Goal: Information Seeking & Learning: Learn about a topic

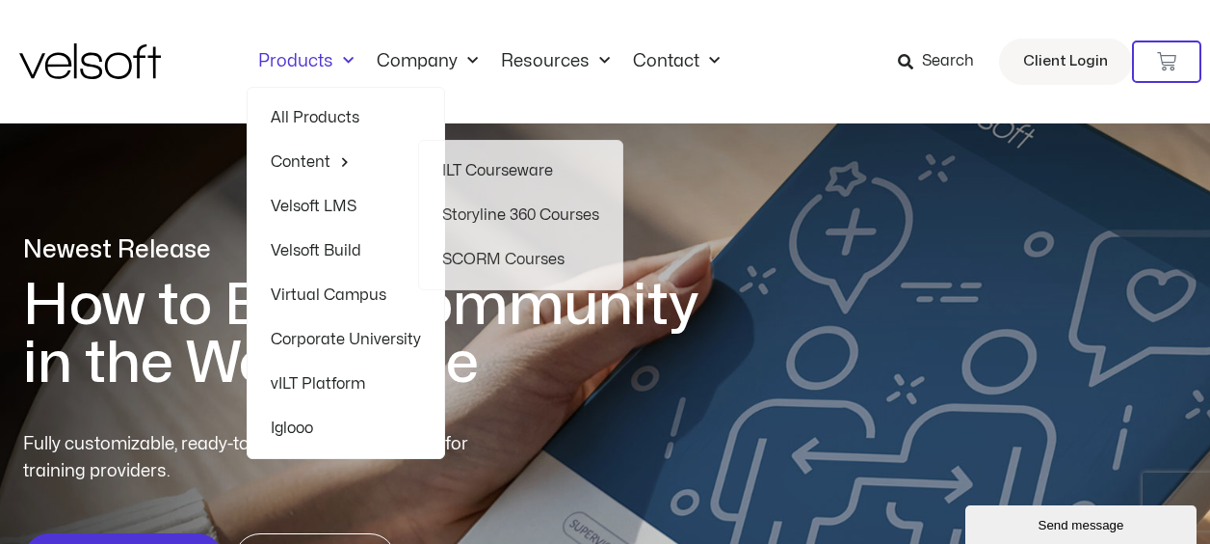
click at [324, 113] on link "All Products" at bounding box center [346, 117] width 150 height 44
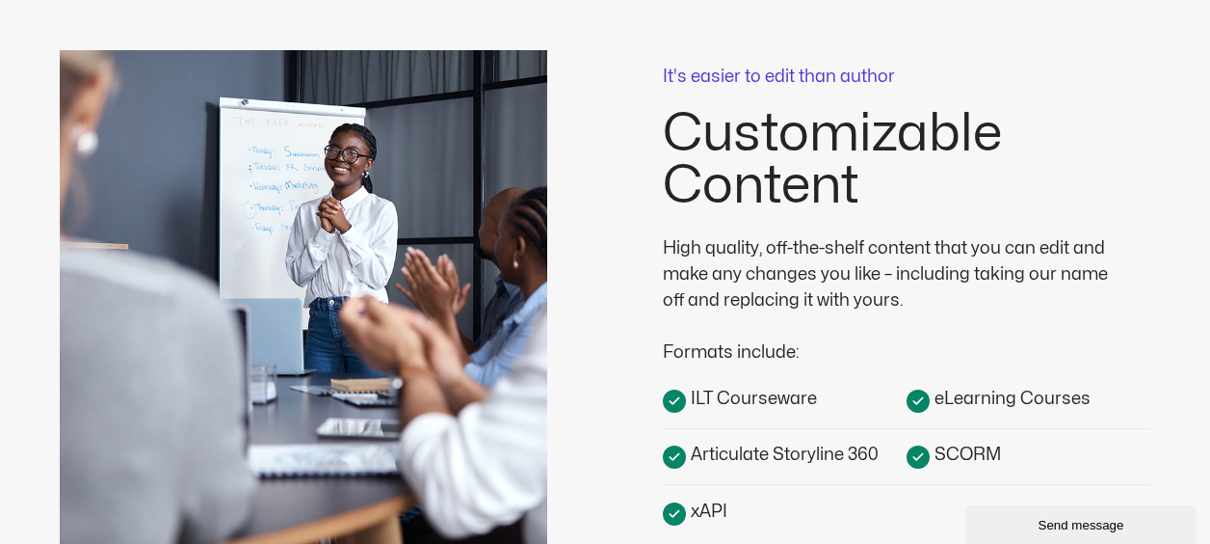
scroll to position [771, 0]
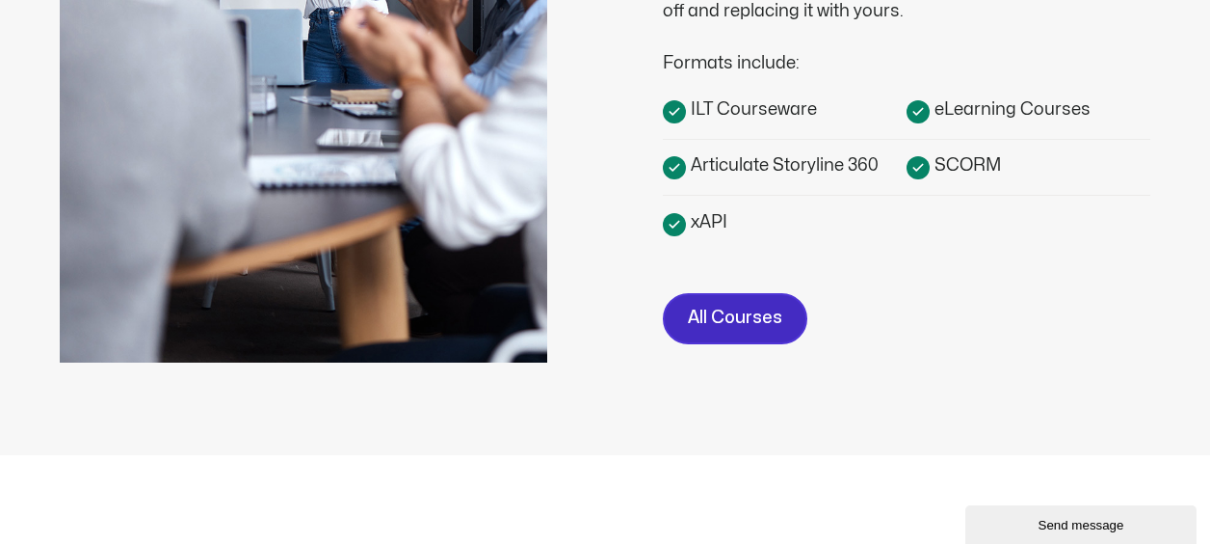
click at [708, 312] on span "All Courses" at bounding box center [735, 319] width 94 height 28
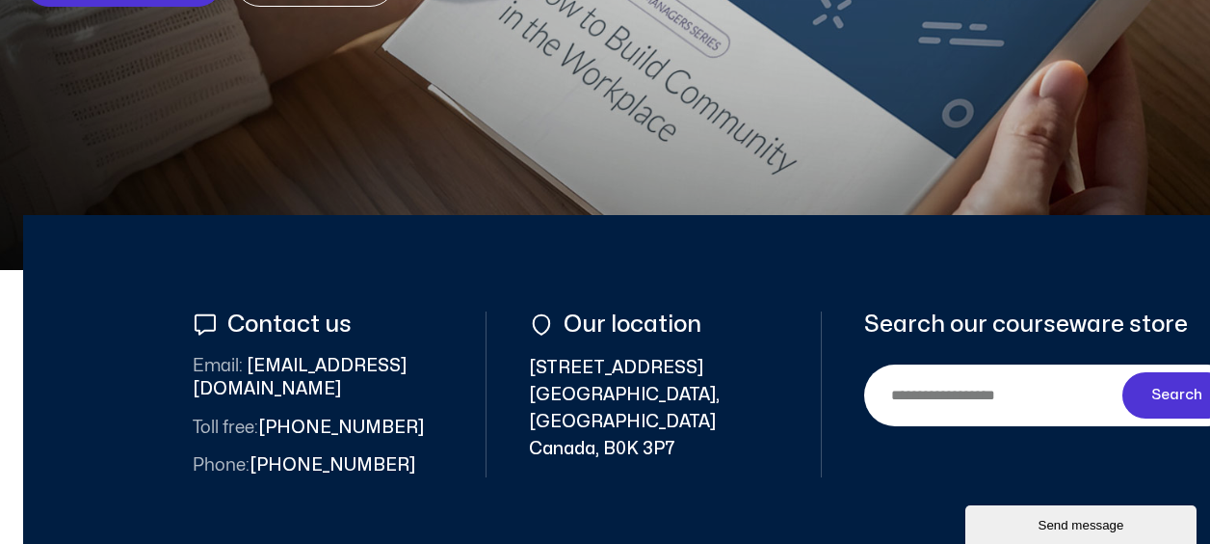
scroll to position [771, 0]
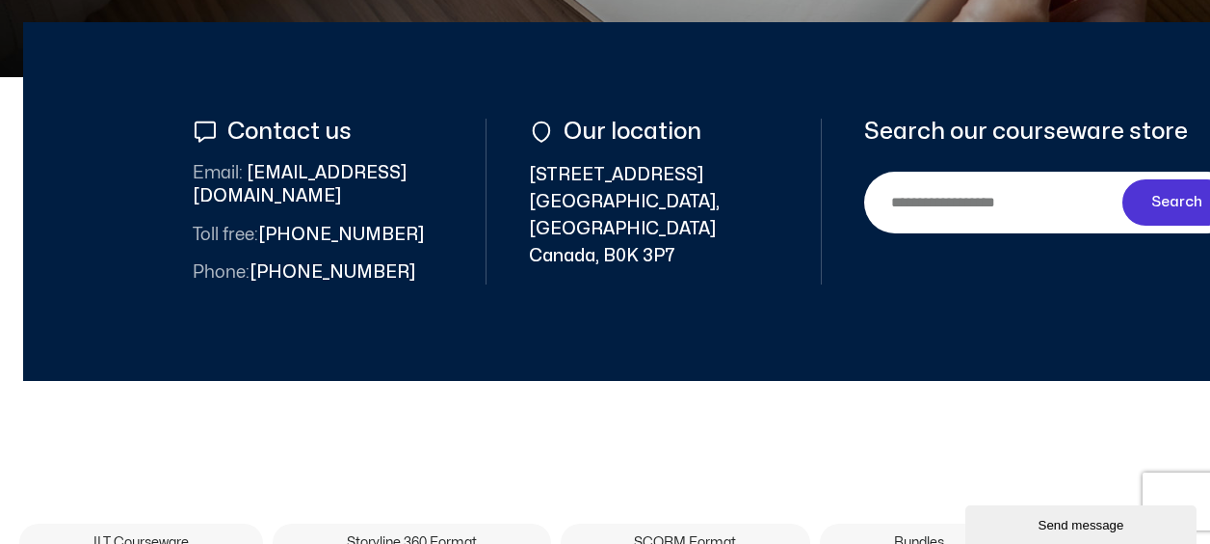
click at [951, 213] on input "Search" at bounding box center [997, 201] width 251 height 43
click at [968, 202] on input "Search" at bounding box center [997, 201] width 251 height 43
type input "***"
click at [1123, 179] on button "Search" at bounding box center [1177, 202] width 108 height 46
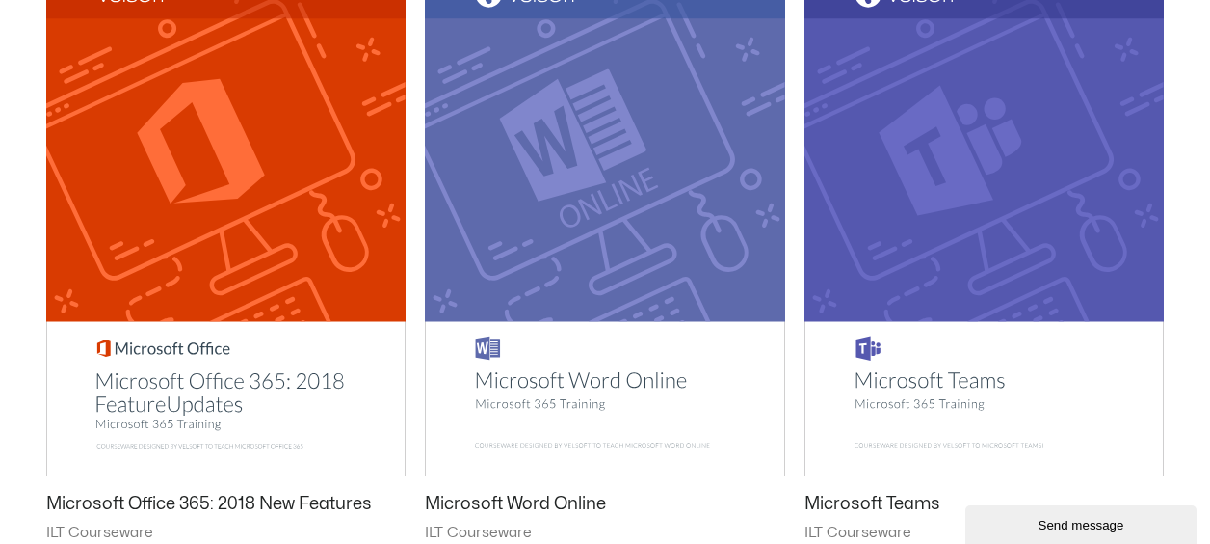
scroll to position [482, 0]
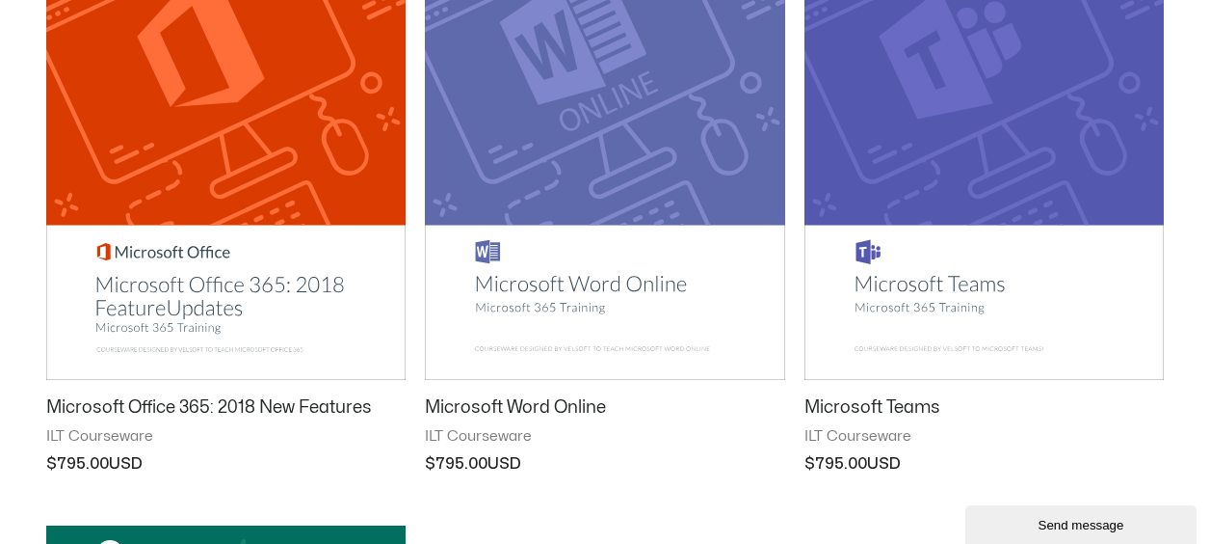
click at [862, 270] on img at bounding box center [984, 125] width 359 height 511
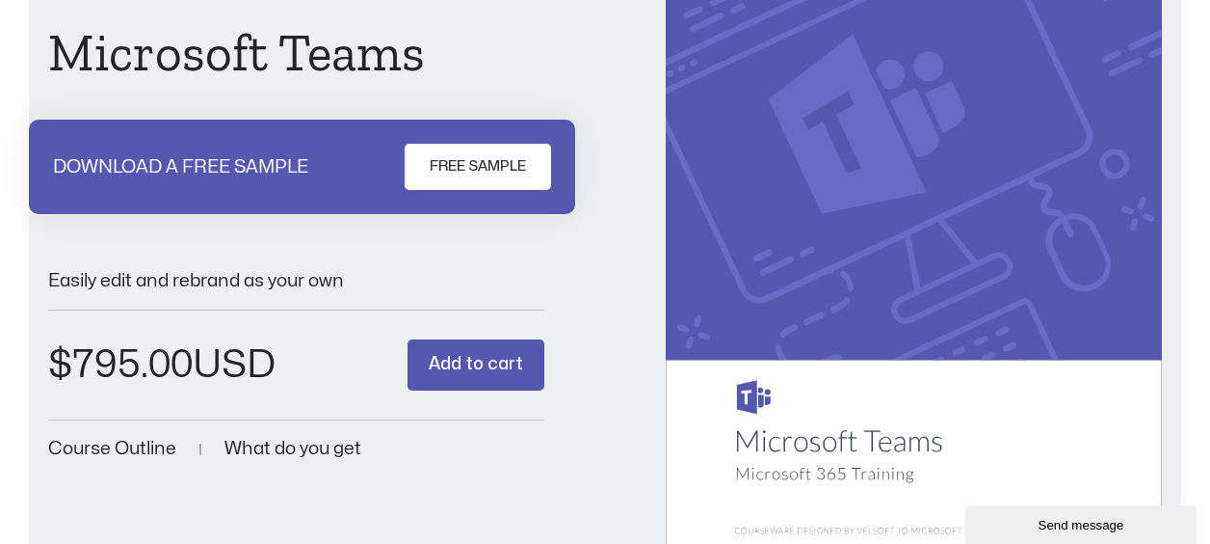
scroll to position [385, 0]
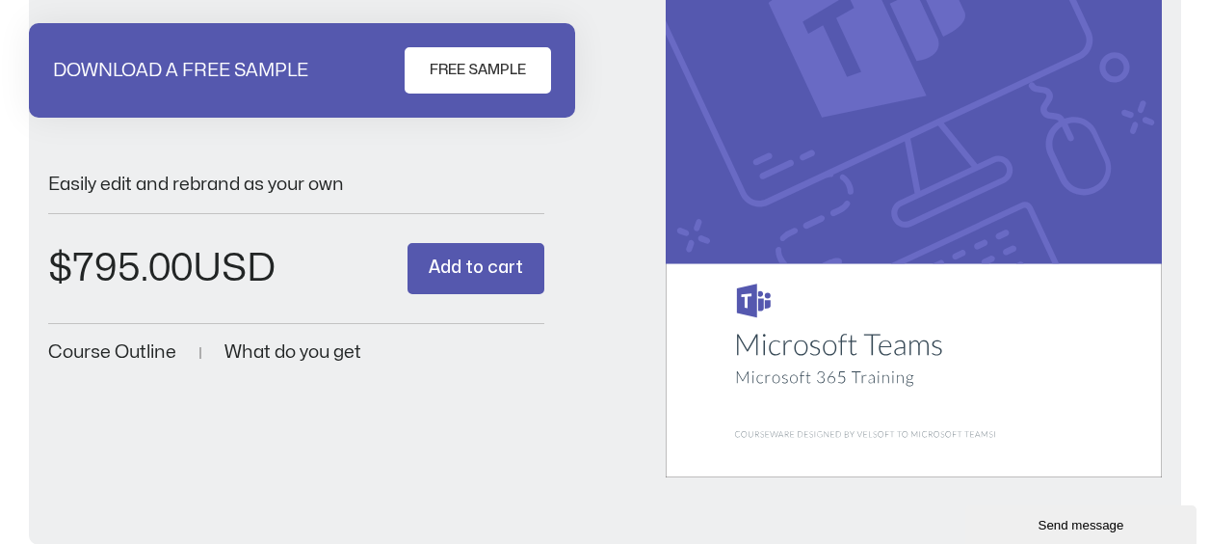
click at [275, 347] on span "What do you get" at bounding box center [293, 352] width 137 height 18
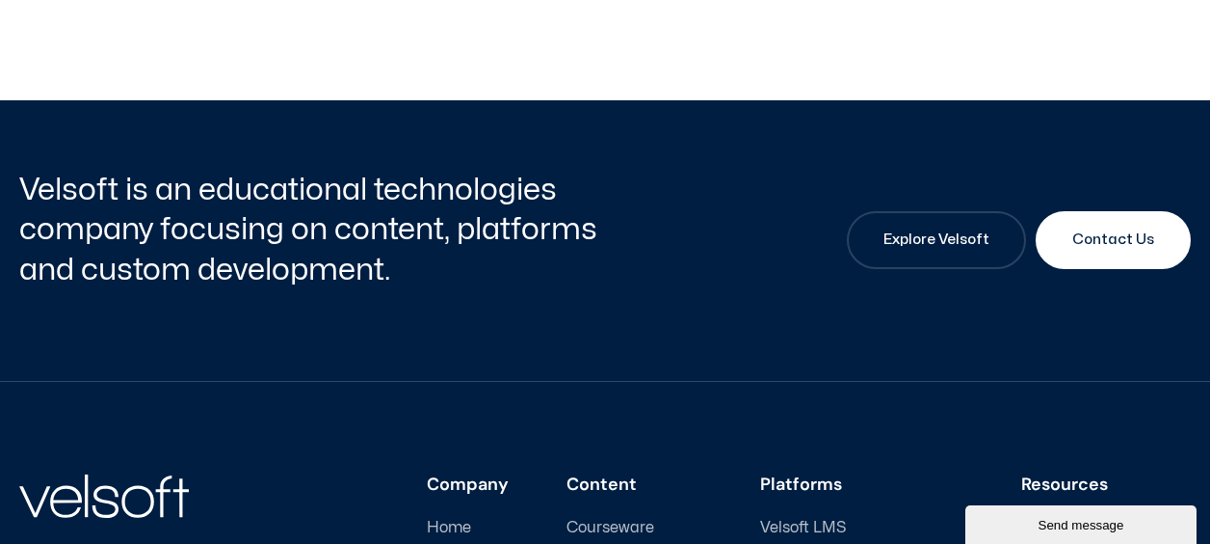
scroll to position [2701, 0]
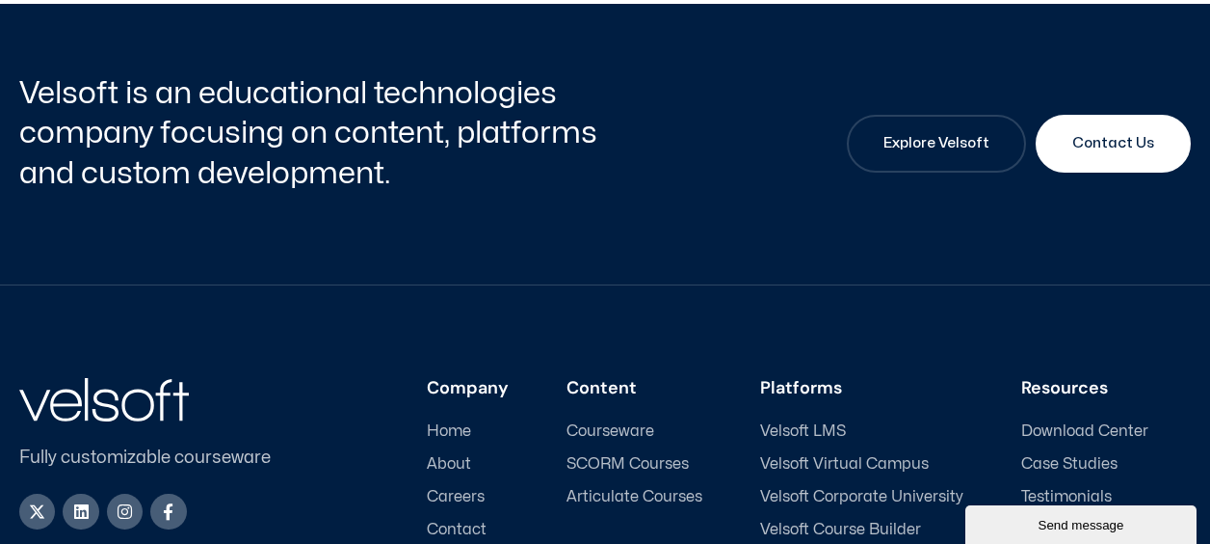
click at [606, 459] on span "SCORM Courses" at bounding box center [628, 464] width 122 height 18
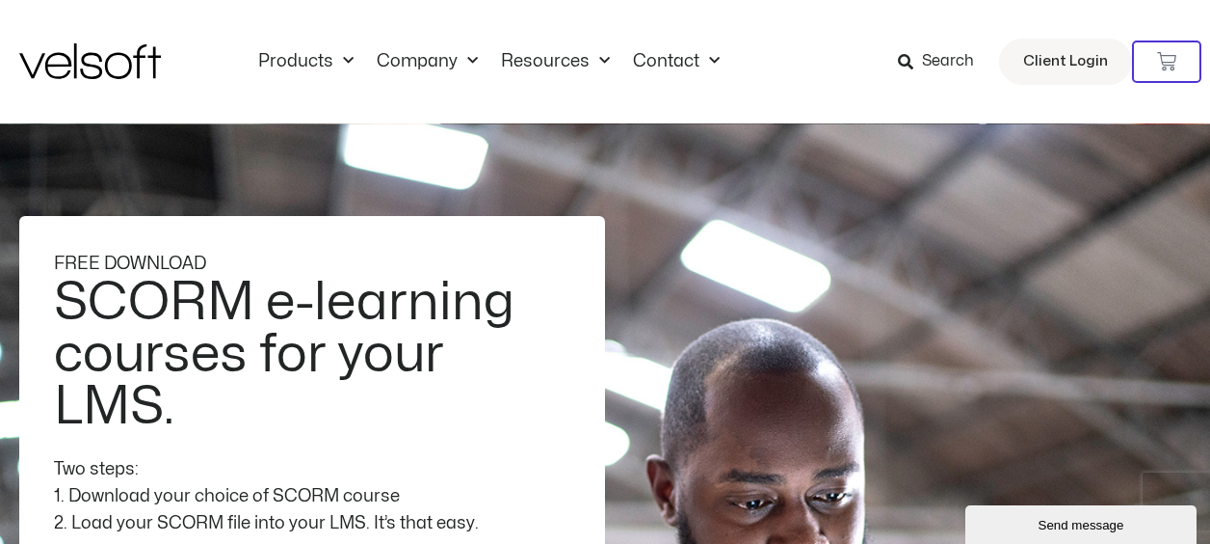
click at [944, 54] on span "Search" at bounding box center [948, 61] width 52 height 25
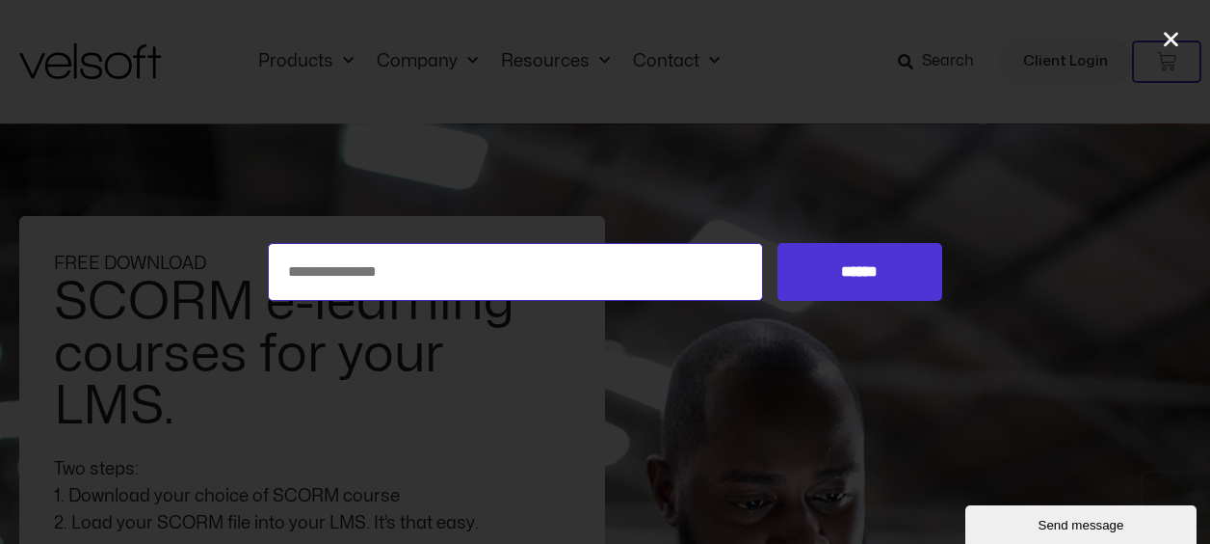
click at [451, 286] on input "Search for:" at bounding box center [515, 272] width 495 height 58
type input "*****"
click at [778, 243] on input "******" at bounding box center [860, 272] width 165 height 58
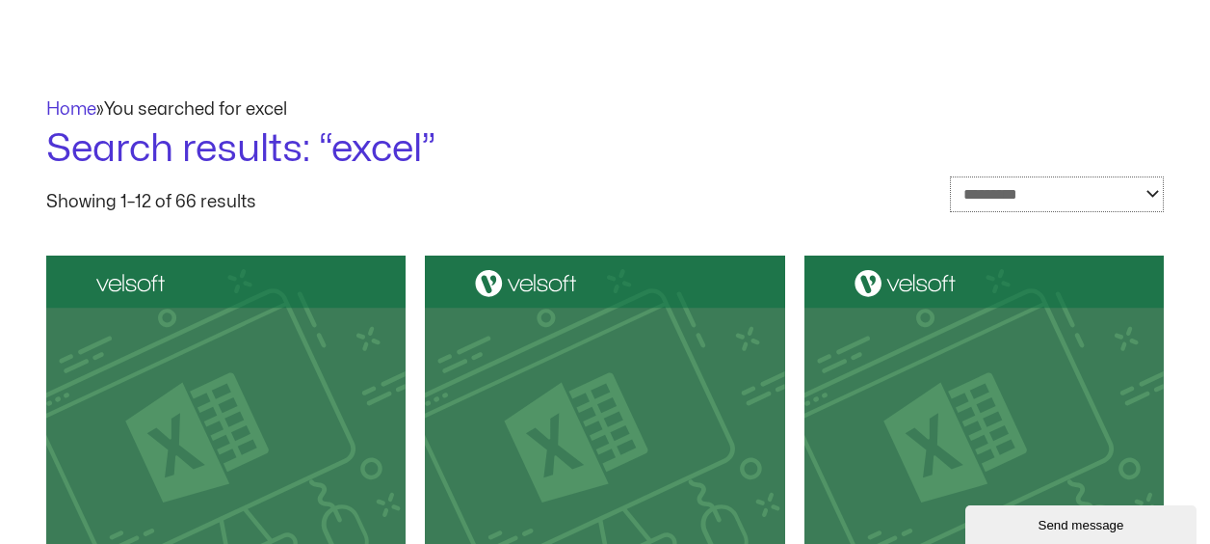
click at [1060, 177] on select "**********" at bounding box center [1057, 194] width 214 height 36
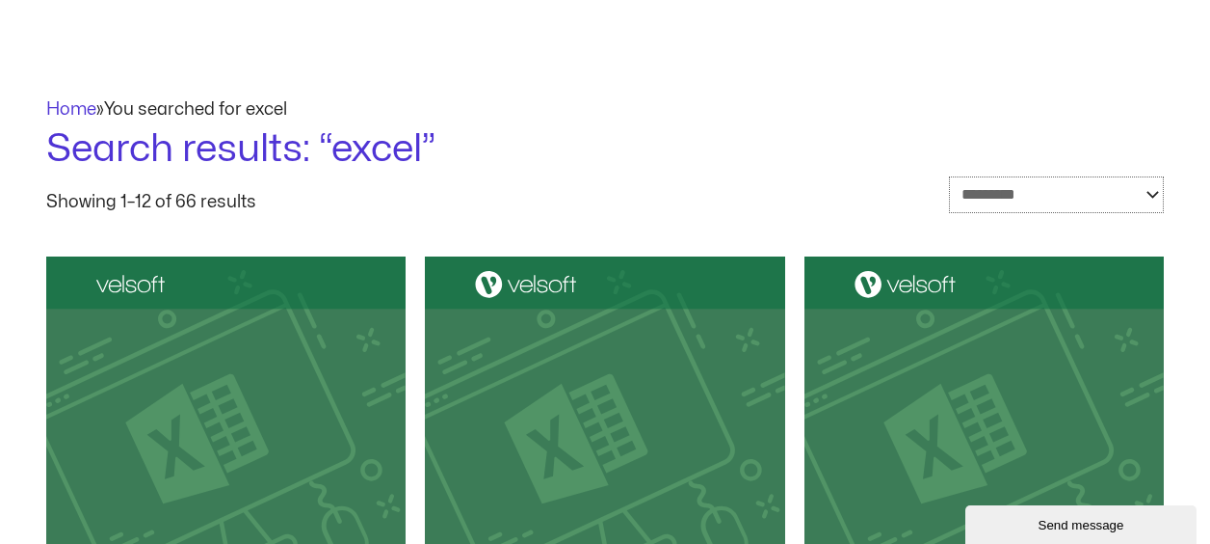
select select "**********"
click at [949, 176] on select "**********" at bounding box center [1056, 195] width 215 height 38
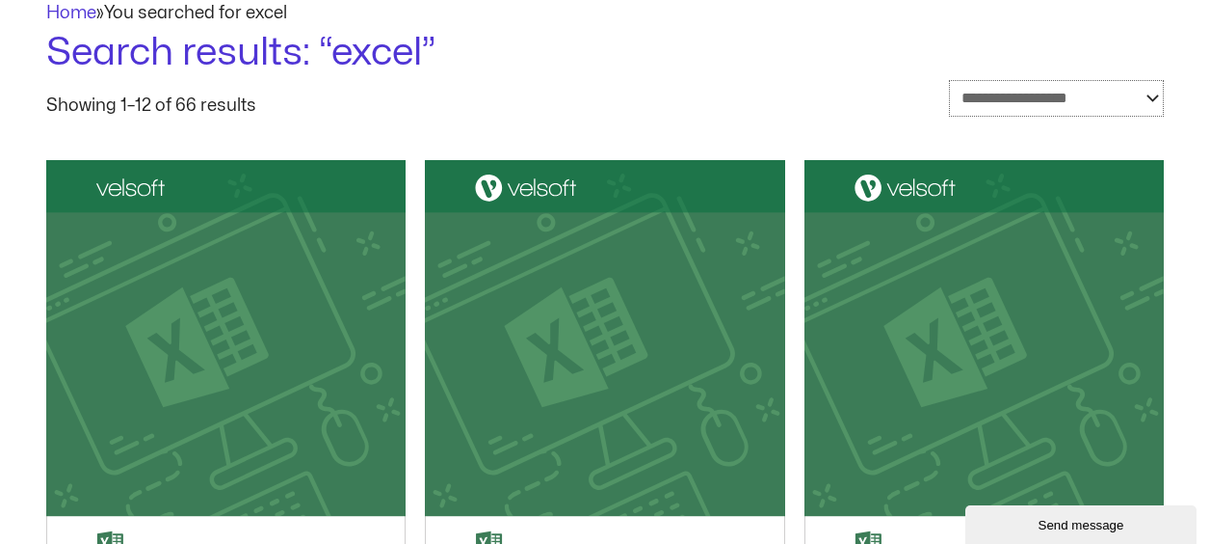
scroll to position [289, 0]
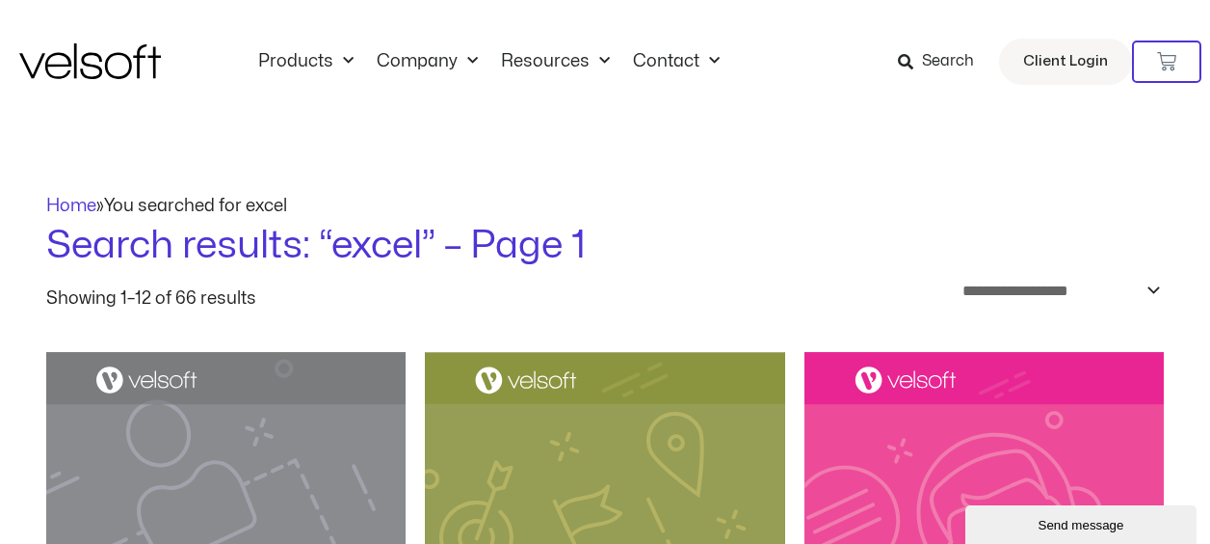
click at [1060, 295] on select "**********" at bounding box center [1057, 291] width 214 height 36
select select "*********"
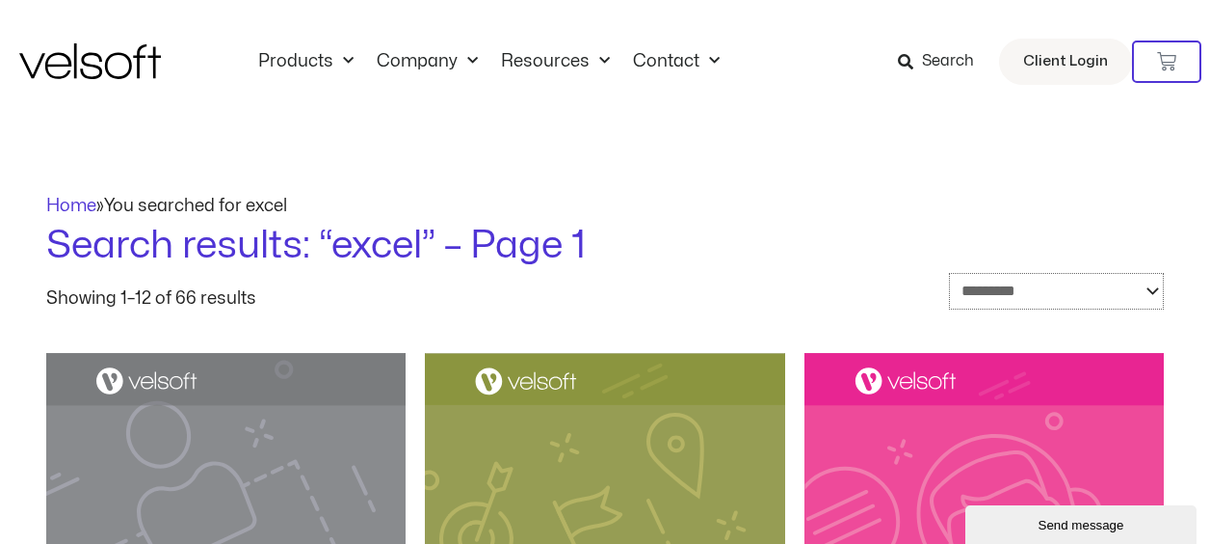
click at [949, 273] on select "**********" at bounding box center [1056, 292] width 215 height 38
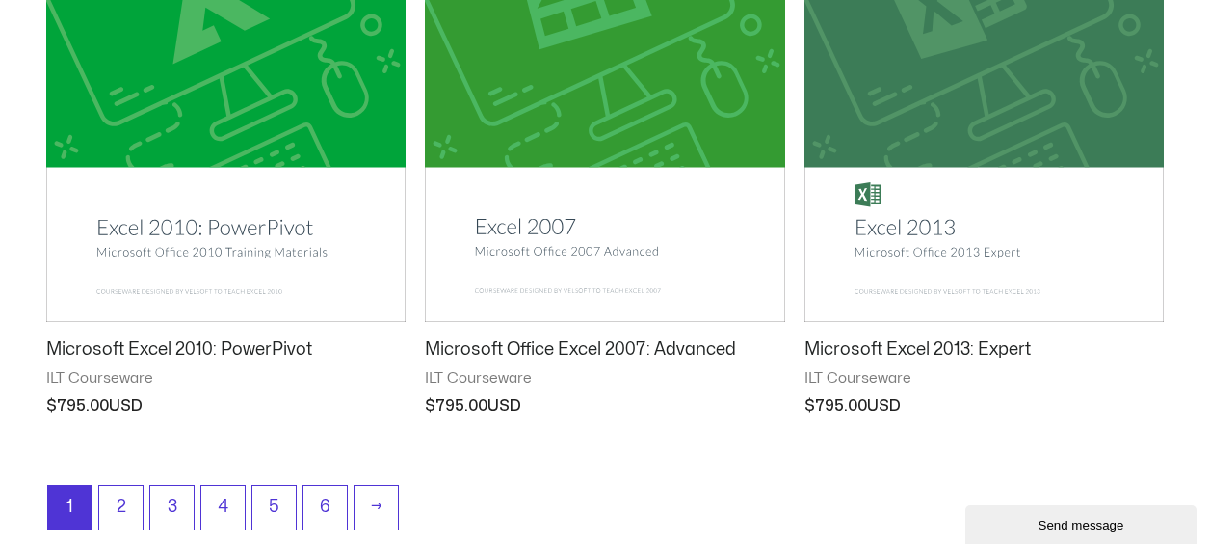
scroll to position [2602, 0]
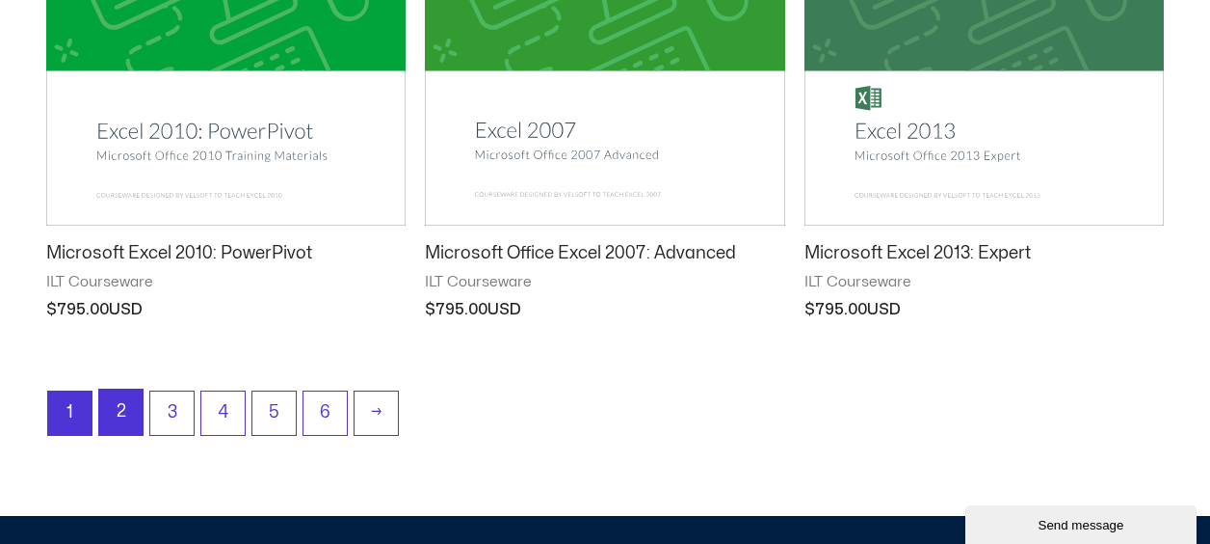
click at [116, 407] on link "2" at bounding box center [120, 411] width 43 height 45
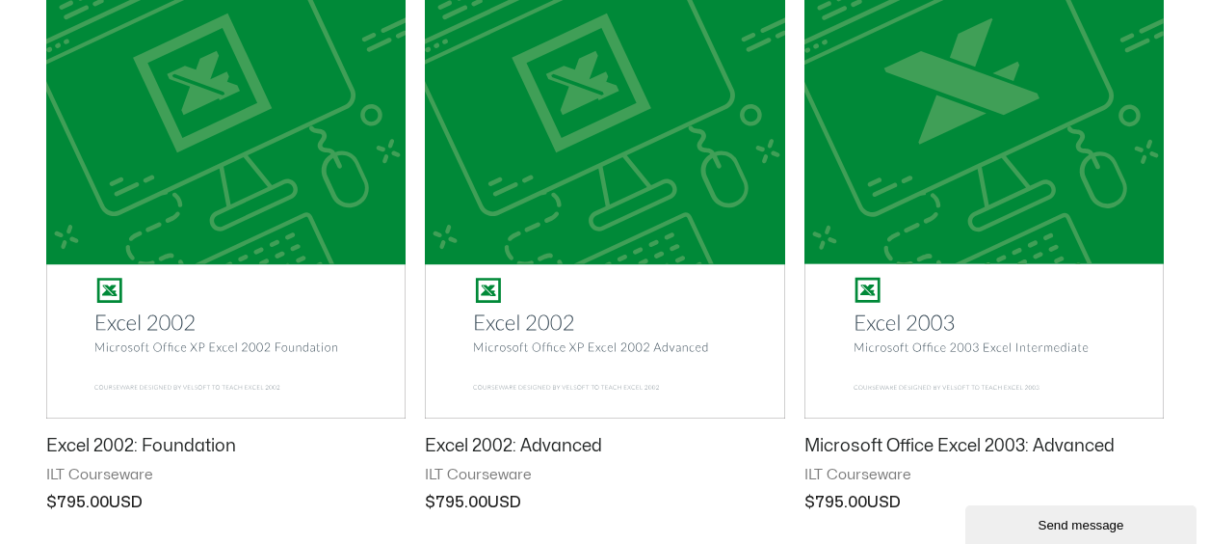
scroll to position [2698, 0]
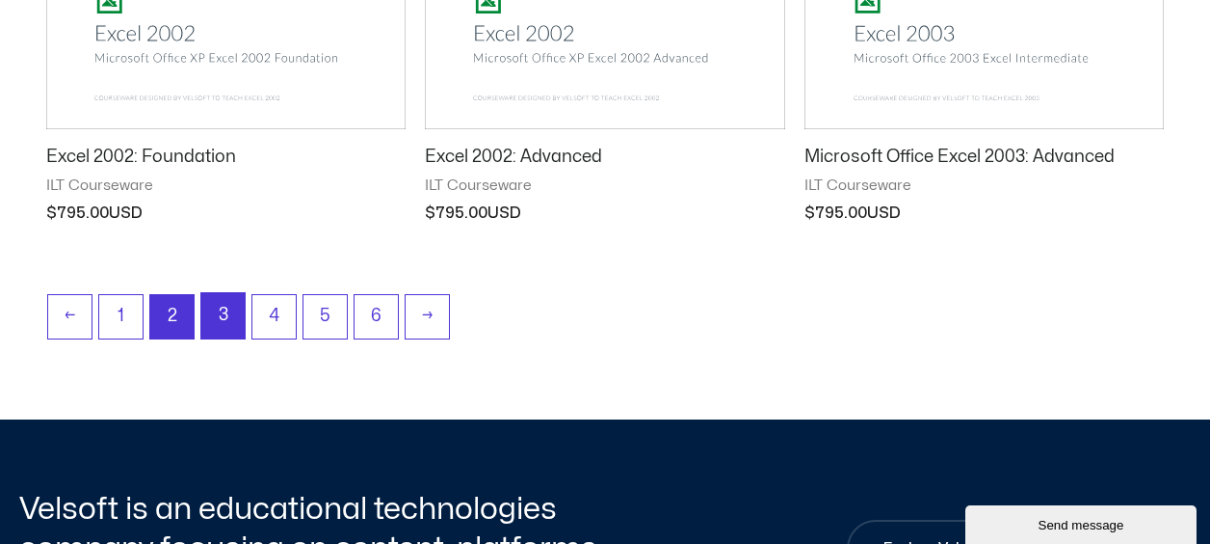
click at [208, 314] on link "3" at bounding box center [222, 315] width 43 height 45
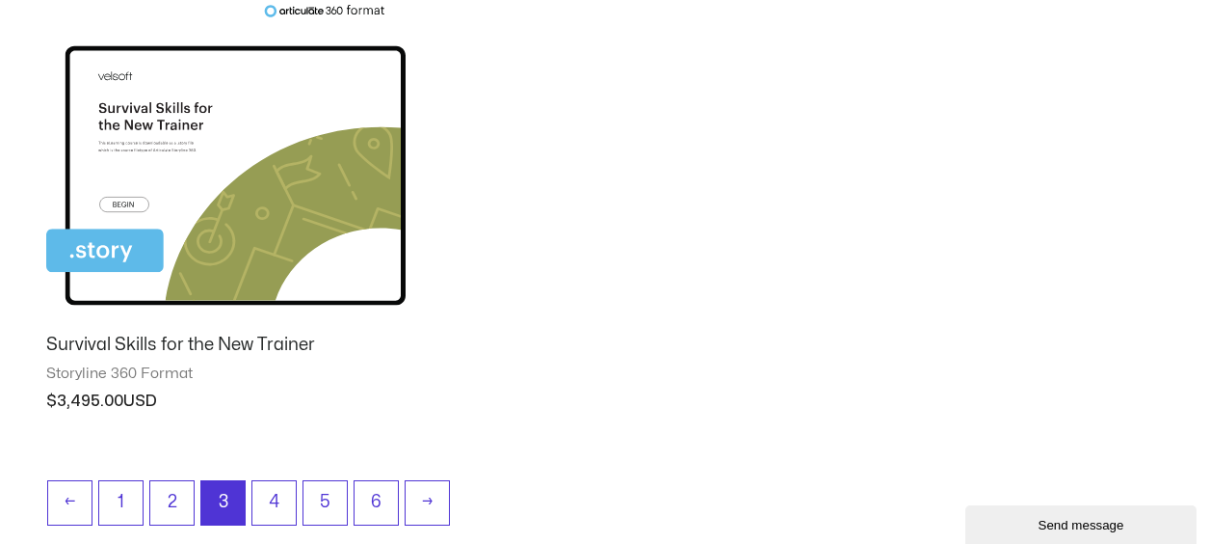
scroll to position [2602, 0]
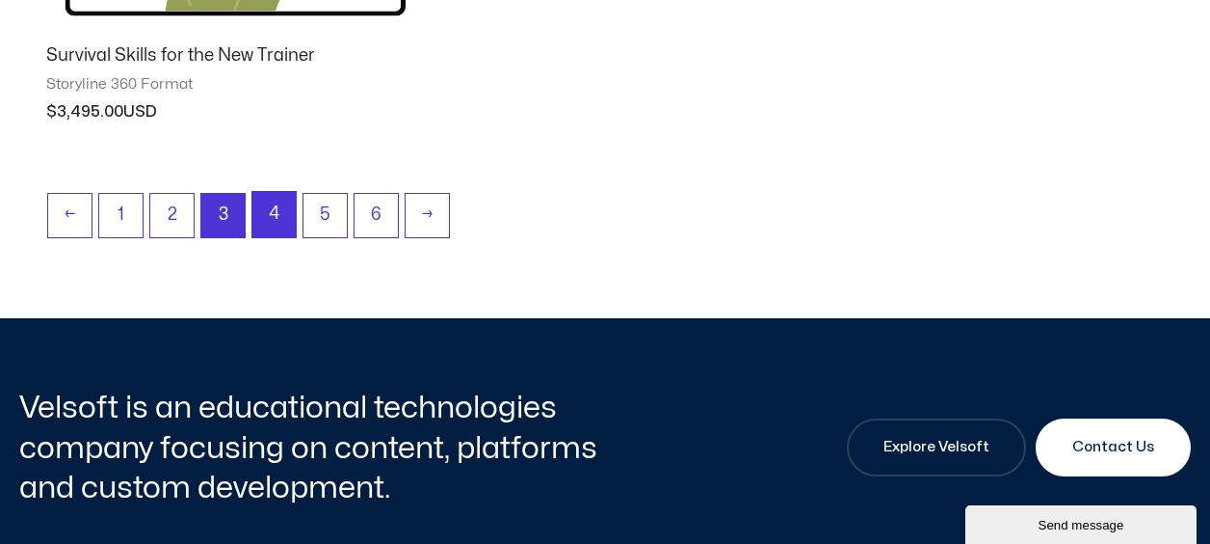
click at [281, 215] on link "4" at bounding box center [273, 214] width 43 height 45
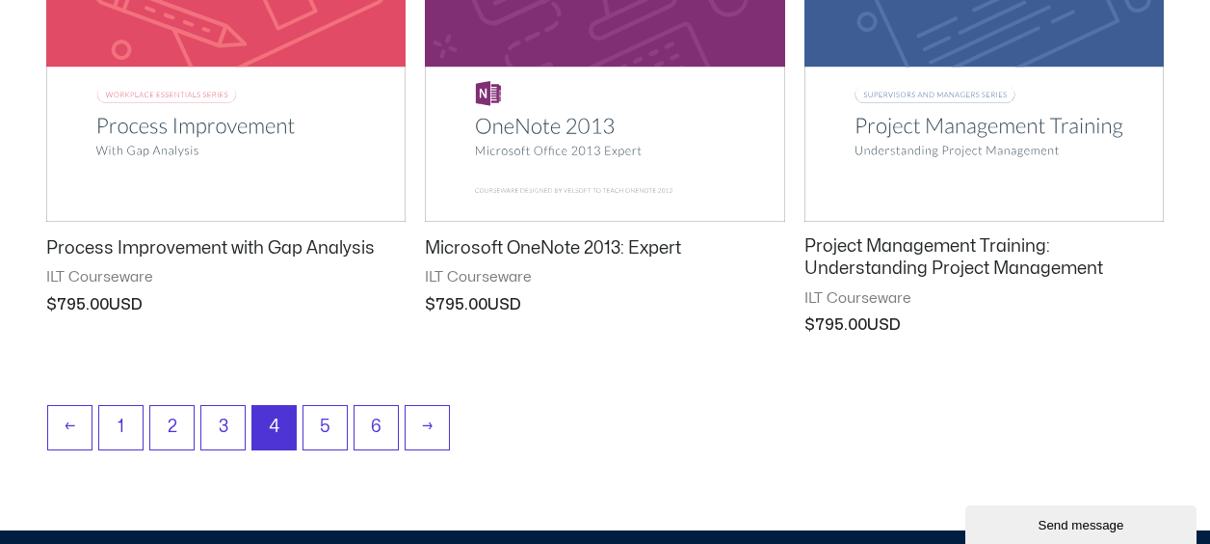
scroll to position [2506, 0]
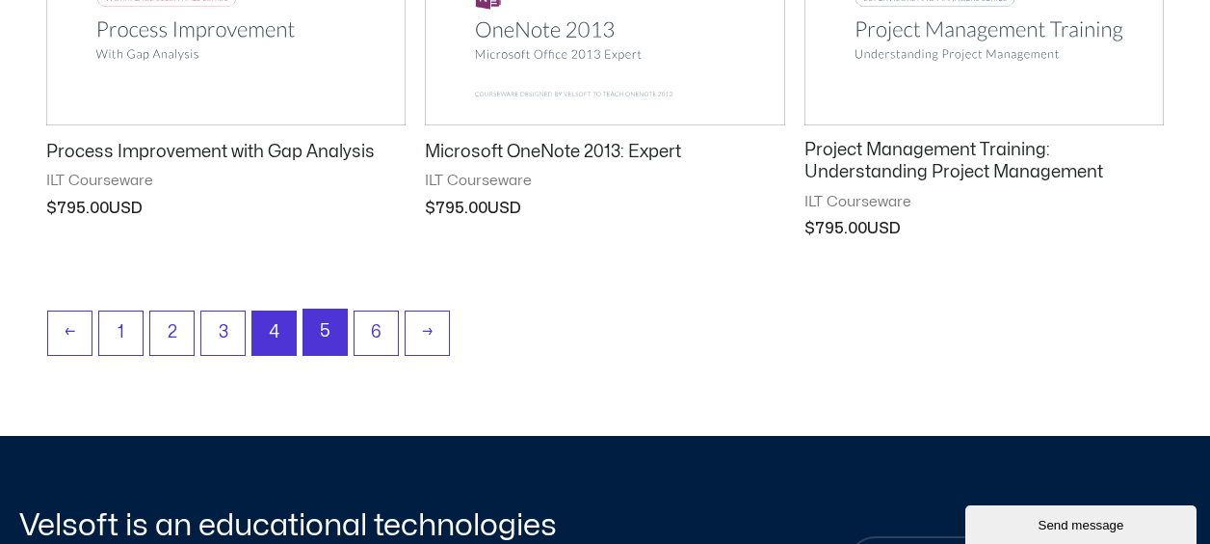
click at [318, 315] on link "5" at bounding box center [325, 331] width 43 height 45
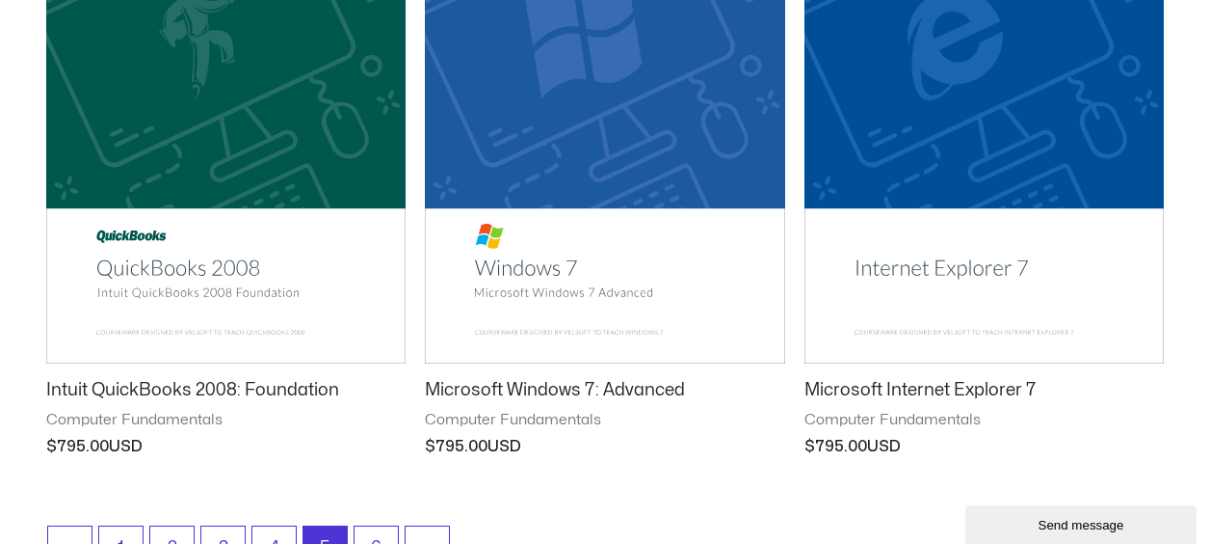
scroll to position [2891, 0]
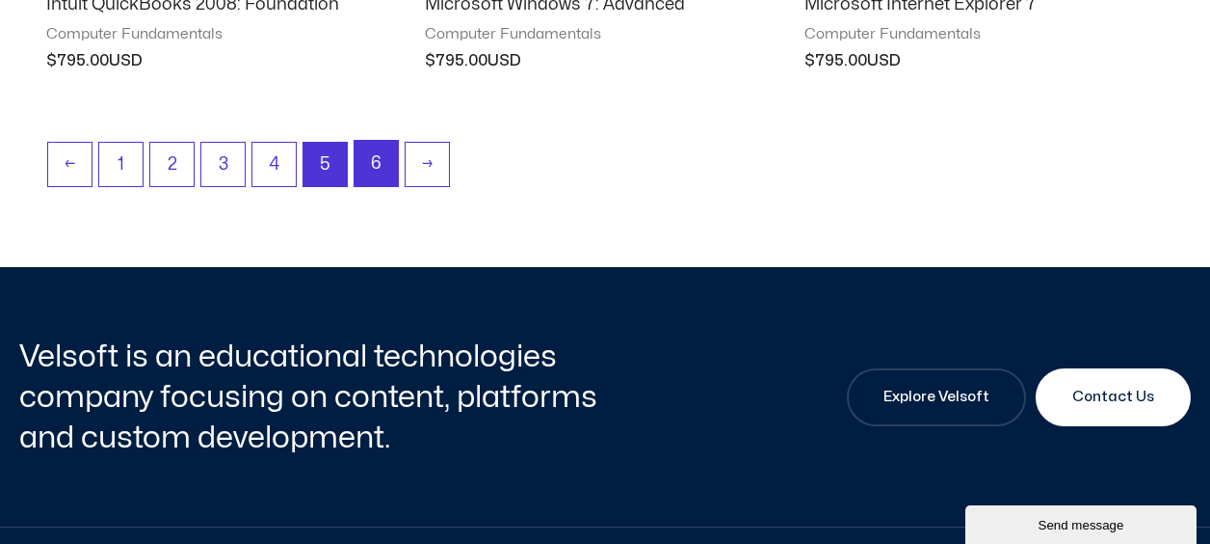
click at [370, 170] on link "6" at bounding box center [376, 163] width 43 height 45
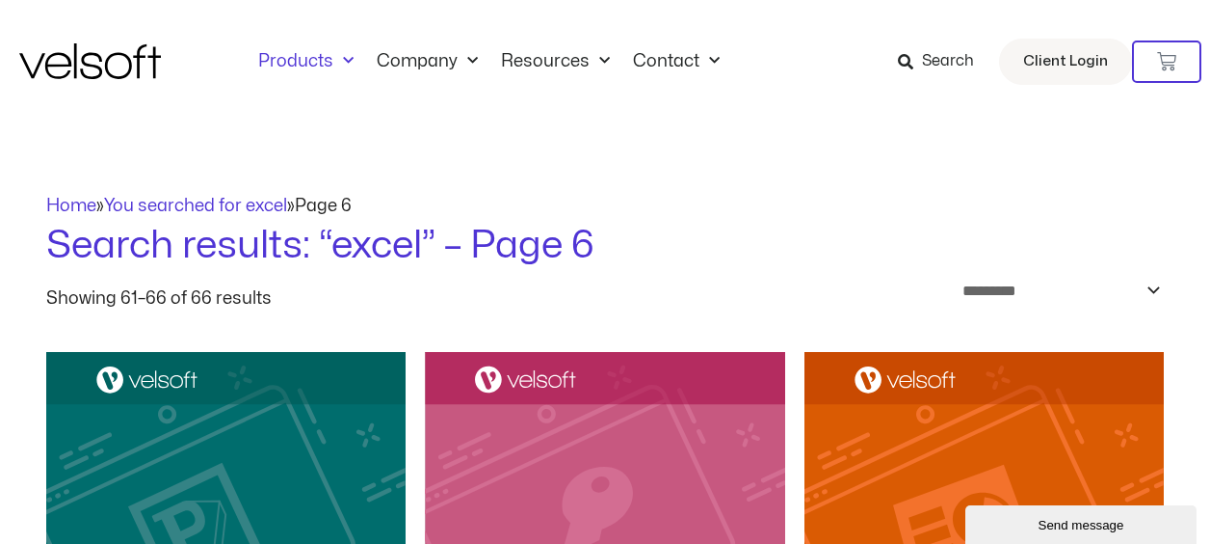
click at [298, 52] on link "Products" at bounding box center [306, 61] width 119 height 21
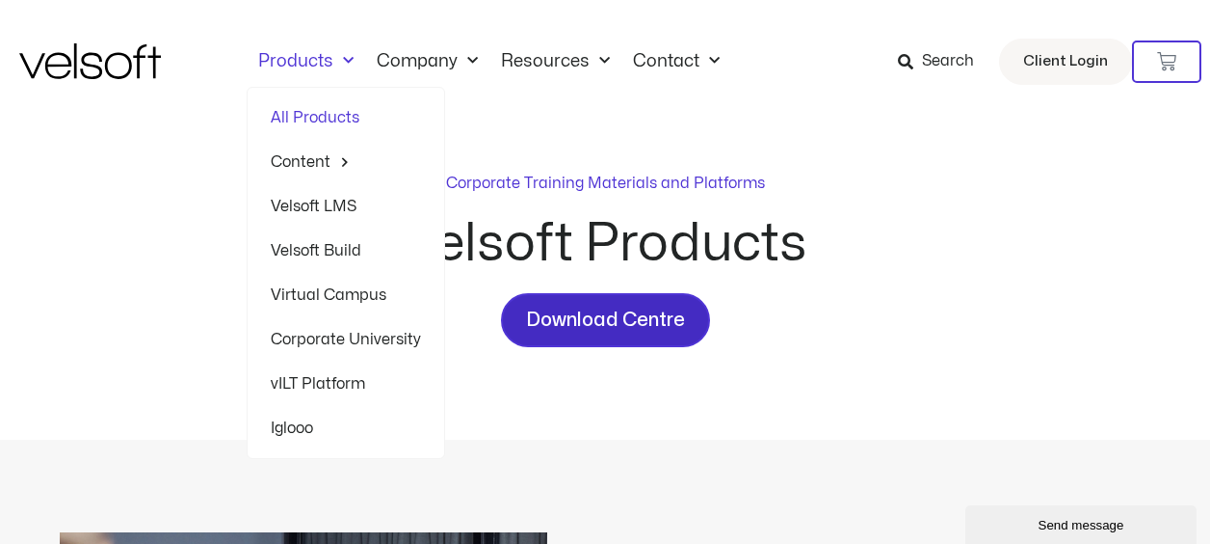
click at [579, 322] on span "Download Centre" at bounding box center [605, 320] width 159 height 31
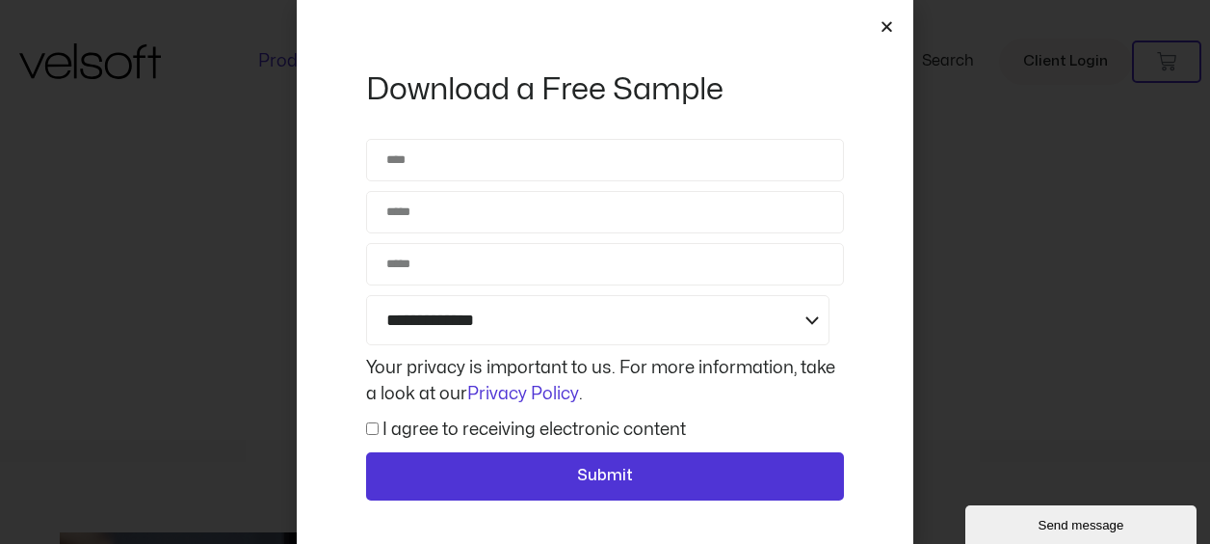
click at [883, 27] on icon "Close" at bounding box center [887, 26] width 14 height 14
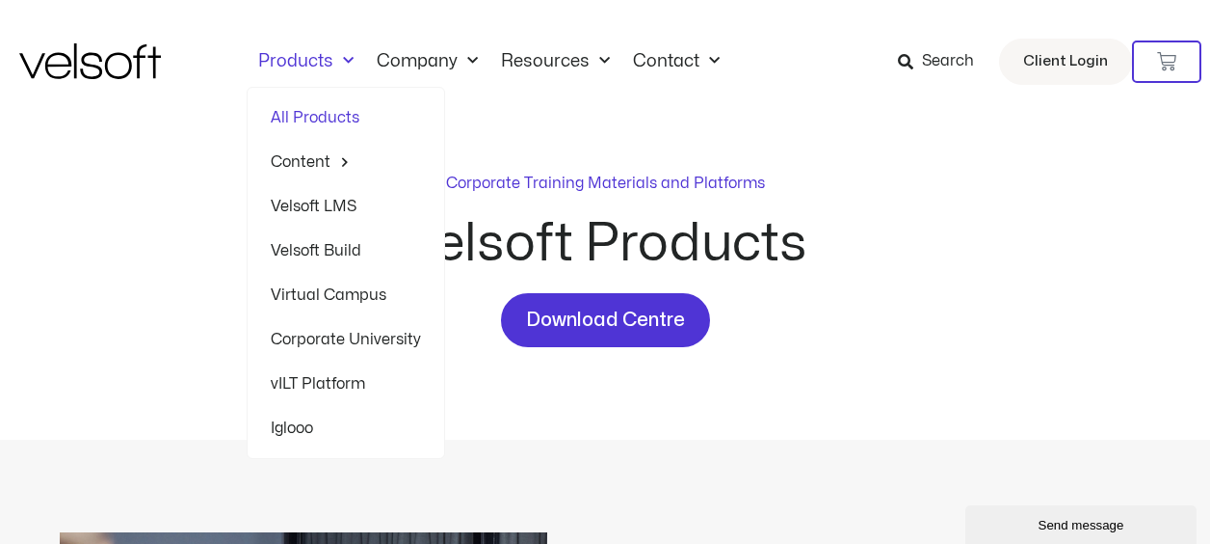
click at [292, 68] on link "Products" at bounding box center [306, 61] width 119 height 21
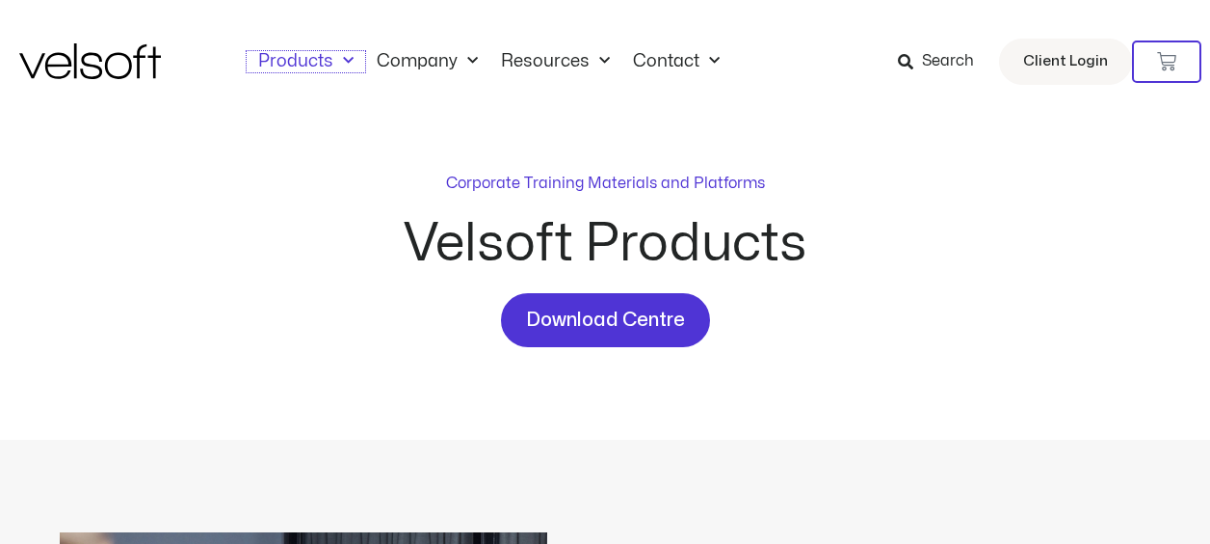
click at [292, 68] on link "Products" at bounding box center [306, 61] width 119 height 21
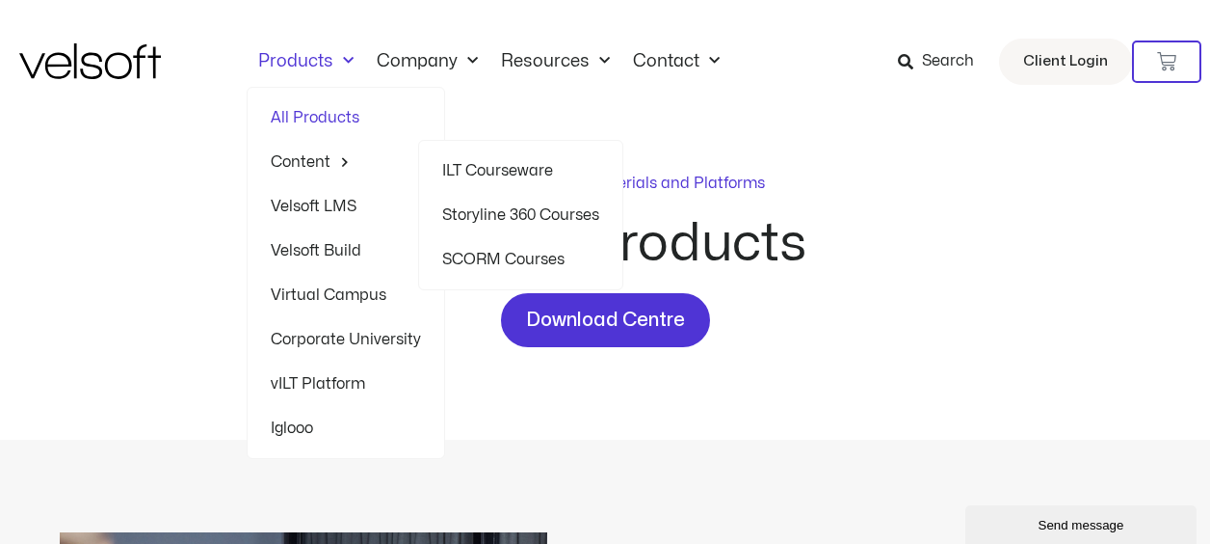
click at [300, 155] on link "Content" at bounding box center [346, 162] width 150 height 44
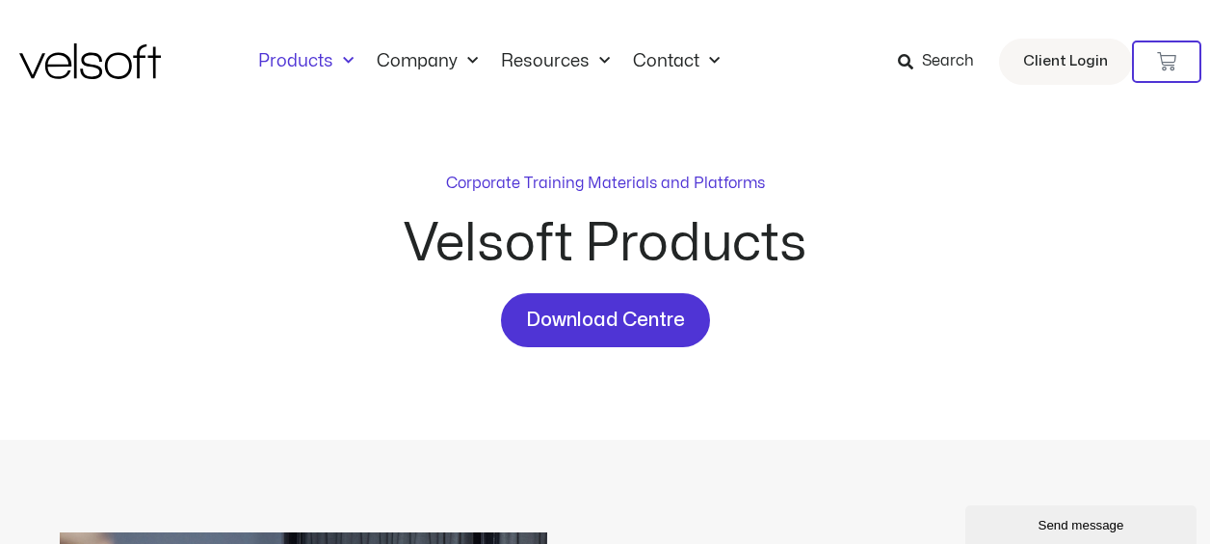
click at [326, 66] on link "Products" at bounding box center [306, 61] width 119 height 21
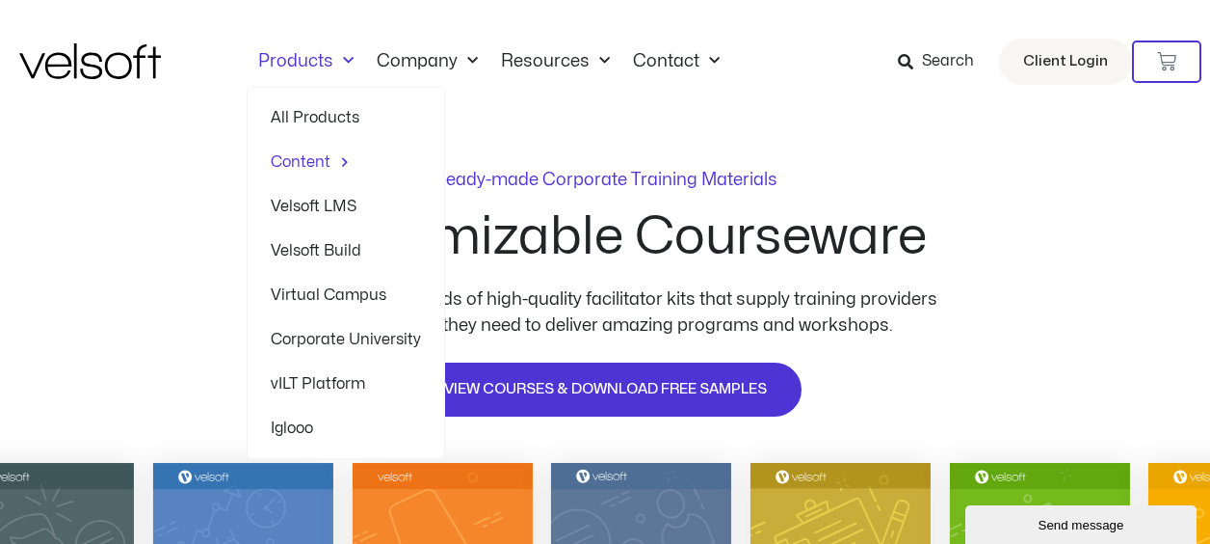
click at [329, 58] on link "Products" at bounding box center [306, 61] width 119 height 21
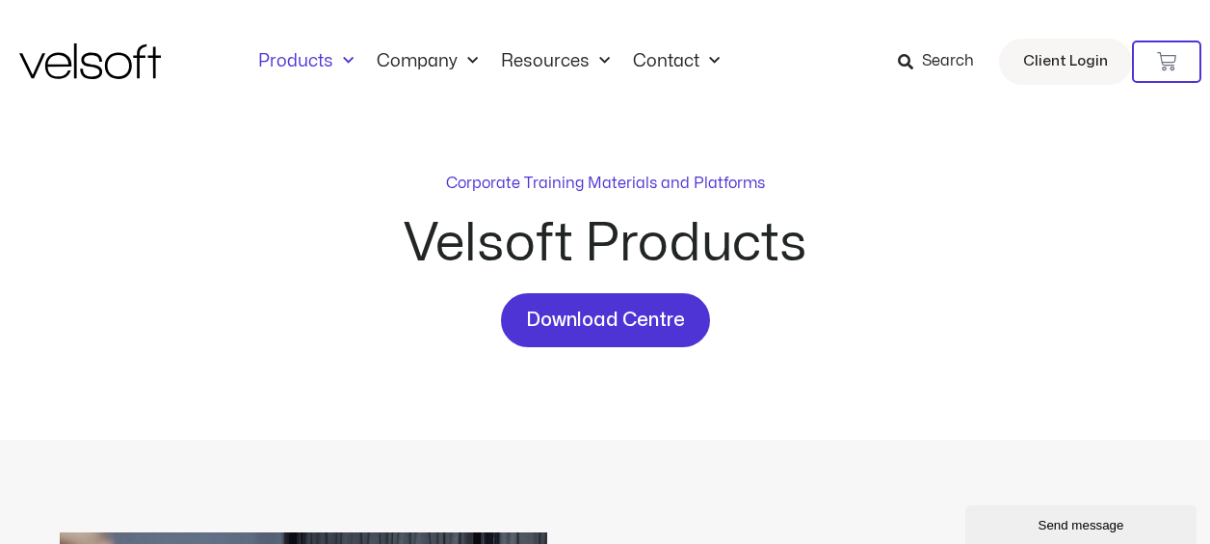
click at [333, 67] on span "Menu" at bounding box center [343, 61] width 20 height 32
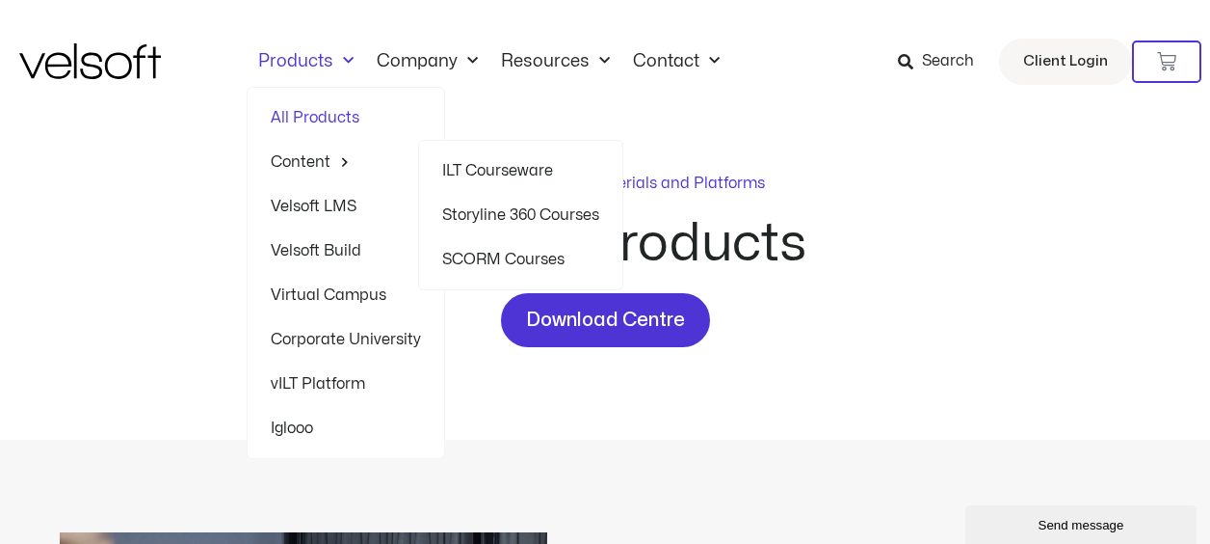
click at [547, 208] on link "Storyline 360 Courses" at bounding box center [520, 215] width 157 height 44
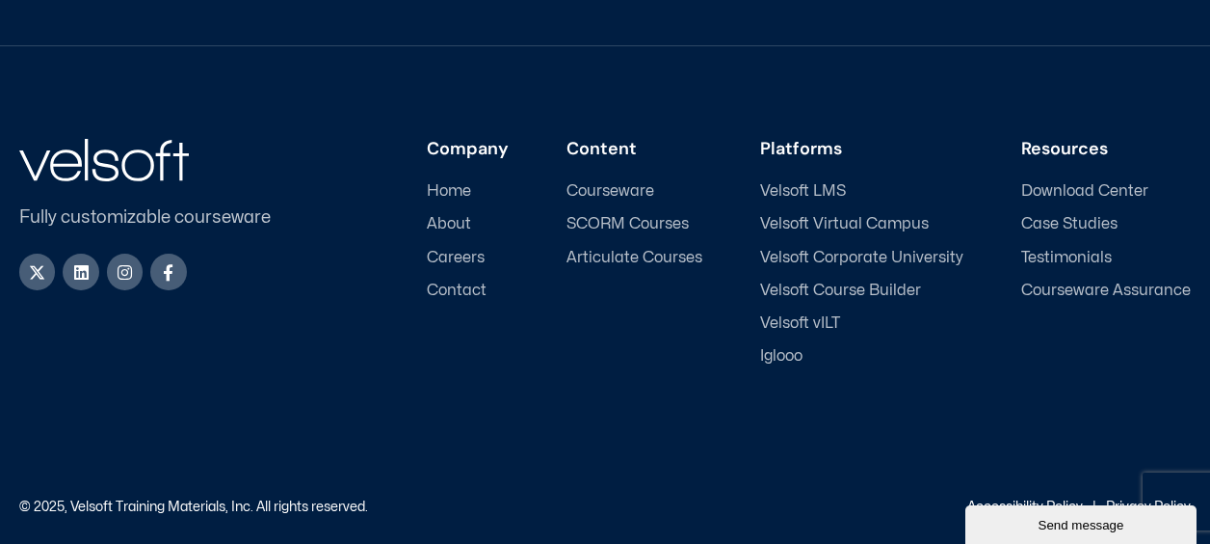
scroll to position [6859, 0]
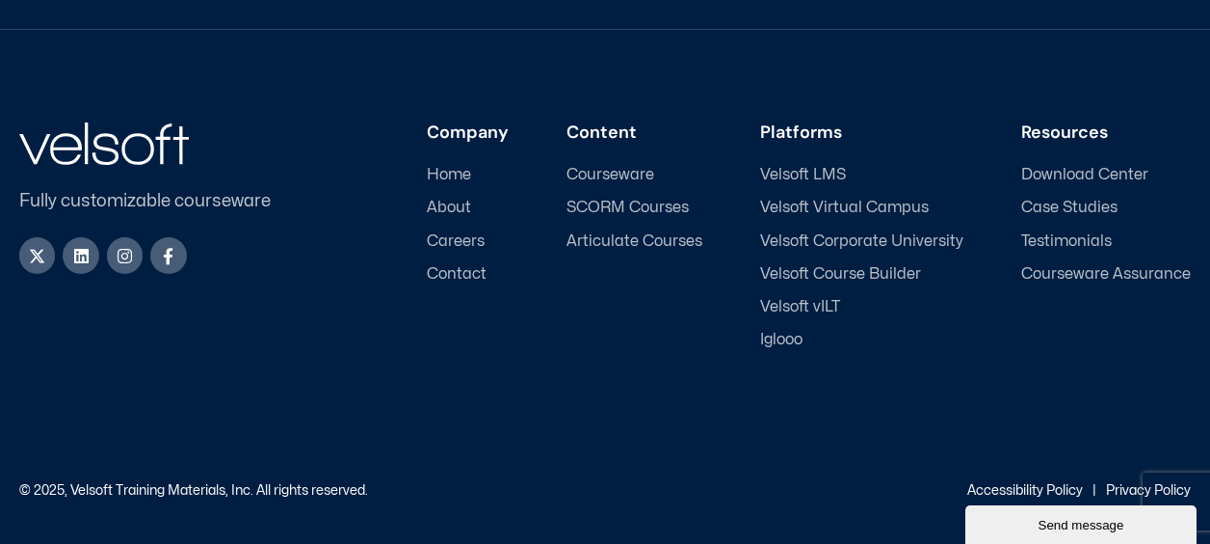
click at [651, 233] on span "Articulate Courses" at bounding box center [635, 241] width 136 height 18
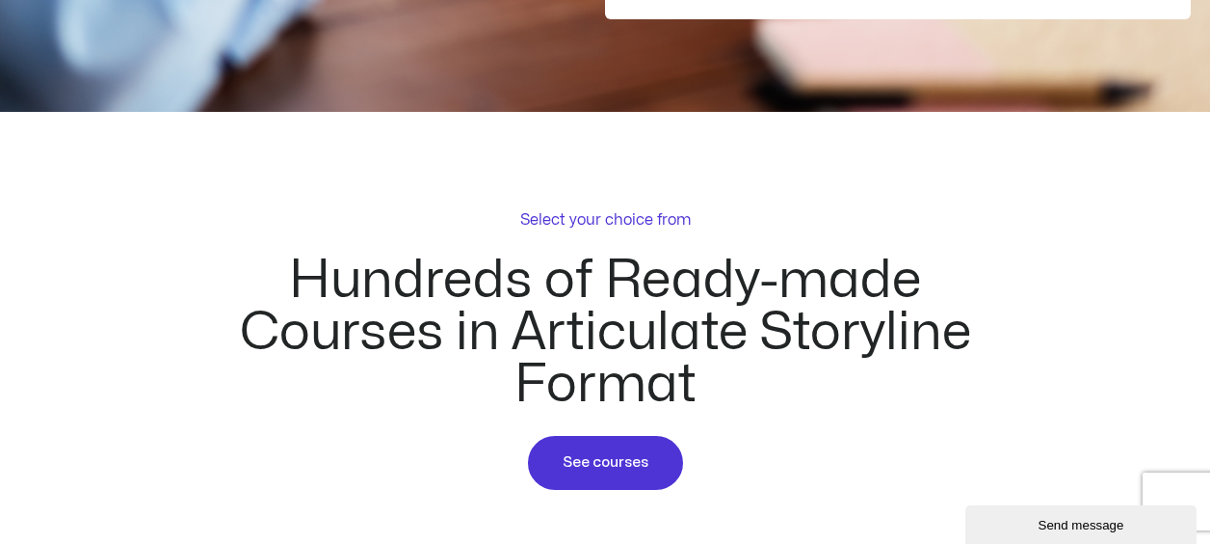
scroll to position [1156, 0]
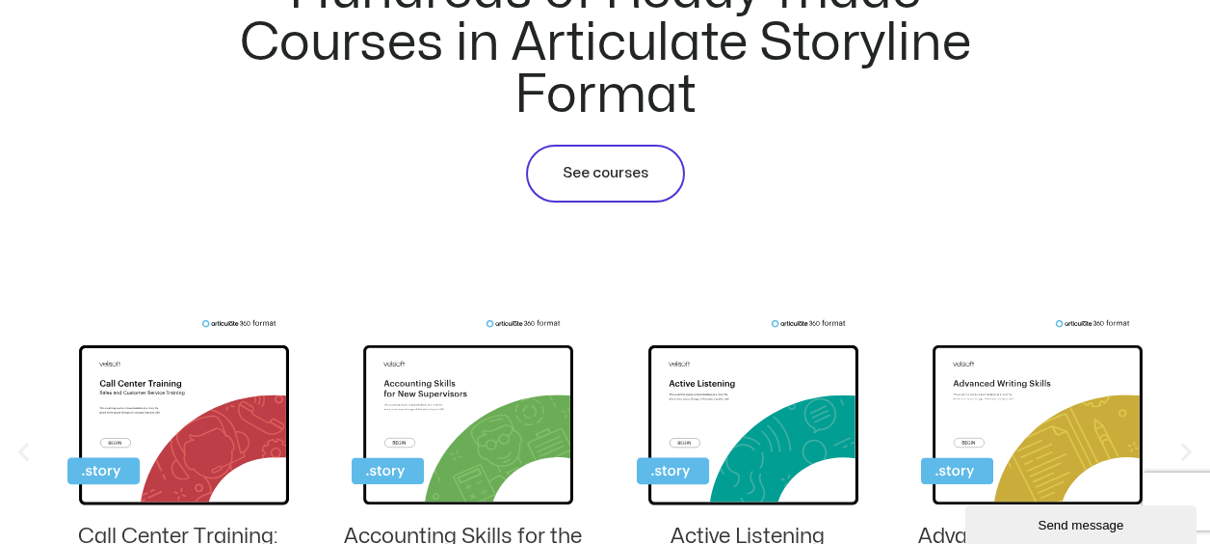
click at [650, 185] on link "See courses" at bounding box center [605, 174] width 159 height 58
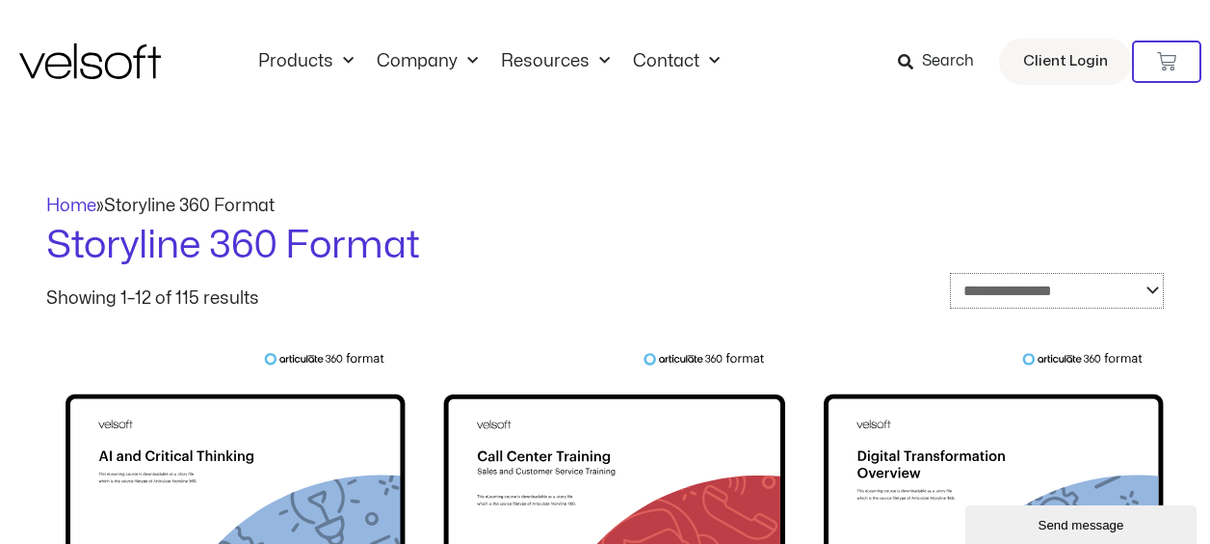
click at [1008, 295] on select "**********" at bounding box center [1057, 291] width 214 height 36
click at [1008, 295] on select "**********" at bounding box center [1056, 292] width 215 height 38
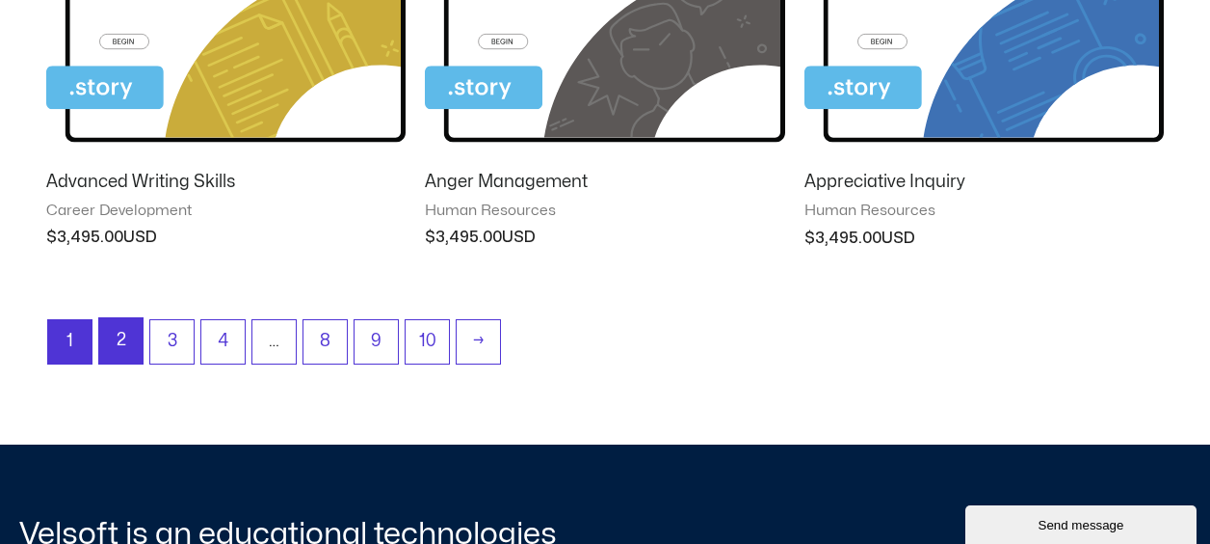
scroll to position [1925, 0]
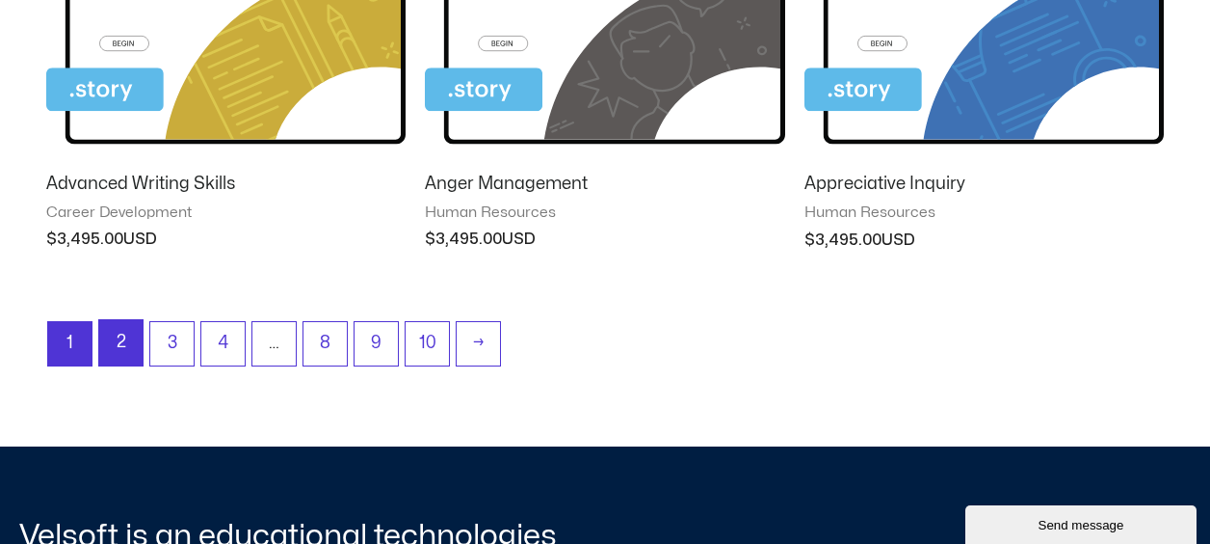
click at [99, 351] on link "2" at bounding box center [120, 342] width 43 height 45
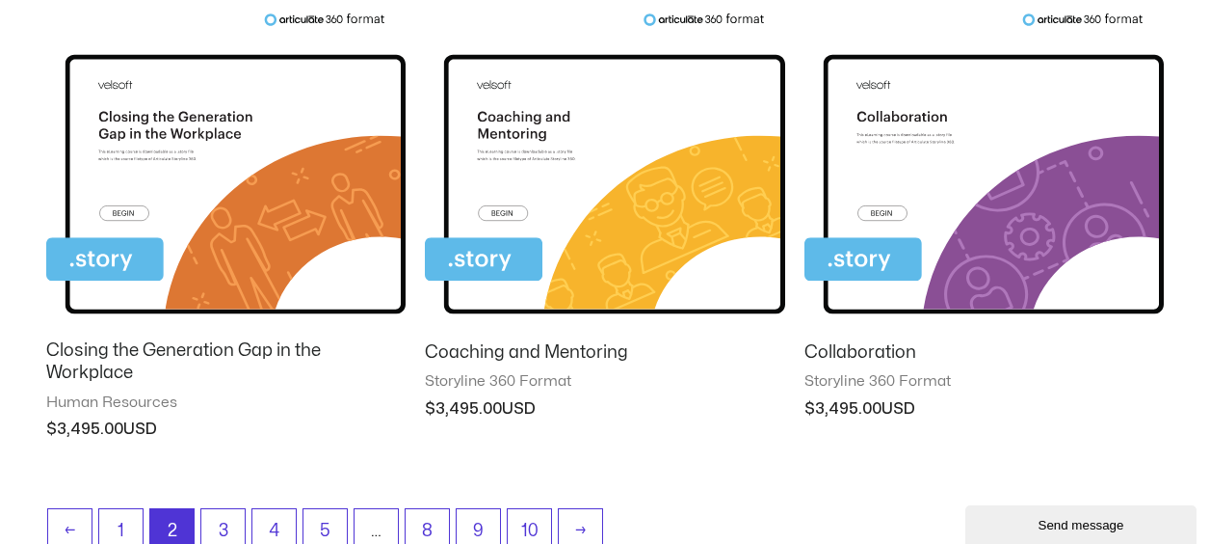
scroll to position [2120, 0]
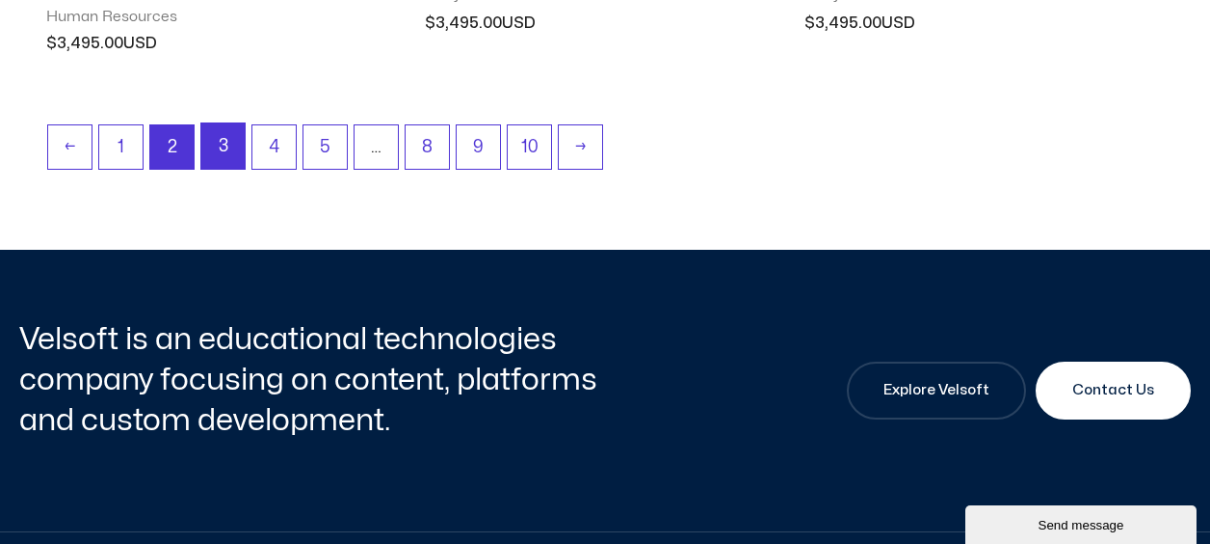
click at [227, 154] on link "3" at bounding box center [222, 145] width 43 height 45
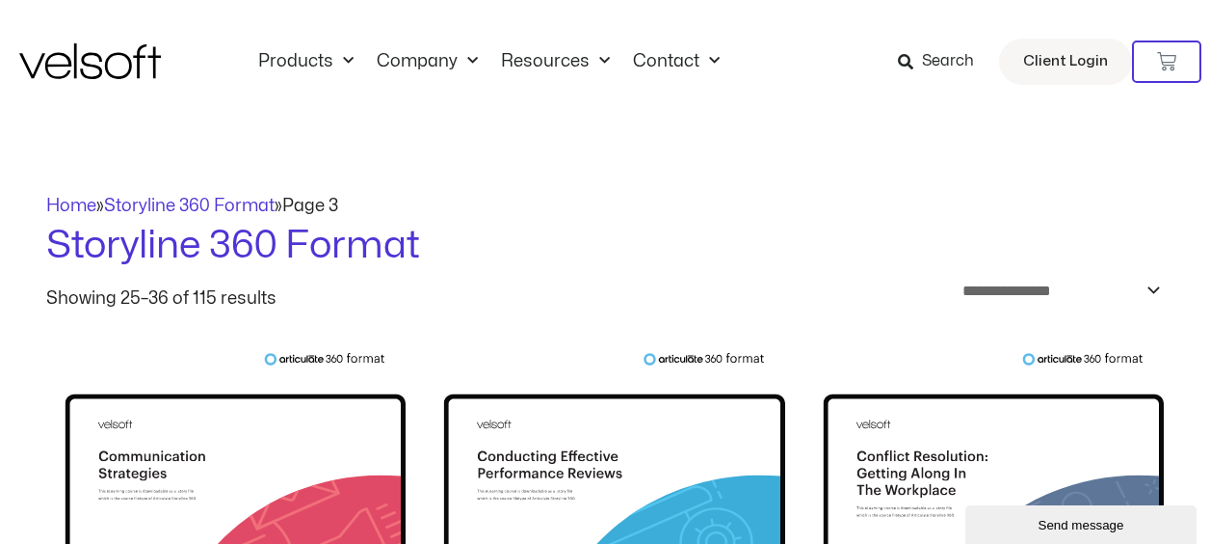
click at [964, 69] on span "Search" at bounding box center [948, 61] width 52 height 25
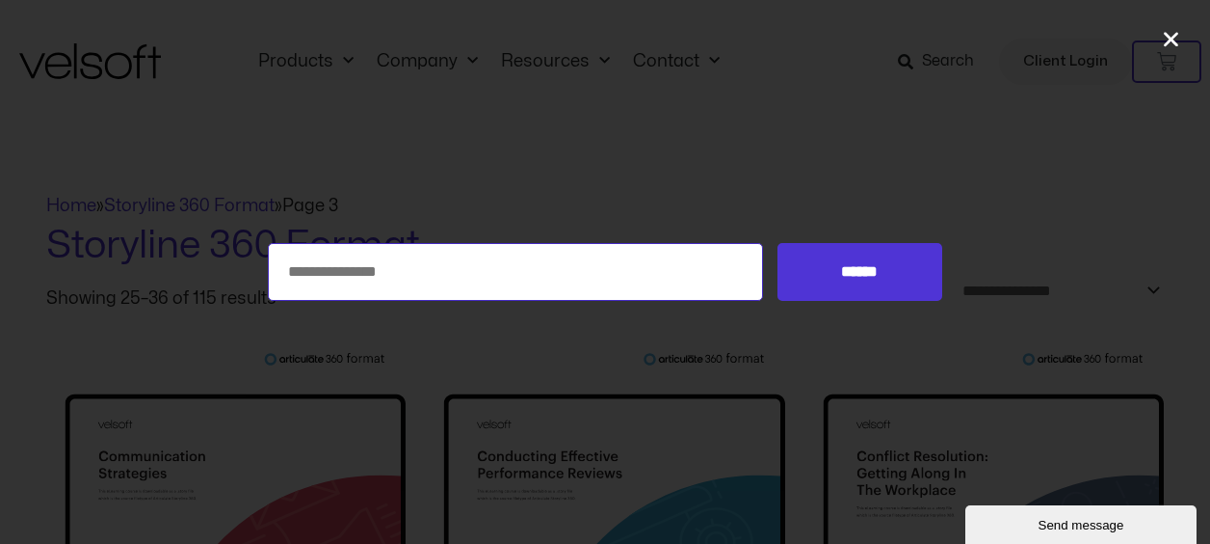
click at [483, 280] on input "Search for:" at bounding box center [515, 272] width 495 height 58
type input "**********"
click at [778, 243] on input "******" at bounding box center [860, 272] width 165 height 58
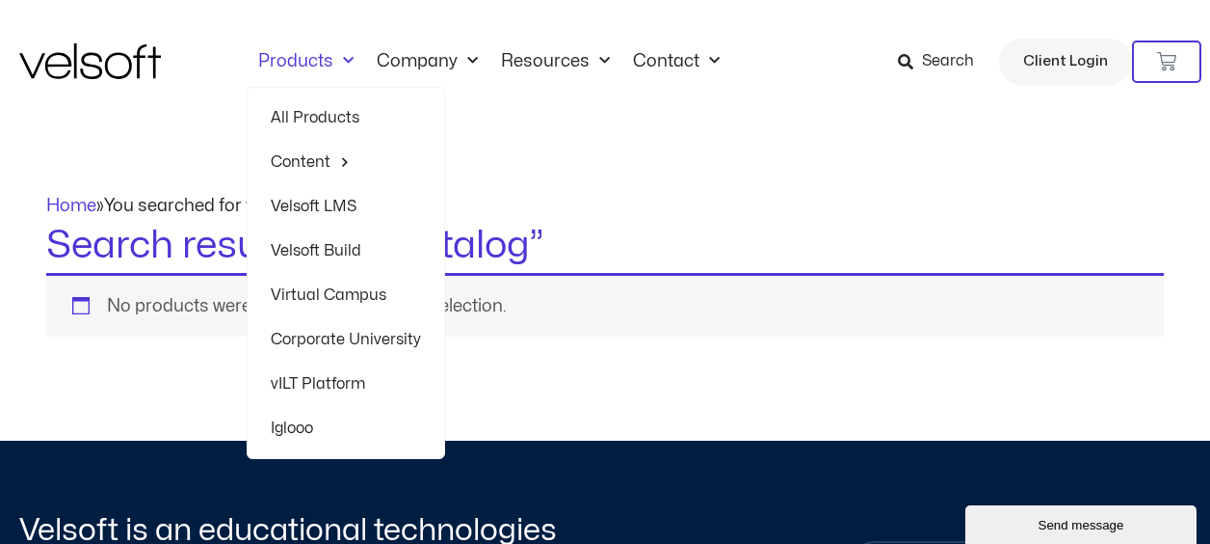
click at [330, 121] on link "All Products" at bounding box center [346, 117] width 150 height 44
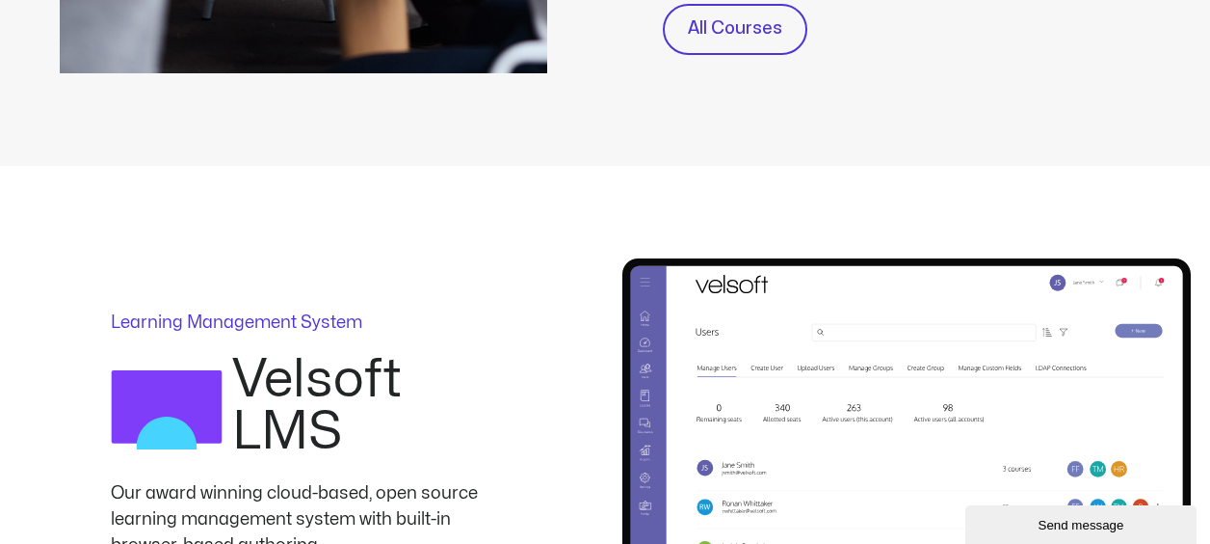
scroll to position [867, 0]
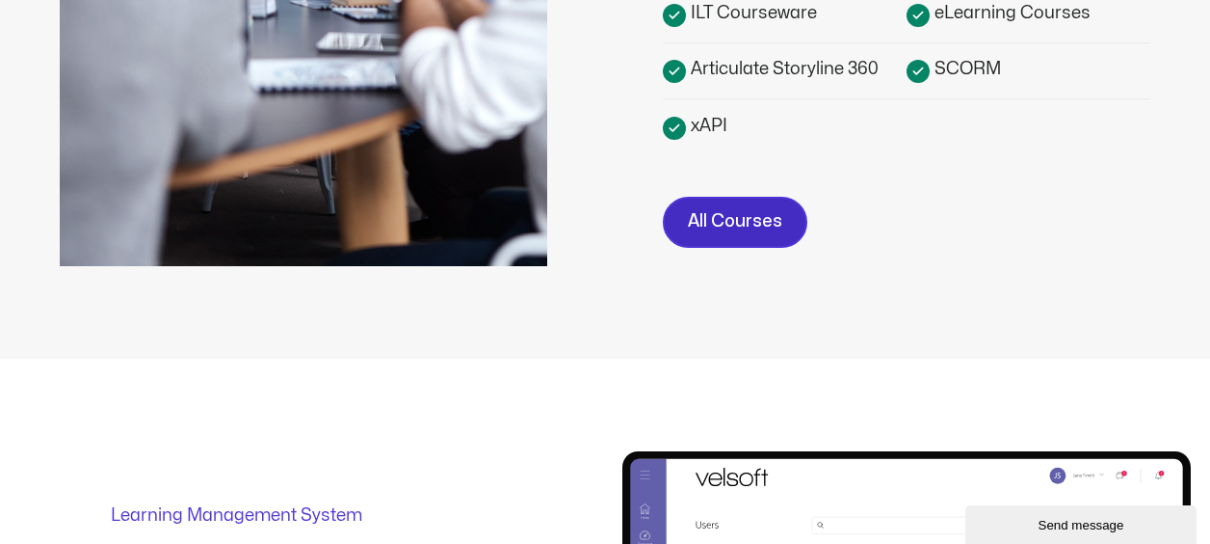
click at [732, 225] on span "All Courses" at bounding box center [735, 222] width 94 height 28
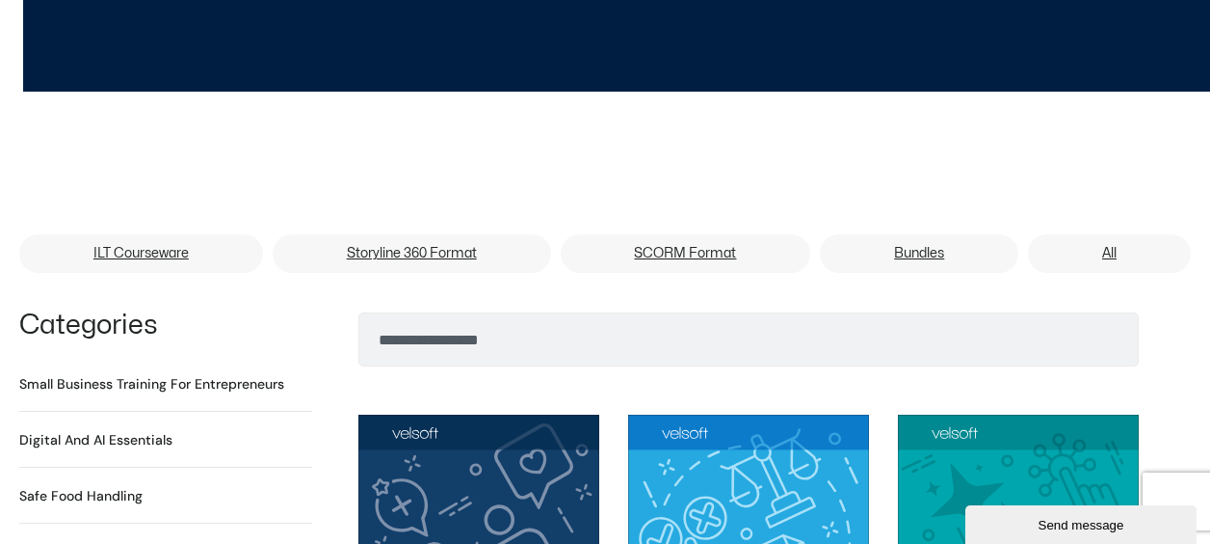
scroll to position [1156, 0]
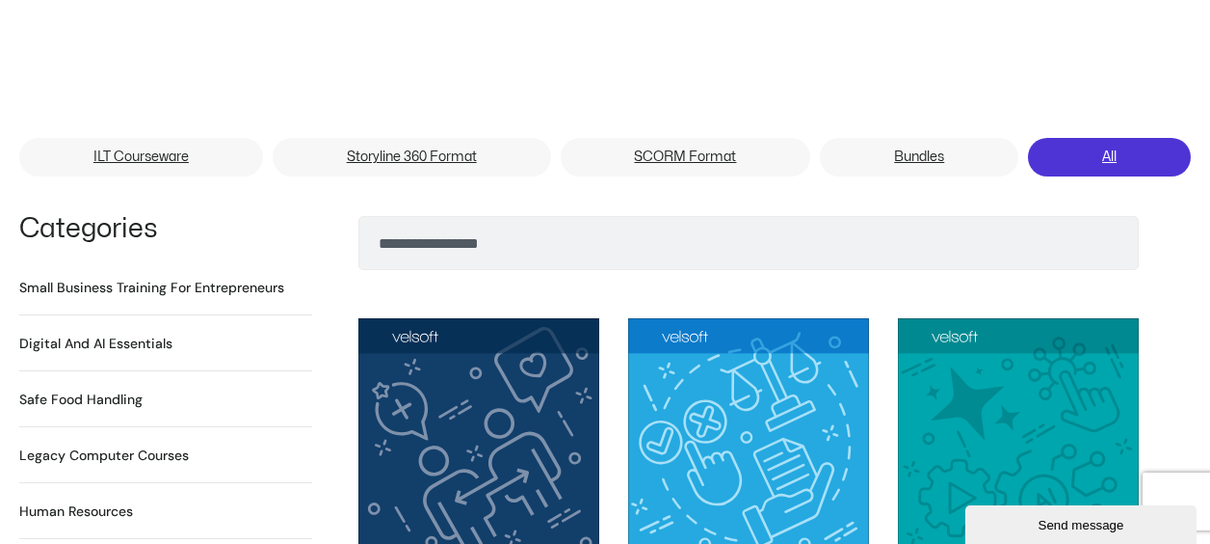
click at [1096, 138] on link "All" at bounding box center [1109, 157] width 163 height 39
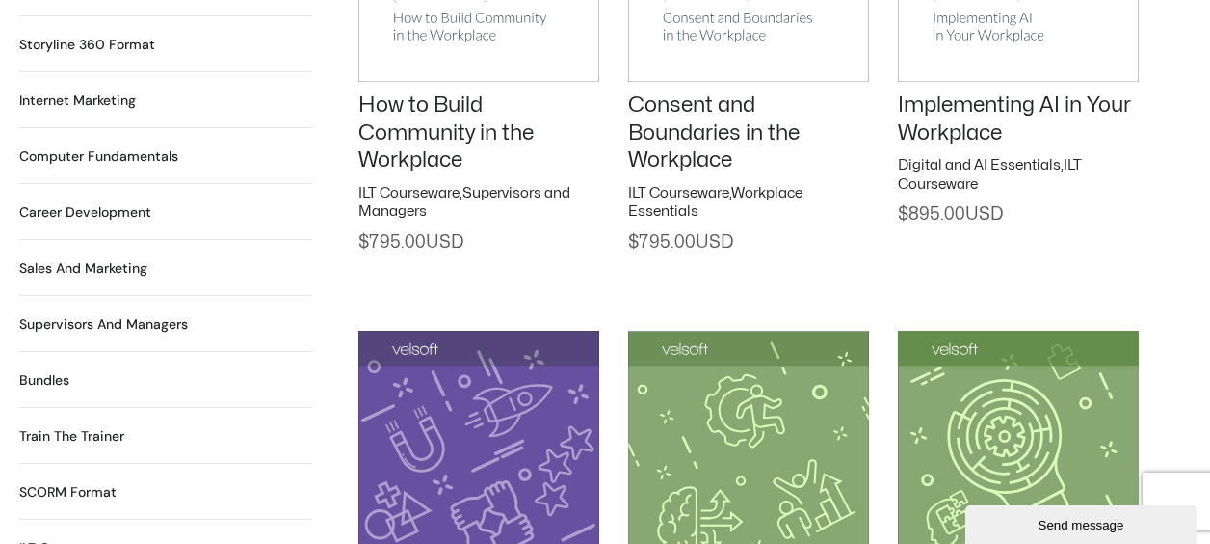
scroll to position [1831, 0]
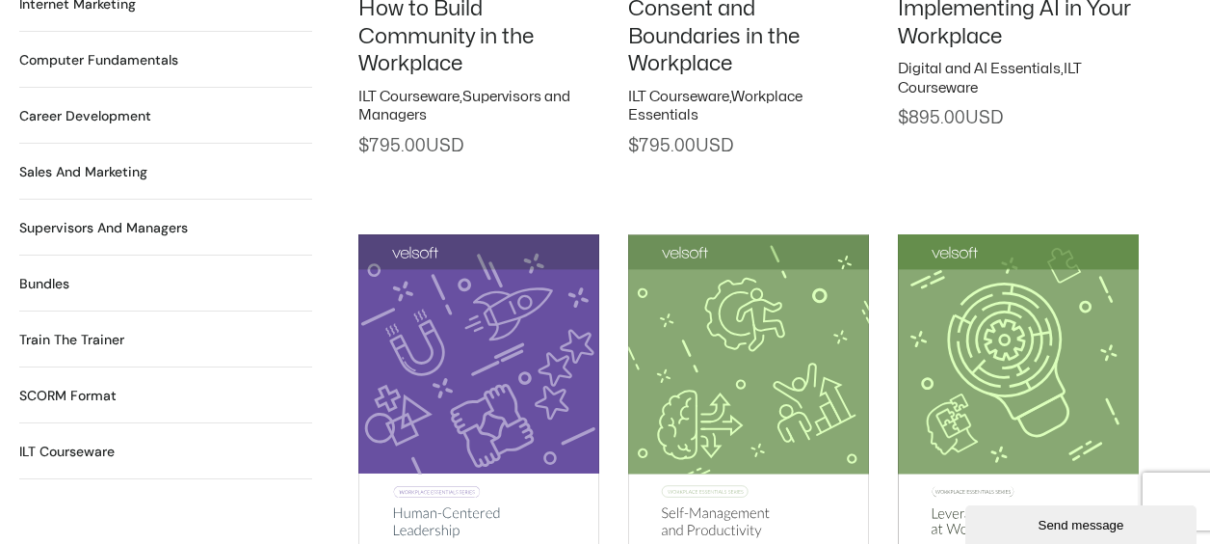
click at [98, 330] on h2 "Train the Trainer 29 Products" at bounding box center [71, 340] width 105 height 20
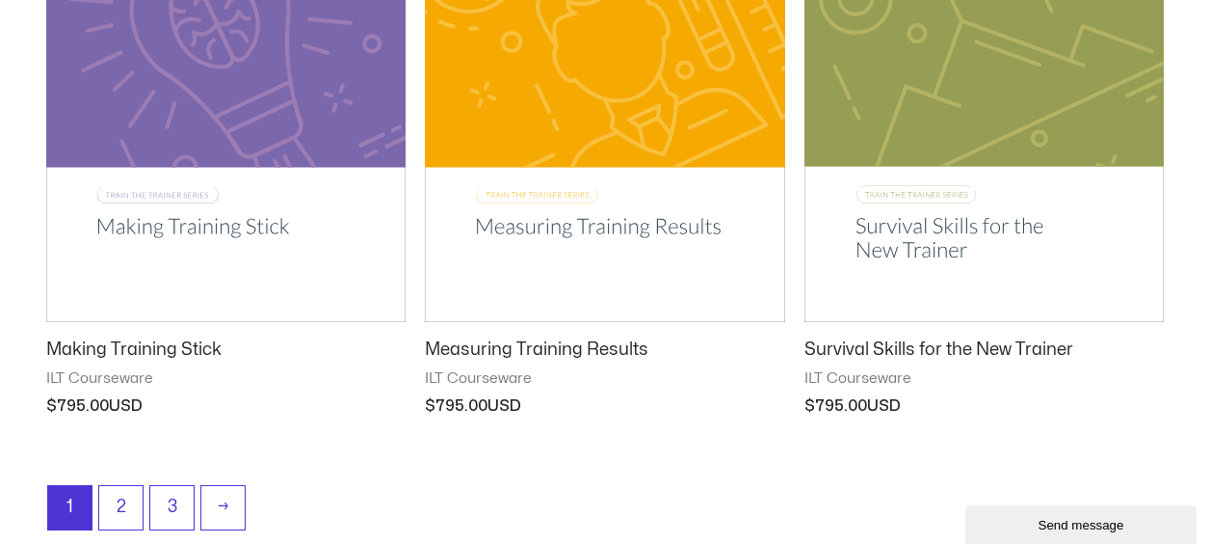
scroll to position [2698, 0]
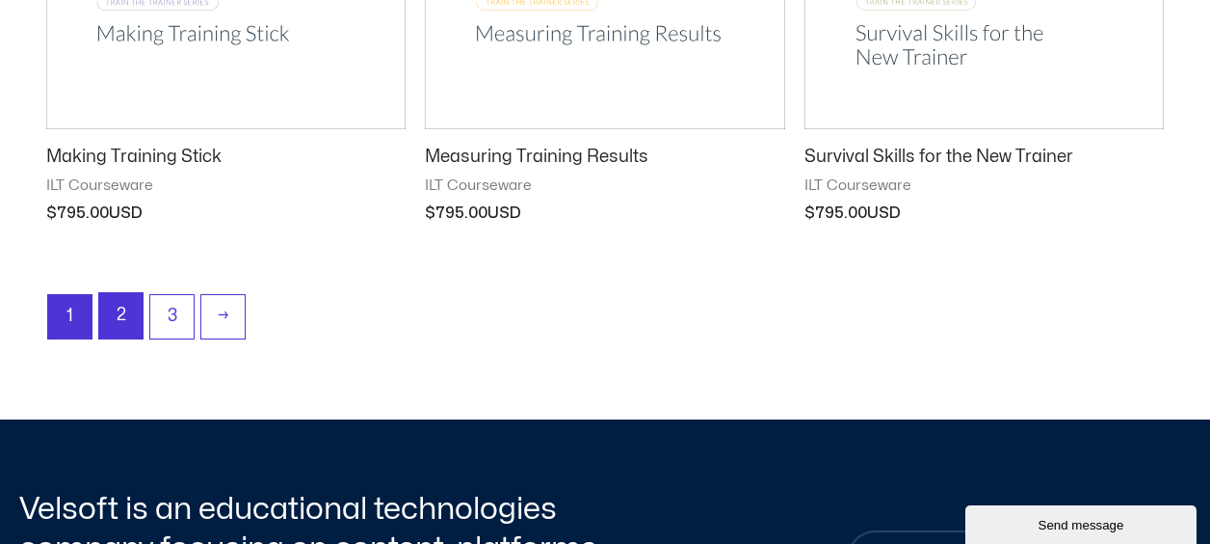
click at [115, 323] on link "2" at bounding box center [120, 315] width 43 height 45
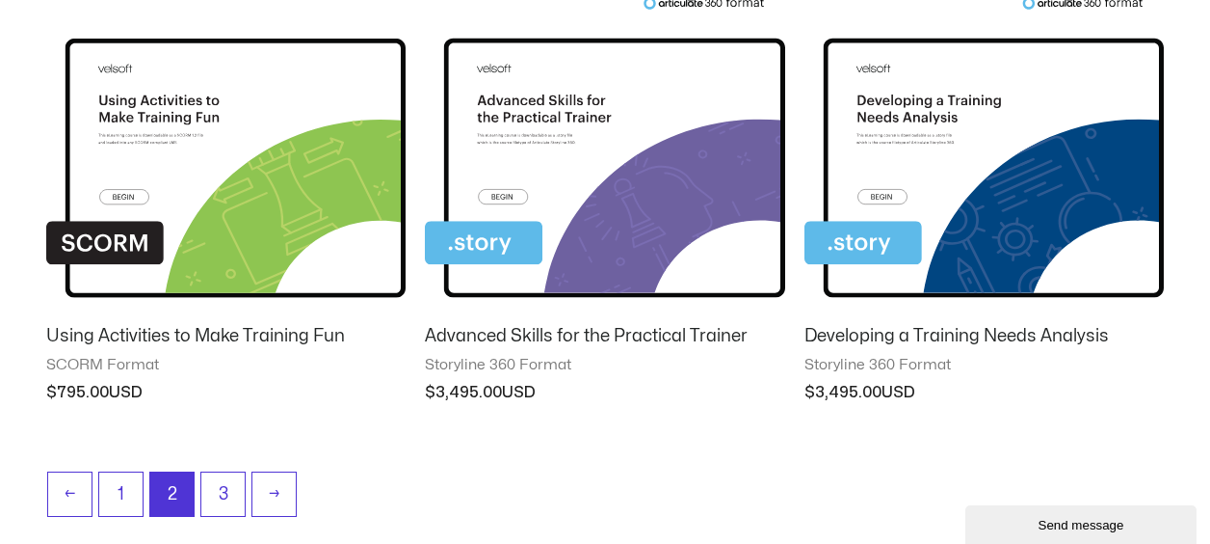
scroll to position [2024, 0]
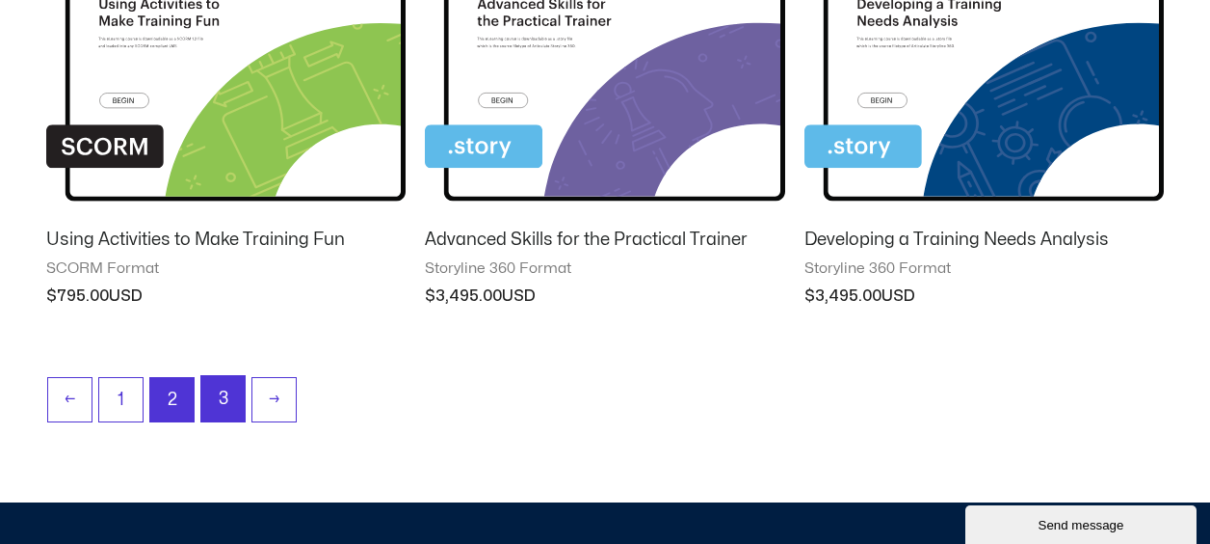
click at [212, 384] on link "3" at bounding box center [222, 398] width 43 height 45
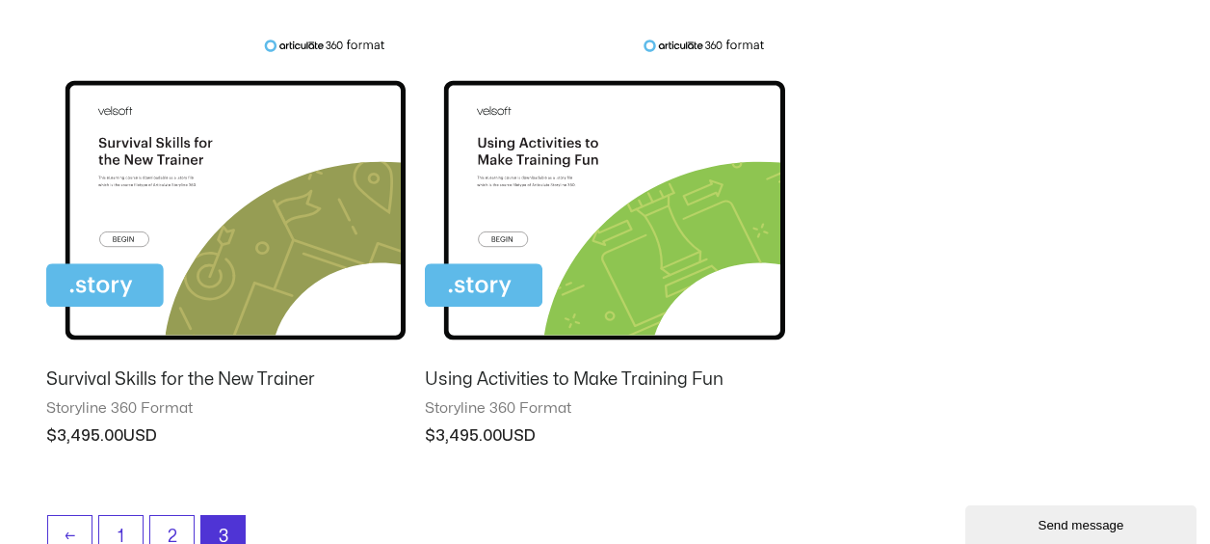
scroll to position [964, 0]
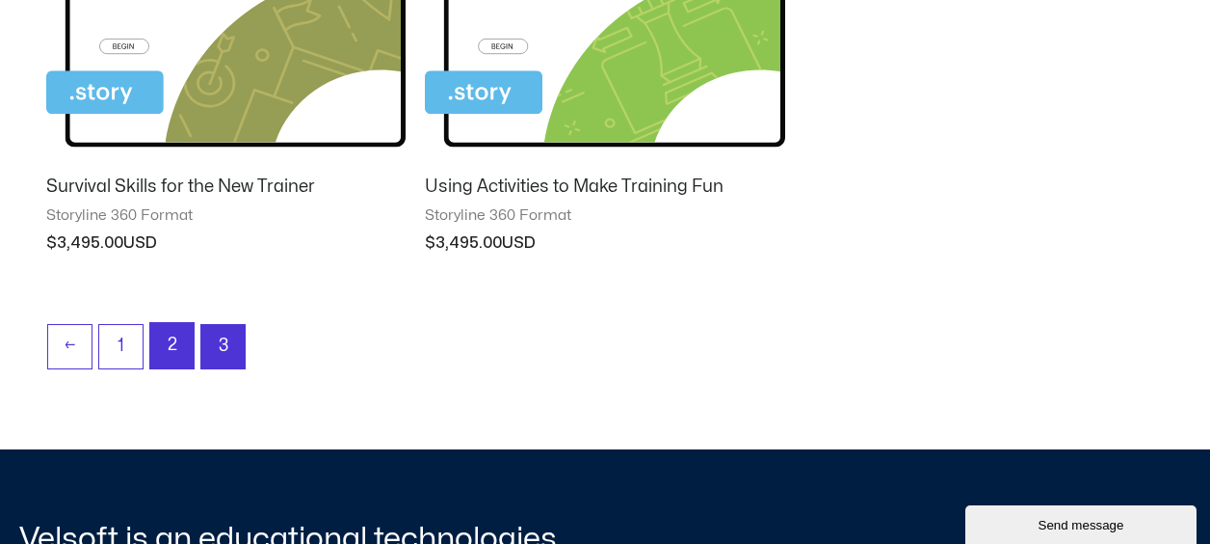
click at [165, 337] on link "2" at bounding box center [171, 345] width 43 height 45
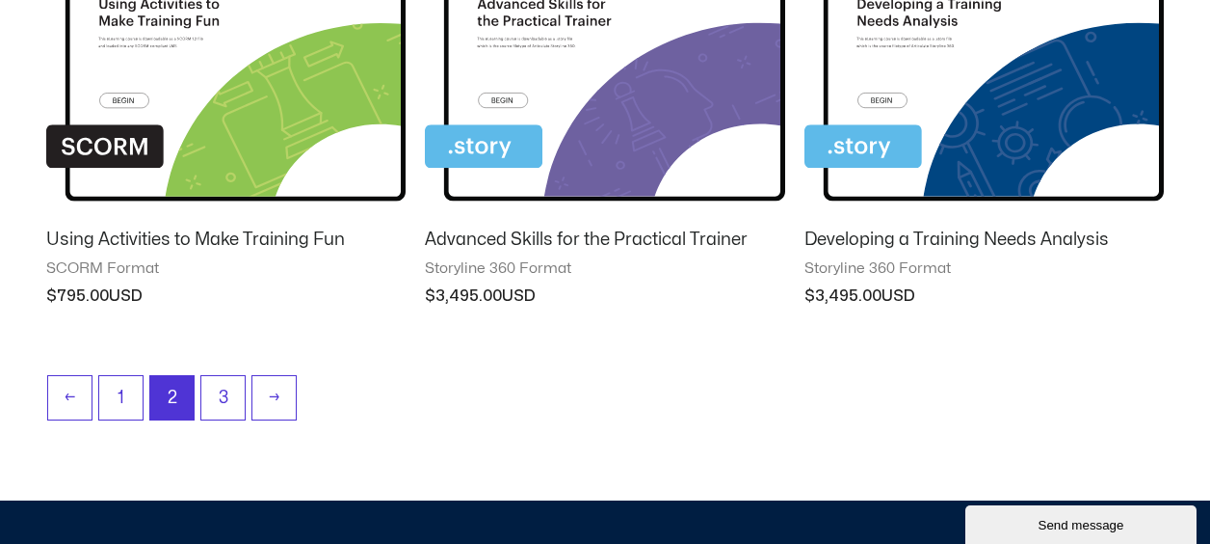
scroll to position [1831, 0]
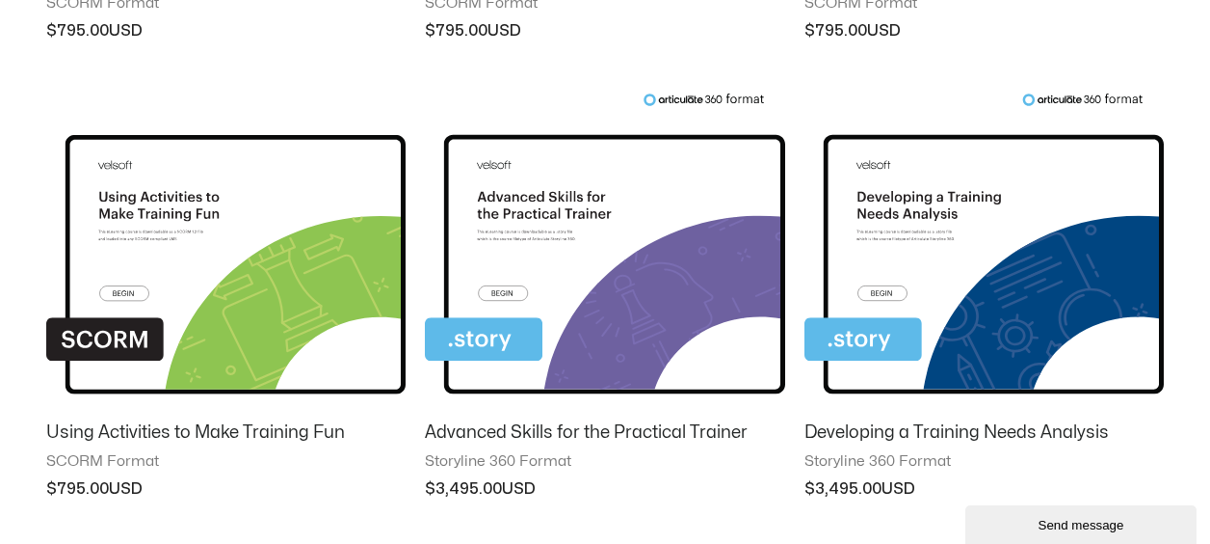
click at [550, 268] on img at bounding box center [604, 249] width 359 height 313
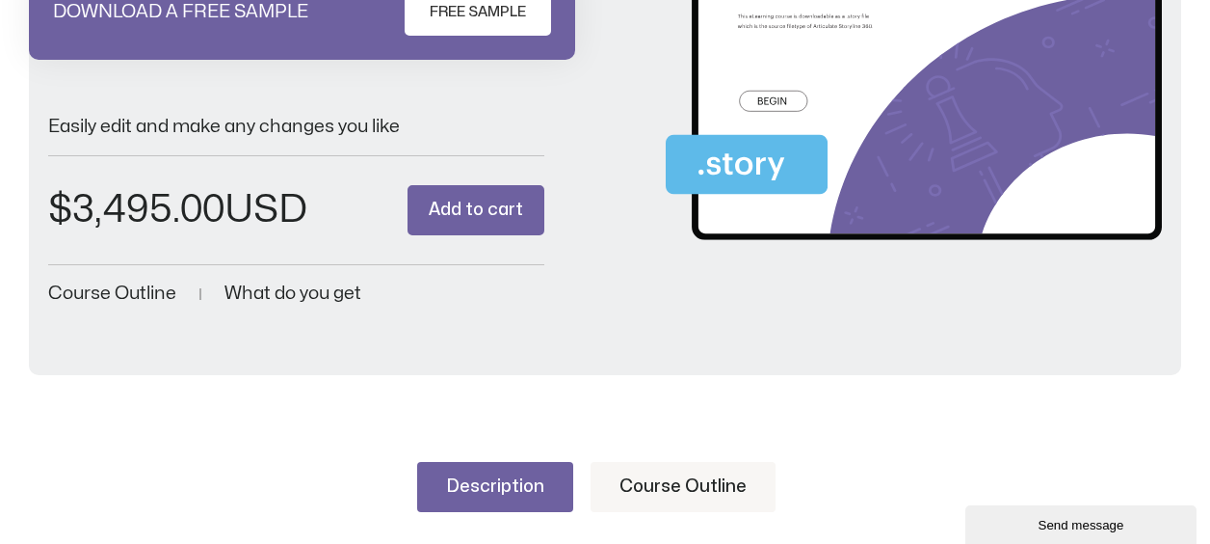
scroll to position [96, 0]
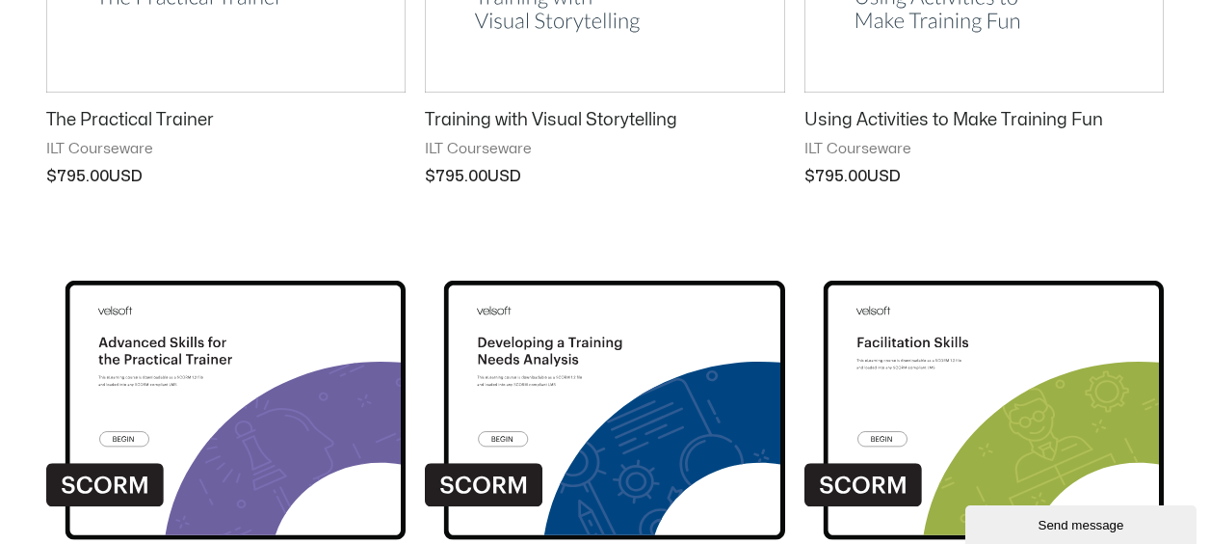
scroll to position [384, 0]
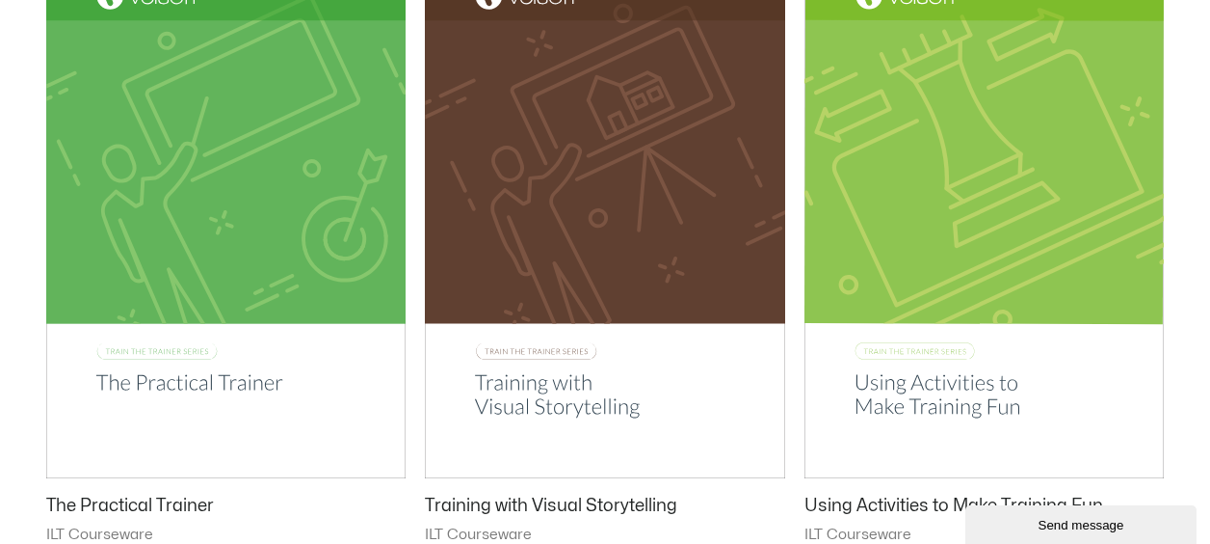
click at [247, 330] on img at bounding box center [225, 223] width 359 height 510
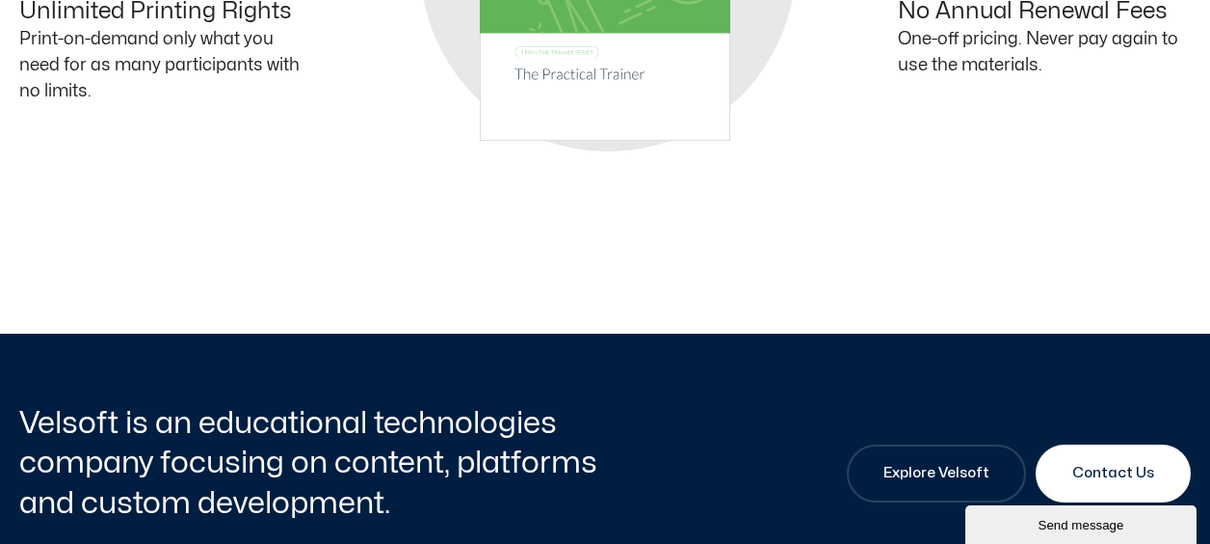
scroll to position [2024, 0]
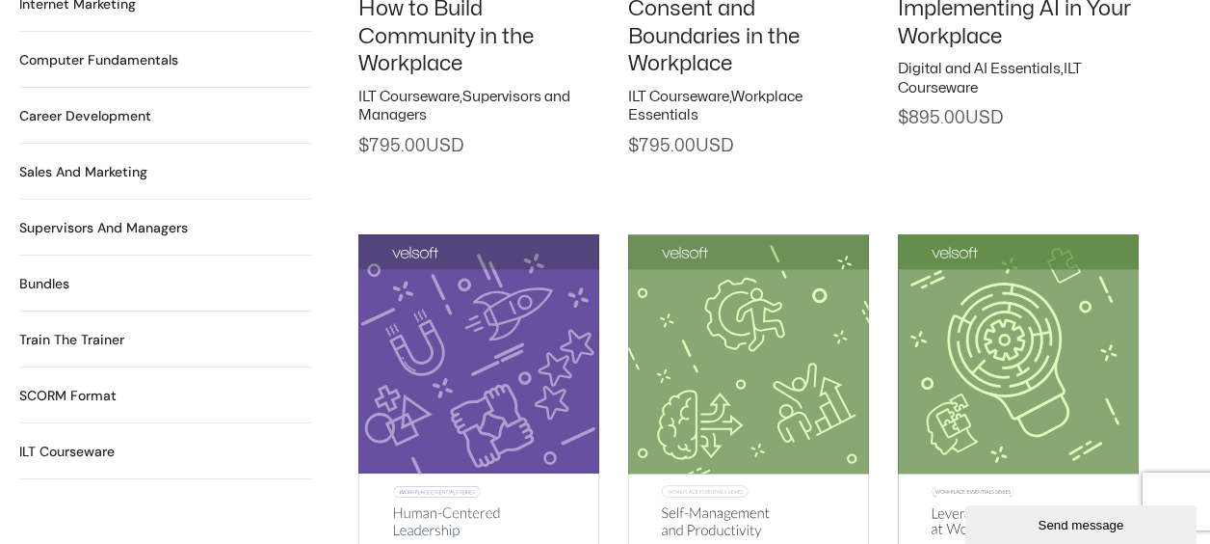
scroll to position [1927, 0]
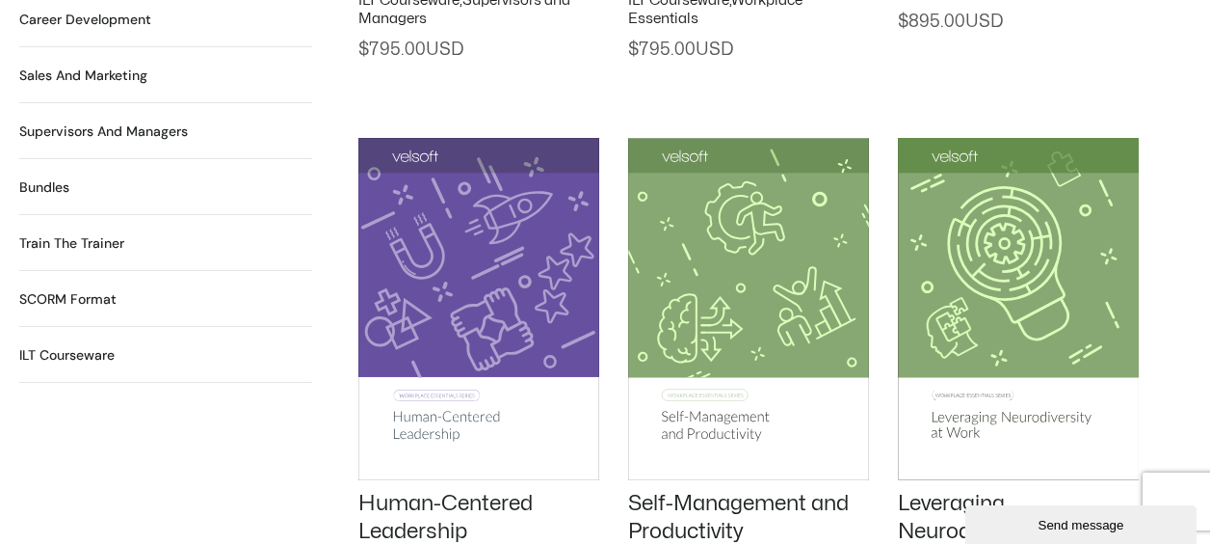
click at [87, 345] on h2 "ILT Courseware 531 Products" at bounding box center [66, 355] width 95 height 20
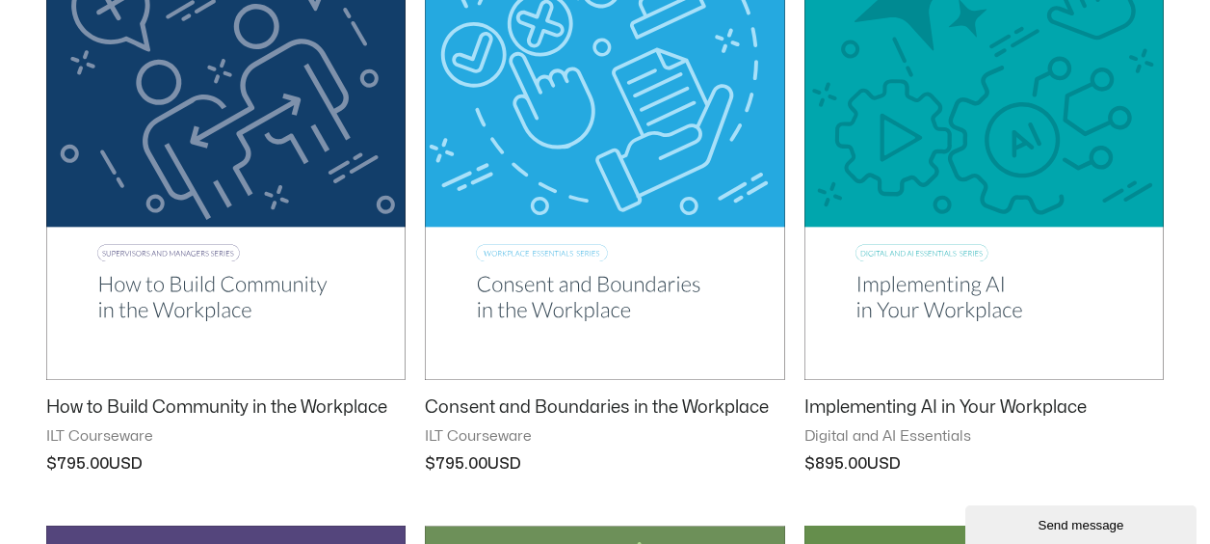
scroll to position [675, 0]
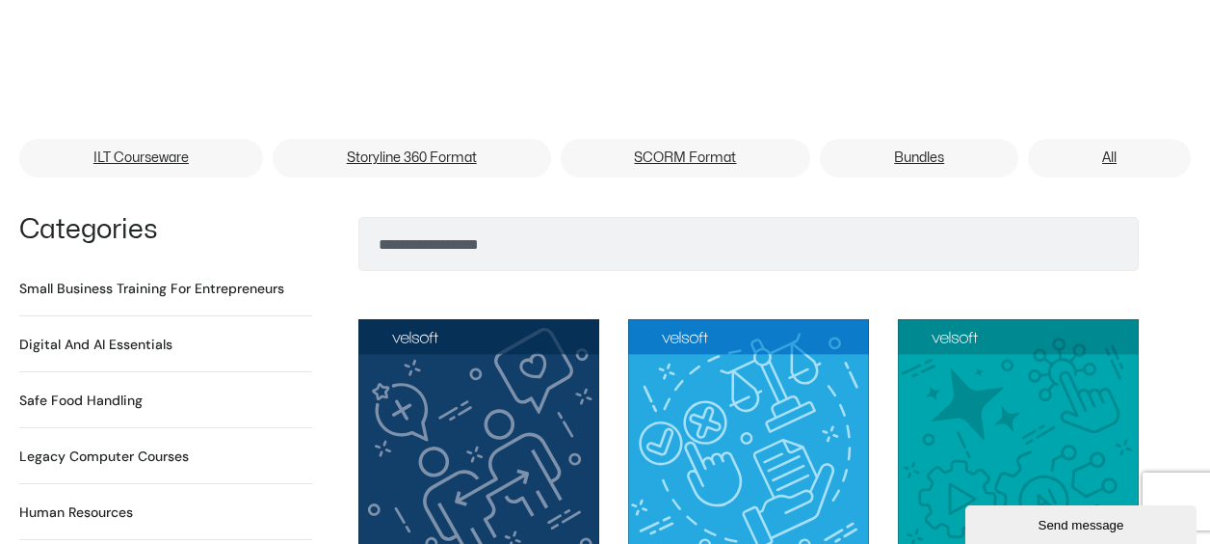
scroll to position [1252, 0]
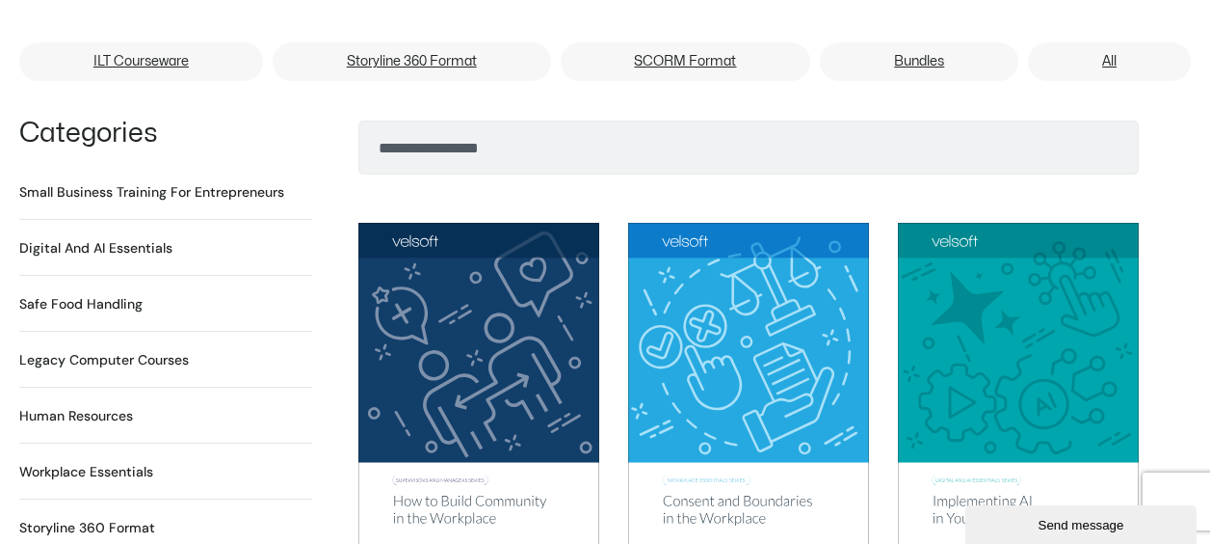
click at [141, 238] on h2 "Digital and AI Essentials 23 Products" at bounding box center [95, 248] width 153 height 20
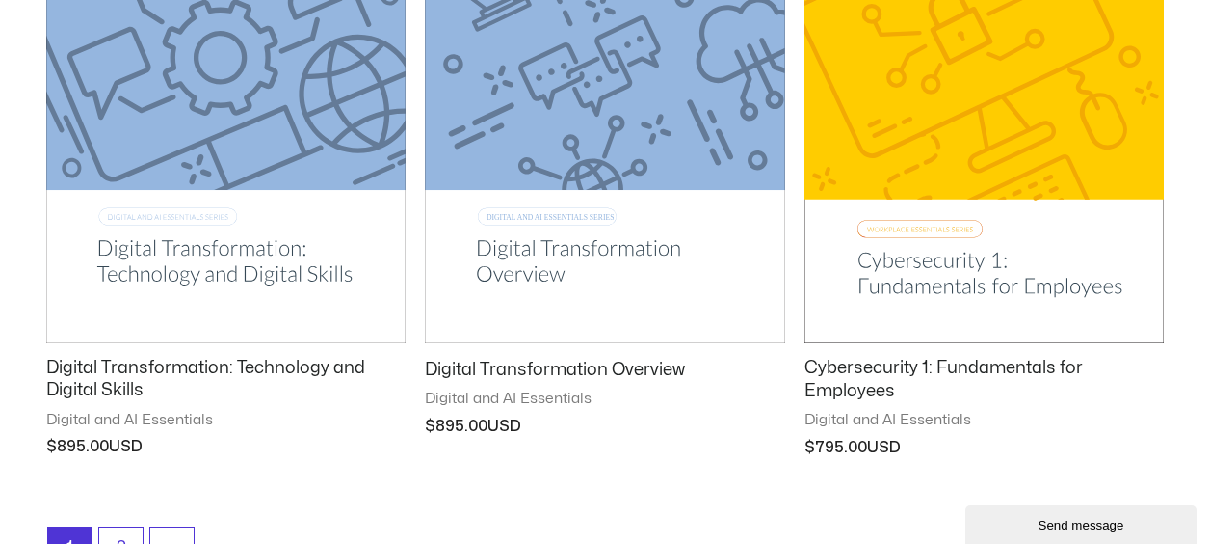
scroll to position [2698, 0]
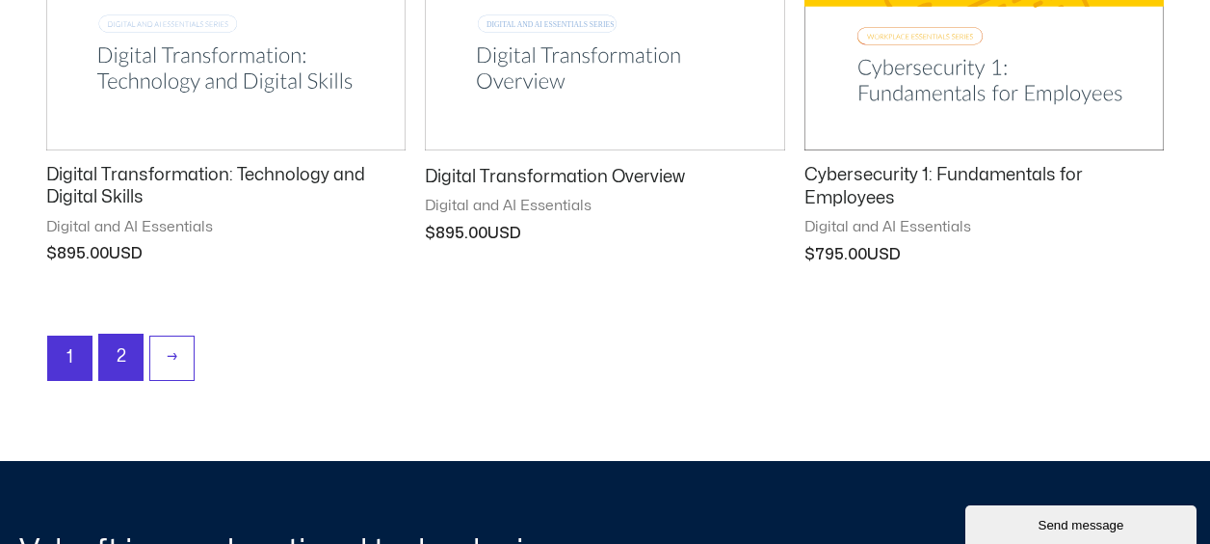
click at [122, 349] on link "2" at bounding box center [120, 356] width 43 height 45
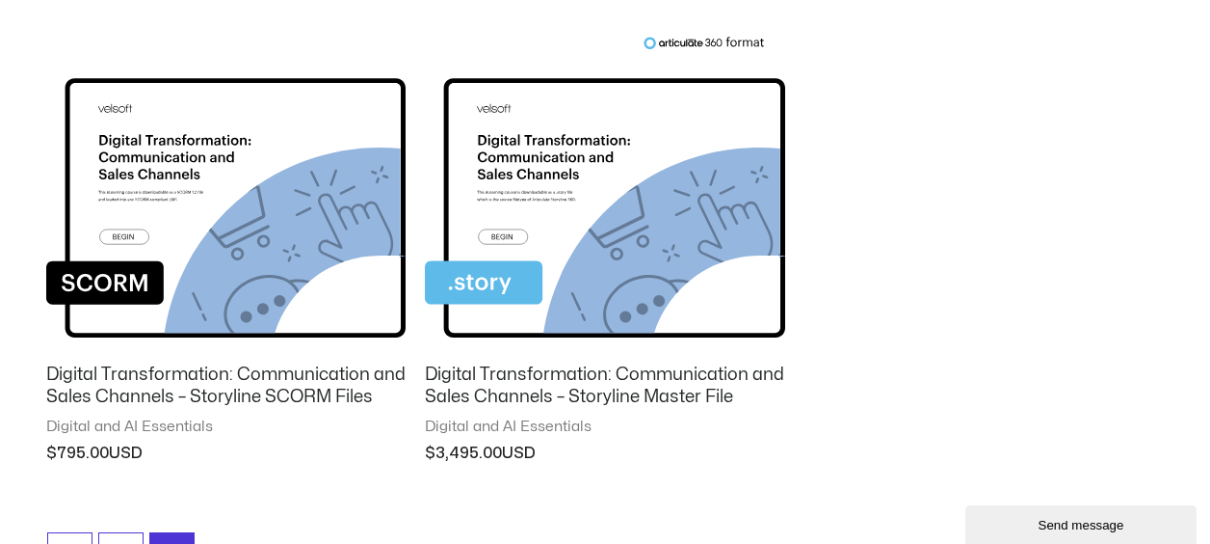
scroll to position [2216, 0]
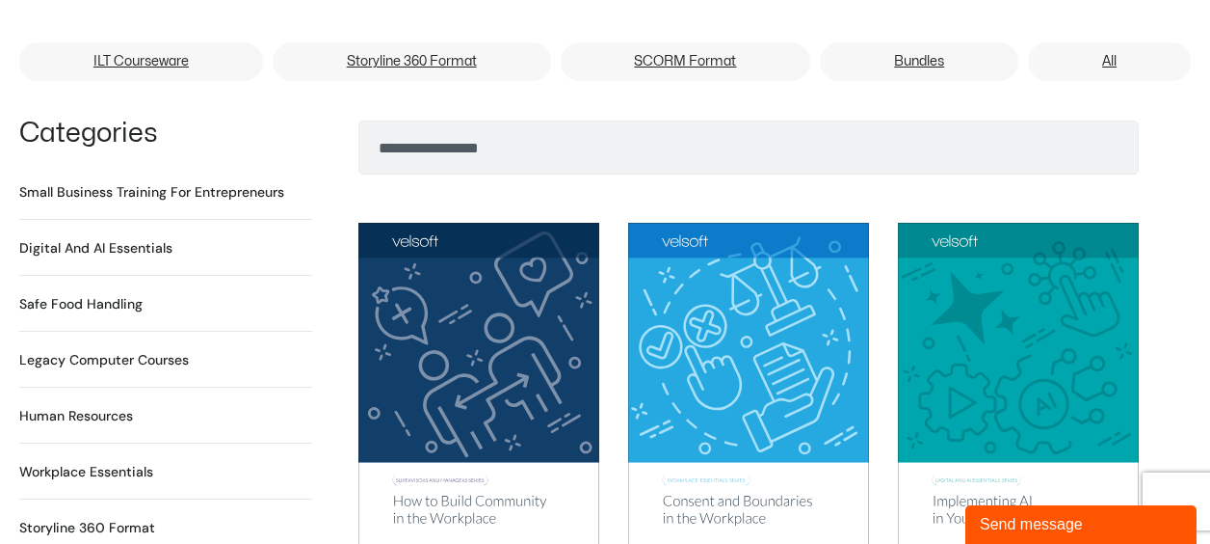
click at [175, 350] on h2 "Legacy Computer Courses 234 Products" at bounding box center [104, 360] width 170 height 20
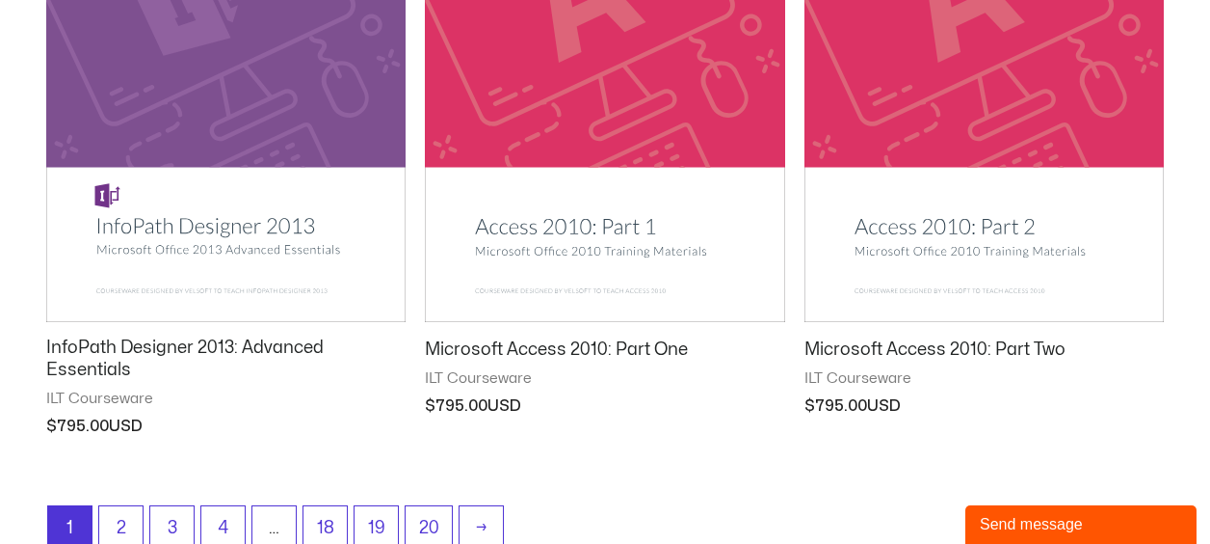
scroll to position [2891, 0]
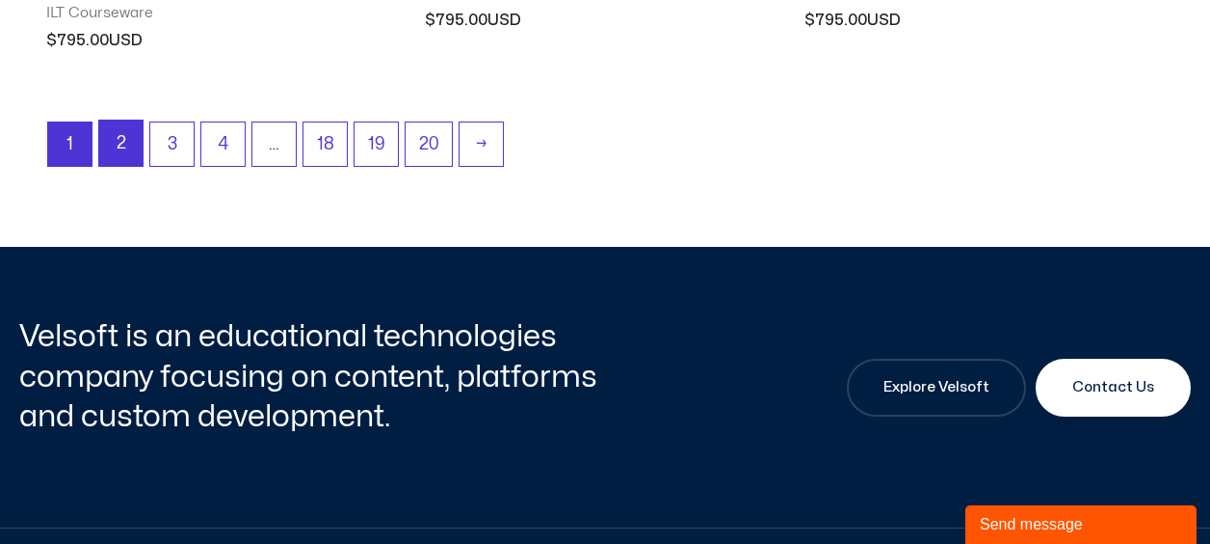
click at [110, 141] on link "2" at bounding box center [120, 142] width 43 height 45
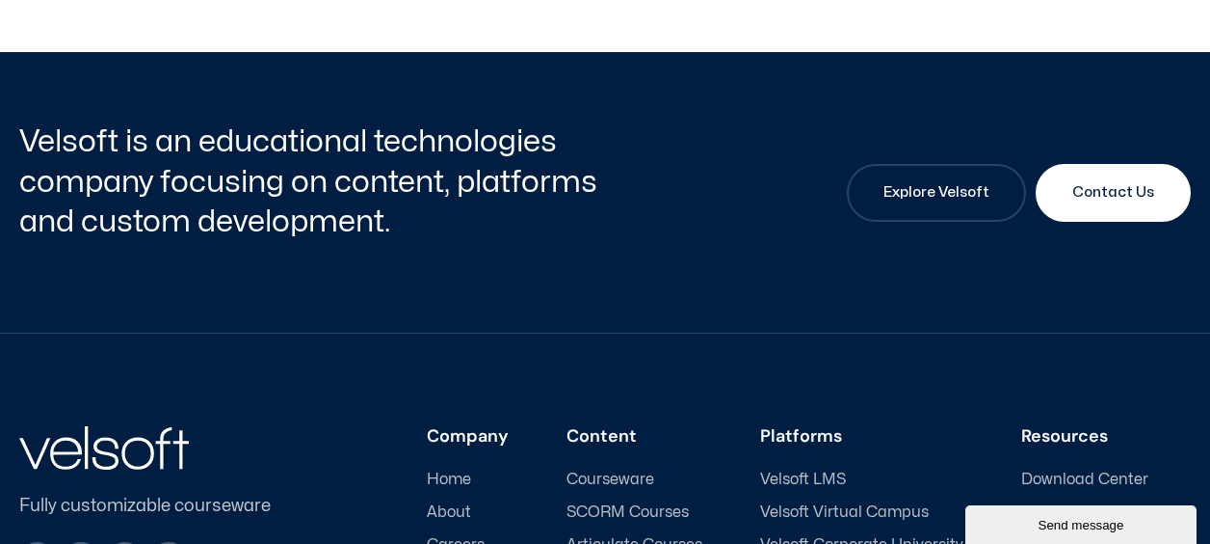
scroll to position [2891, 0]
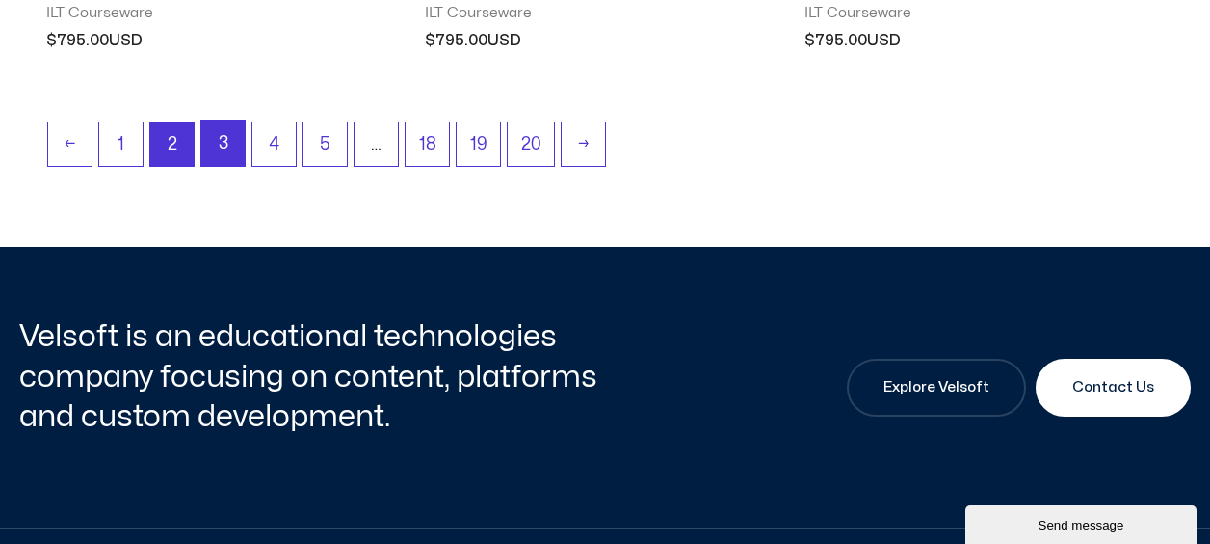
click at [239, 137] on link "3" at bounding box center [222, 142] width 43 height 45
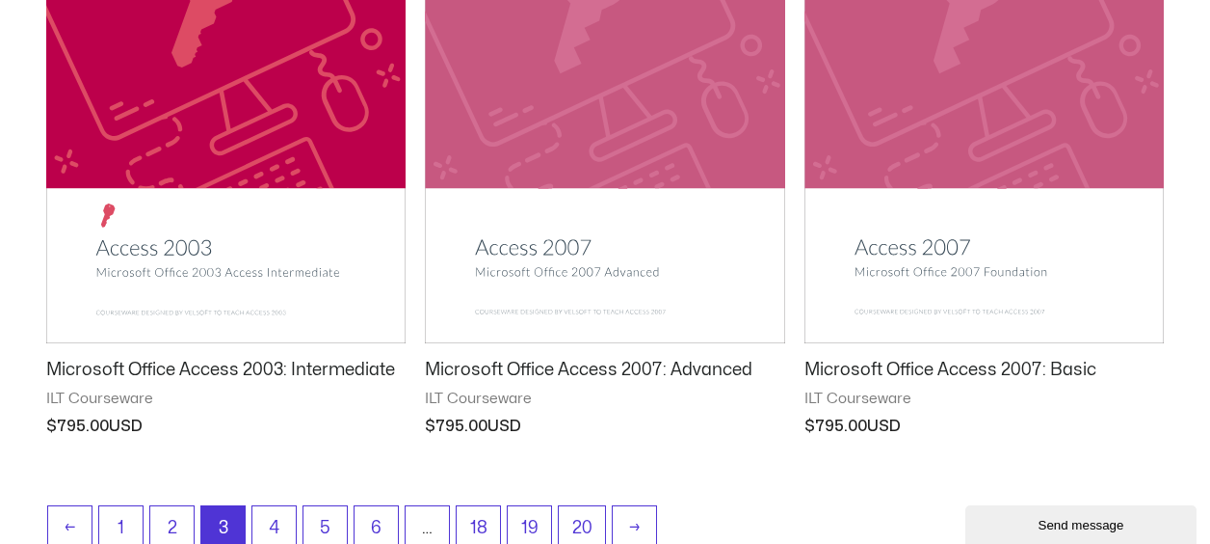
scroll to position [2602, 0]
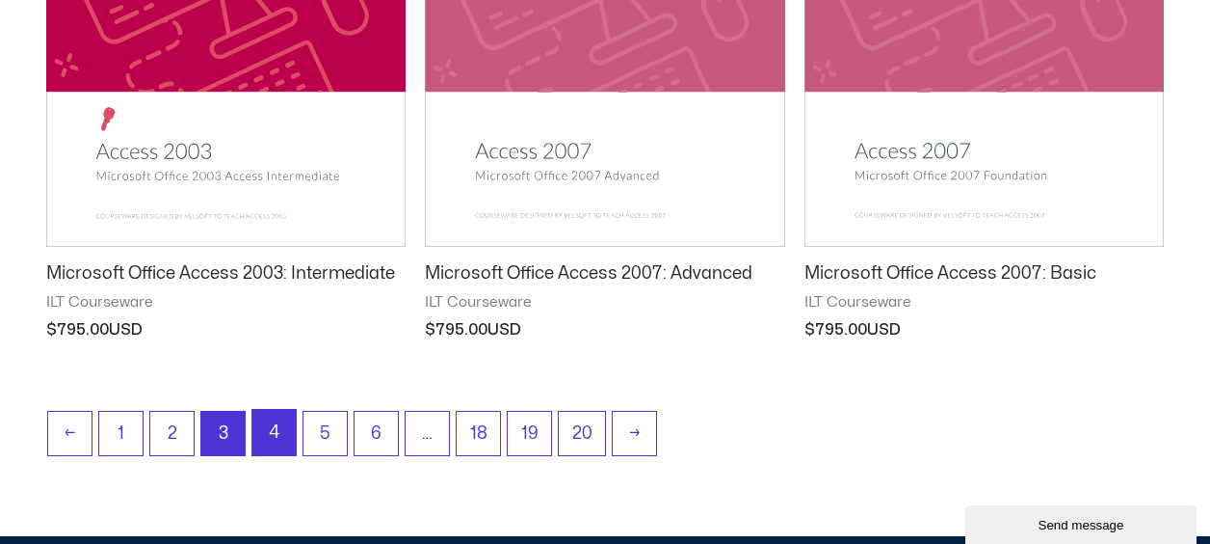
click at [271, 418] on link "4" at bounding box center [273, 432] width 43 height 45
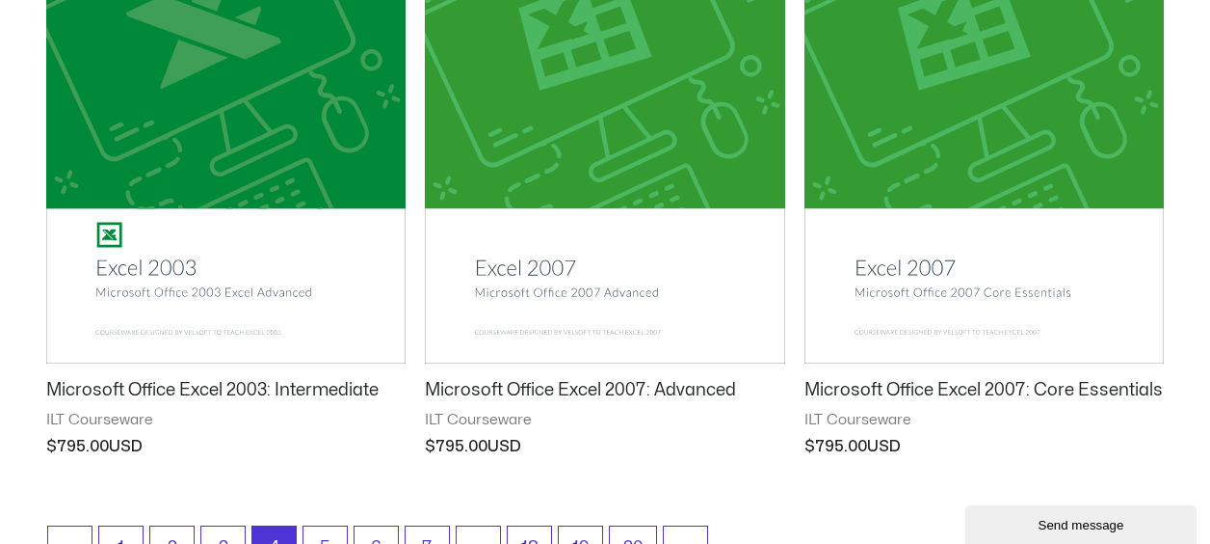
scroll to position [2698, 0]
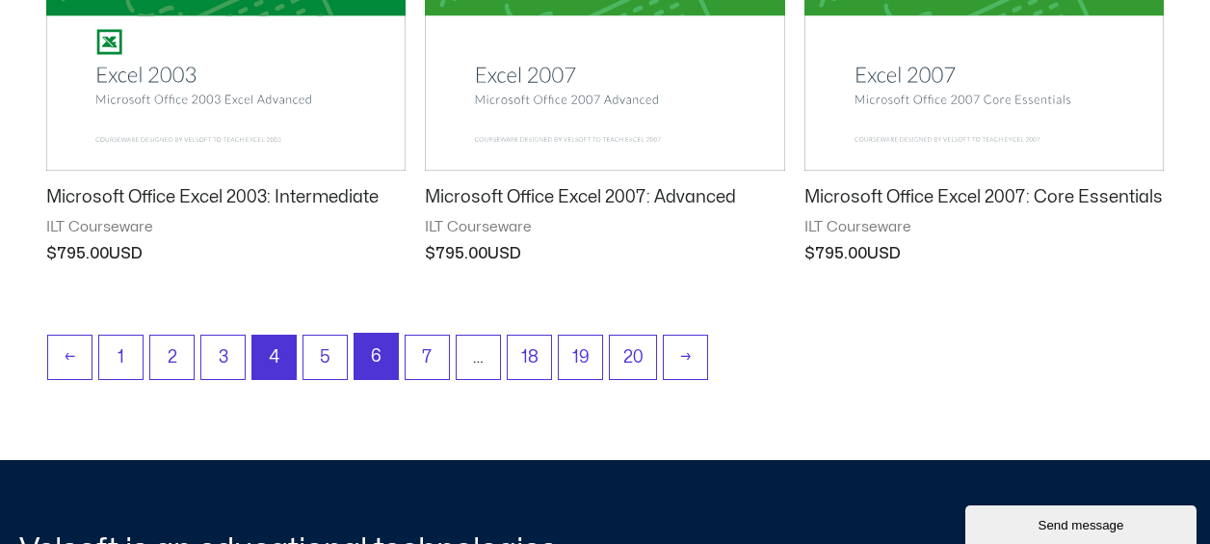
click at [363, 355] on link "6" at bounding box center [376, 355] width 43 height 45
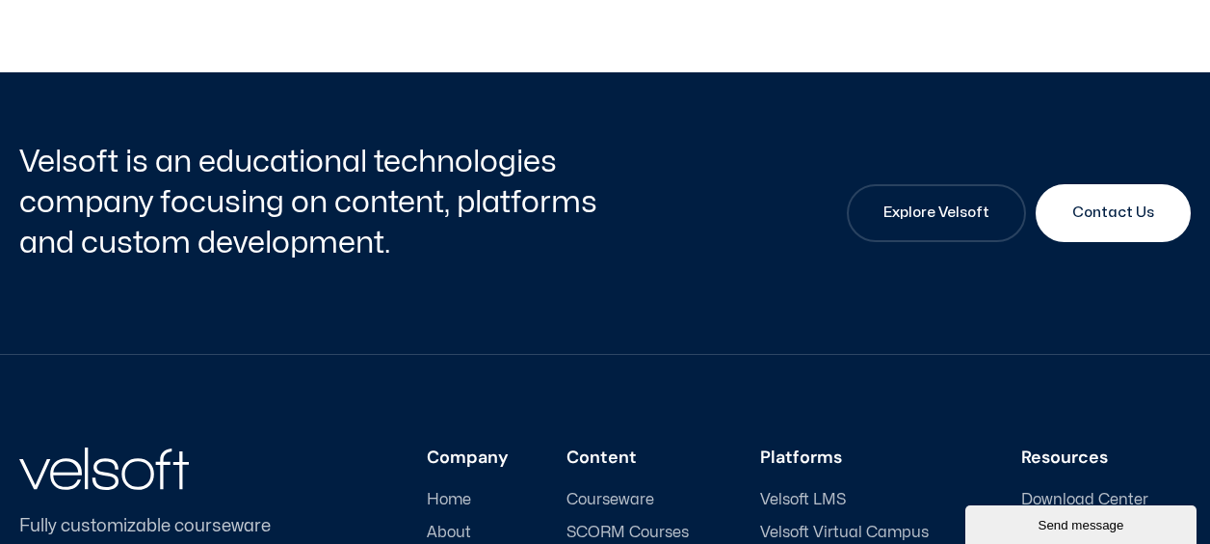
scroll to position [2891, 0]
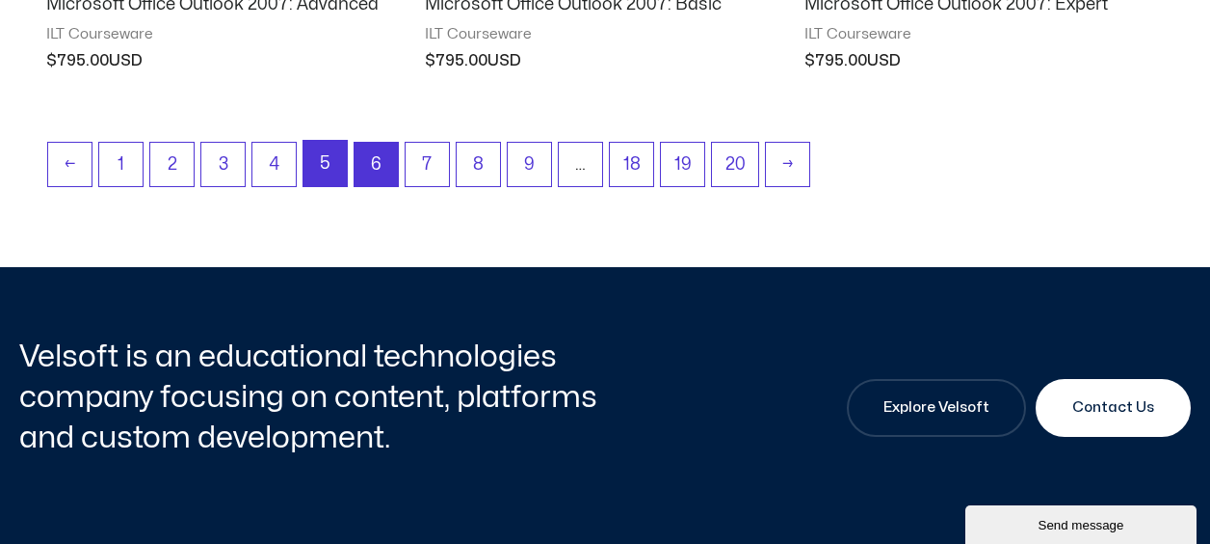
click at [337, 161] on link "5" at bounding box center [325, 163] width 43 height 45
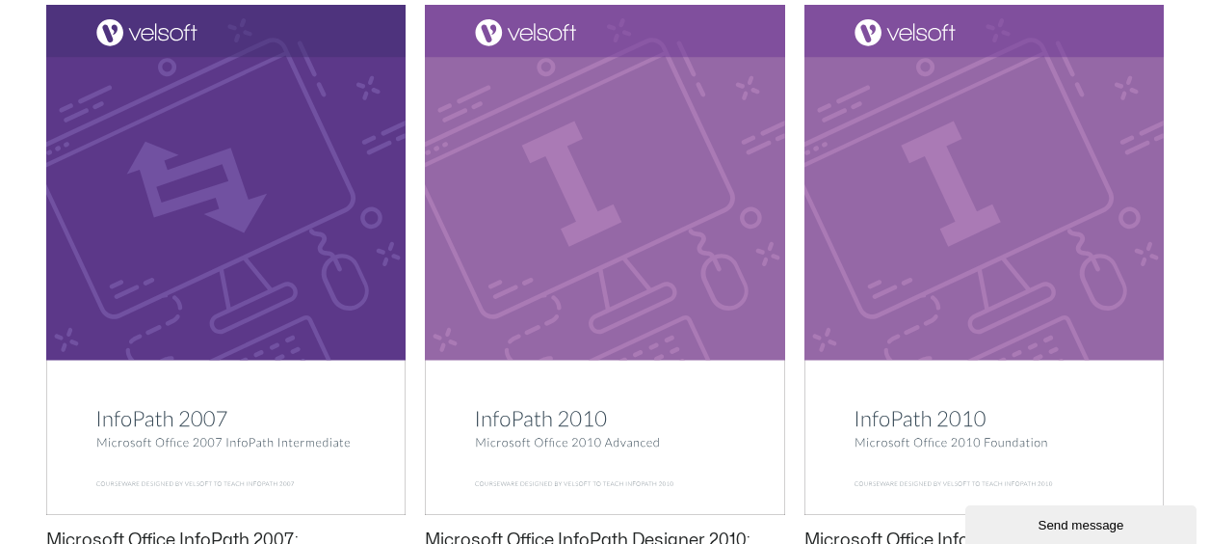
scroll to position [2795, 0]
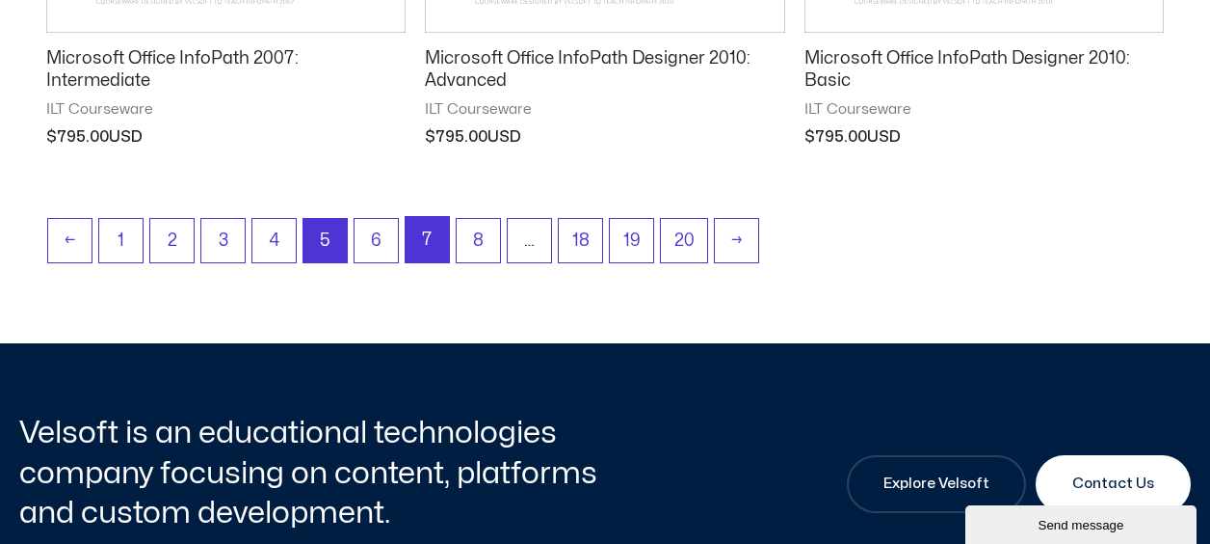
click at [435, 241] on link "7" at bounding box center [427, 239] width 43 height 45
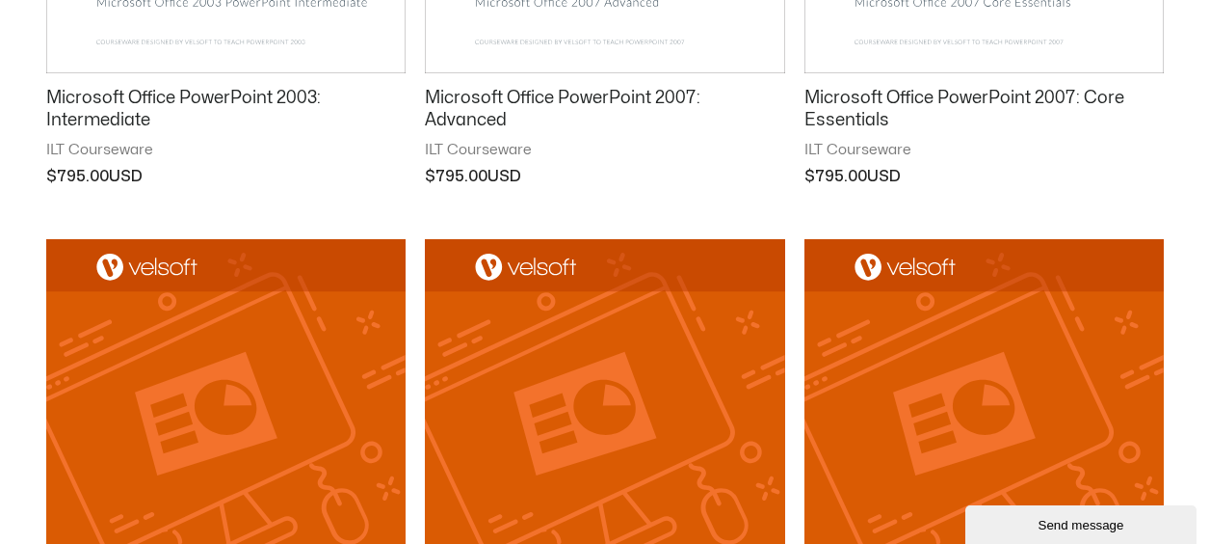
scroll to position [2698, 0]
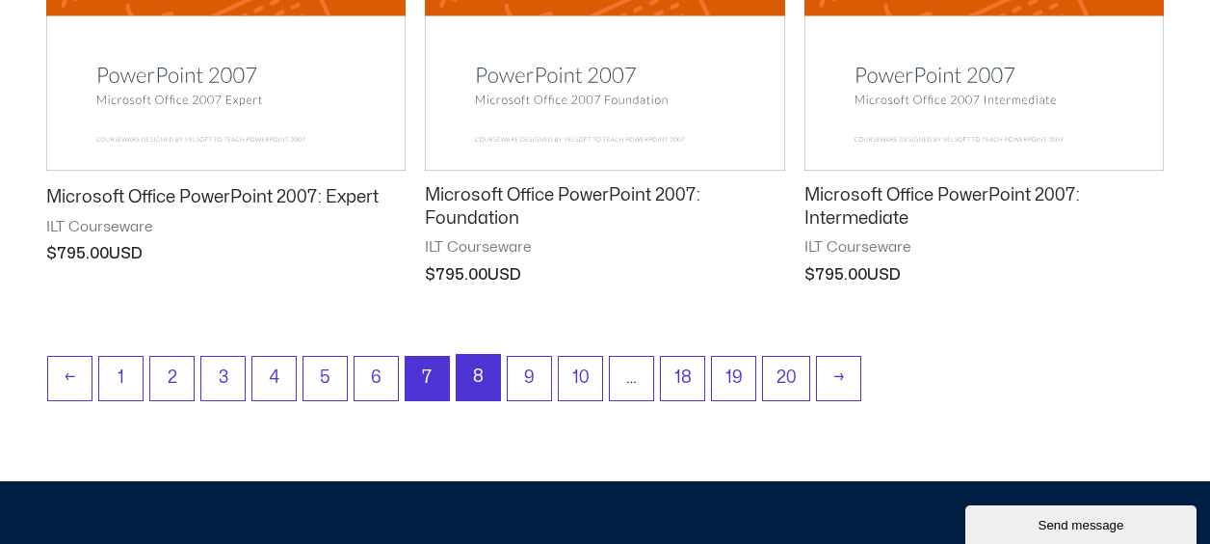
click at [471, 372] on link "8" at bounding box center [478, 377] width 43 height 45
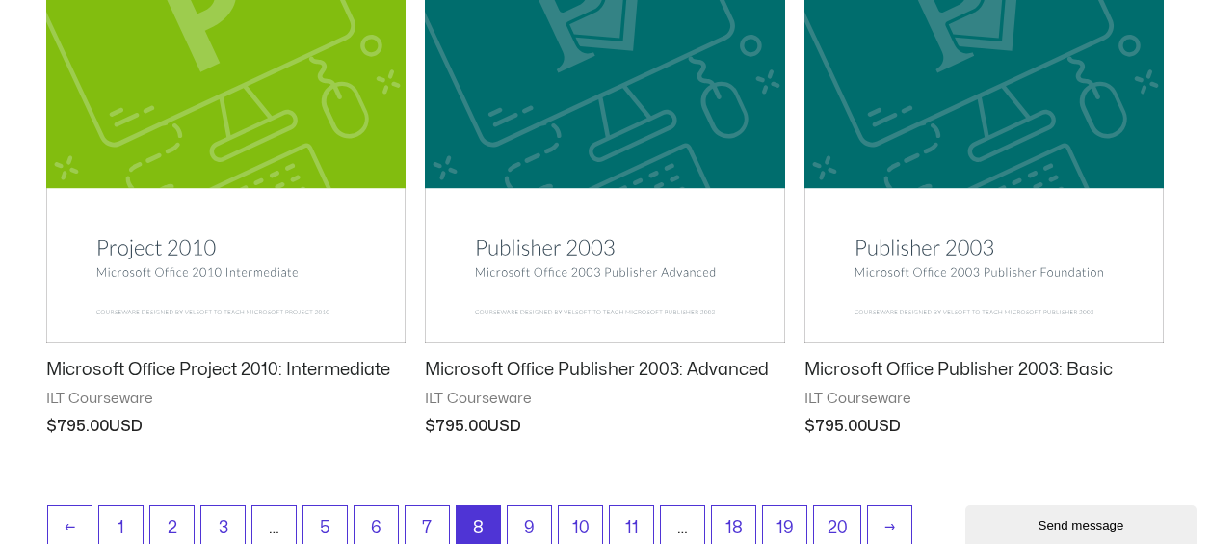
scroll to position [2891, 0]
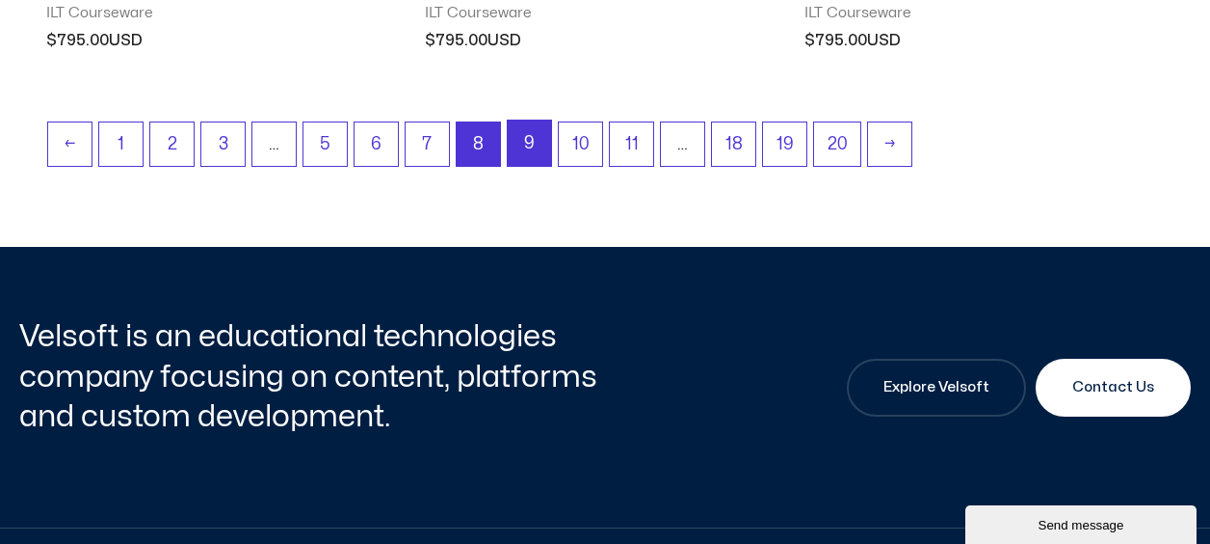
click at [521, 146] on link "9" at bounding box center [529, 142] width 43 height 45
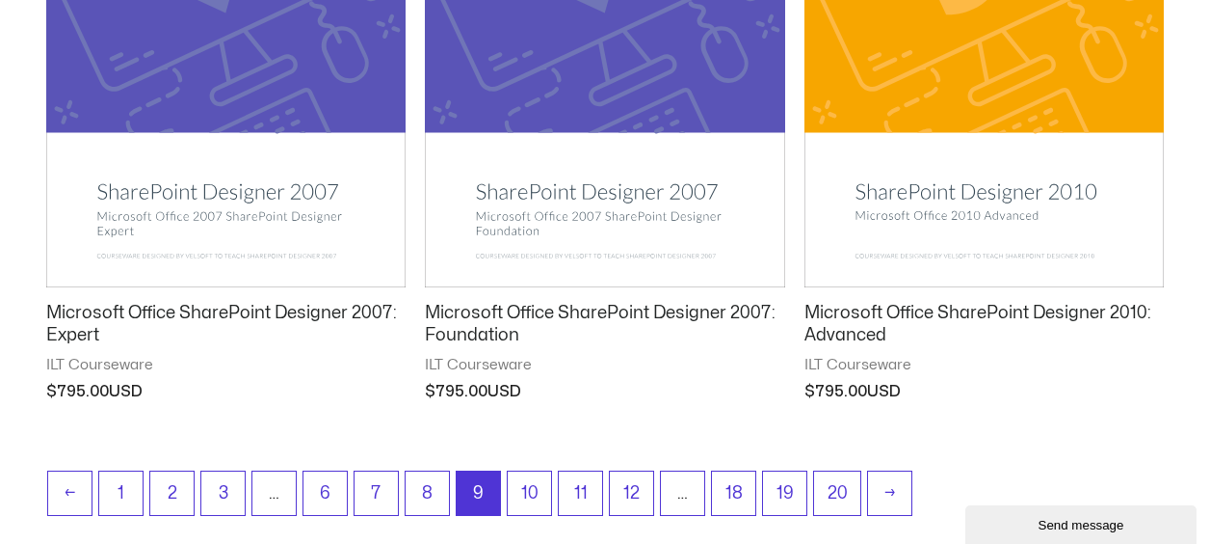
scroll to position [2987, 0]
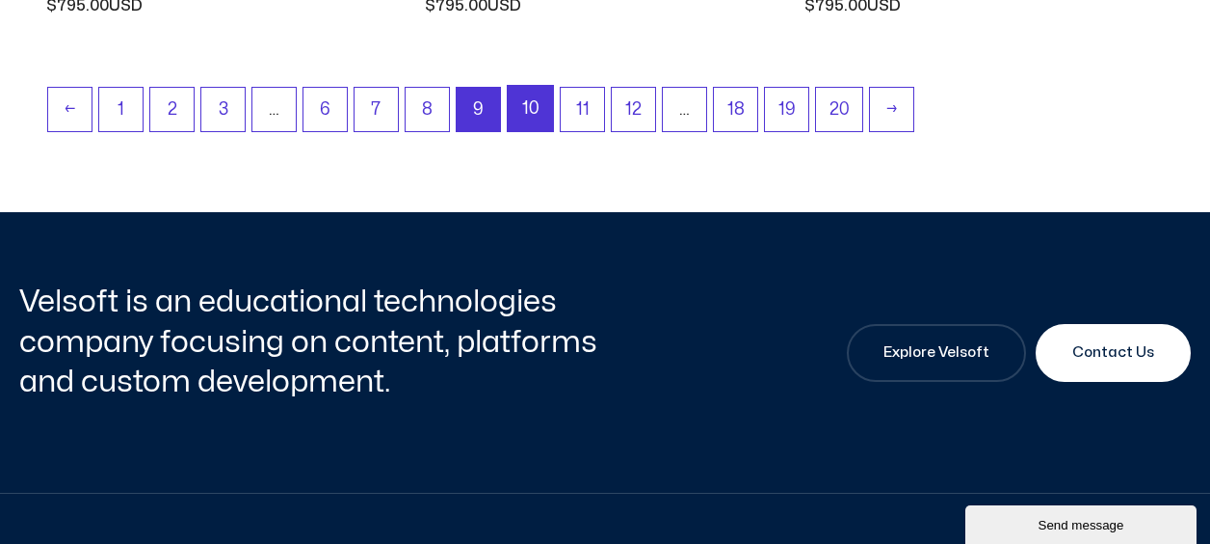
click at [532, 119] on link "10" at bounding box center [530, 108] width 45 height 45
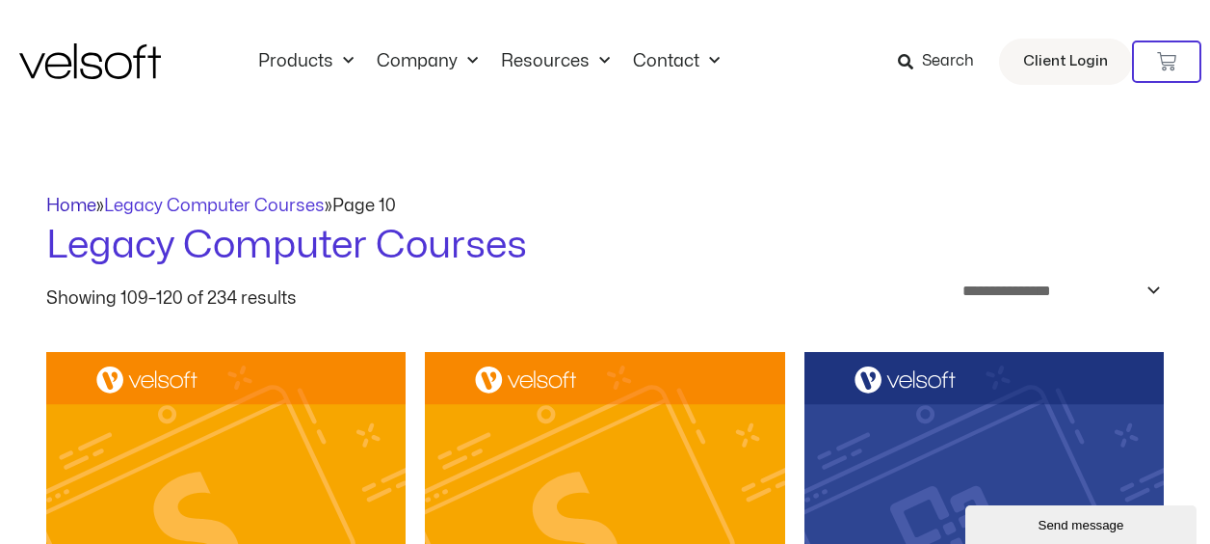
click at [85, 207] on link "Home" at bounding box center [71, 206] width 50 height 16
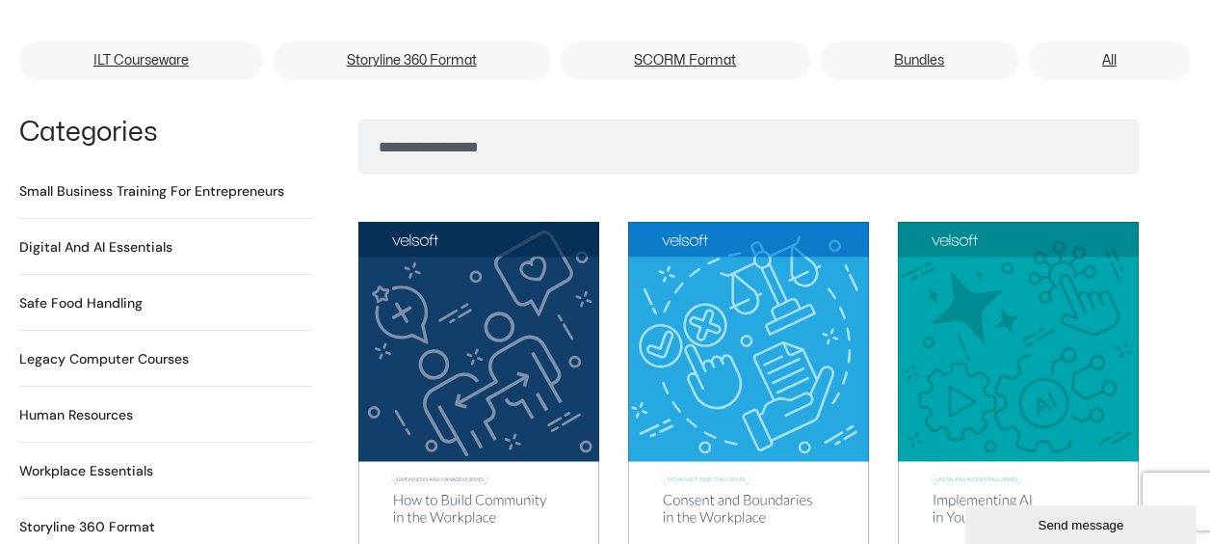
scroll to position [1349, 0]
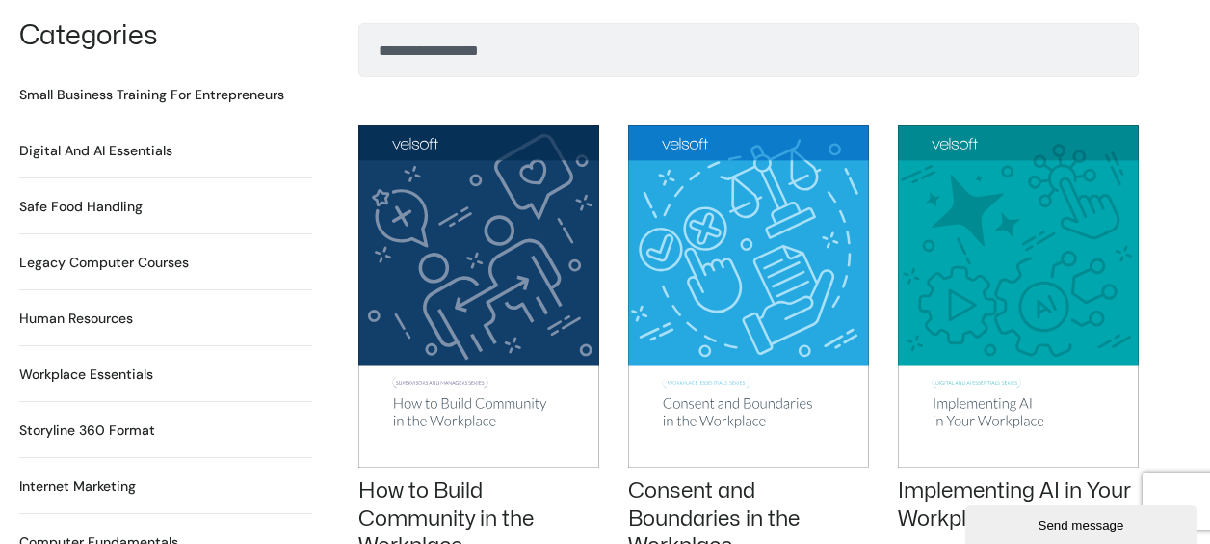
click at [121, 364] on h2 "Workplace Essentials 99 Products" at bounding box center [86, 374] width 134 height 20
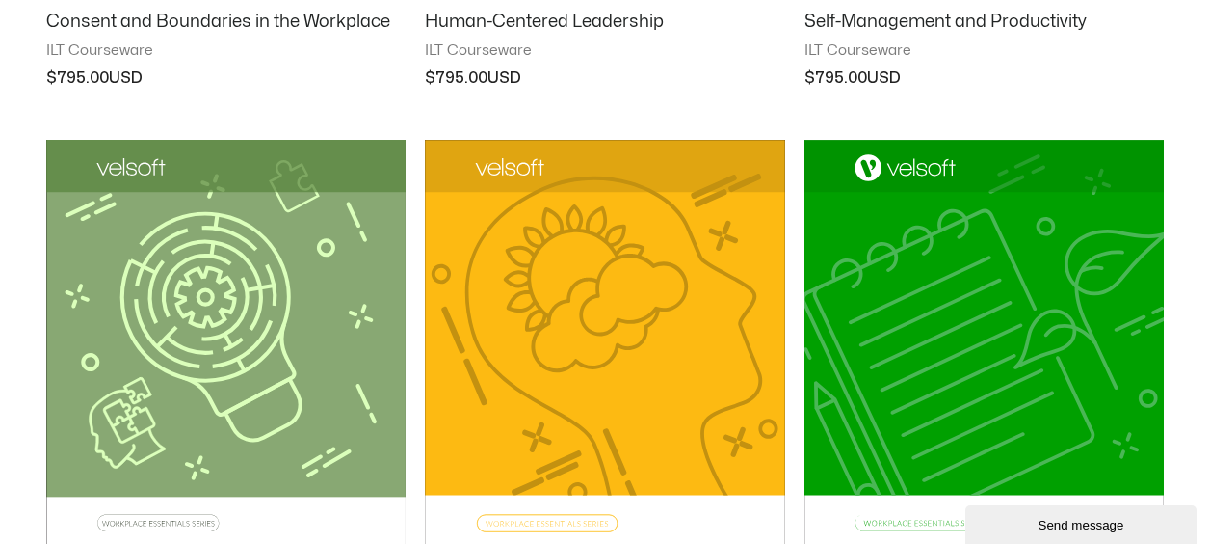
scroll to position [1060, 0]
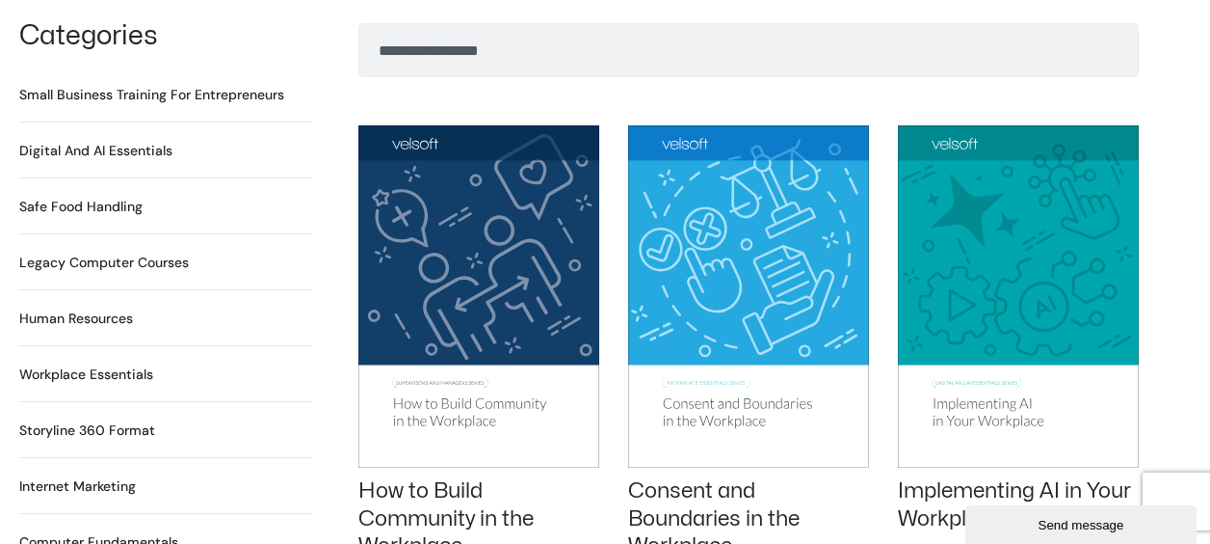
scroll to position [1446, 0]
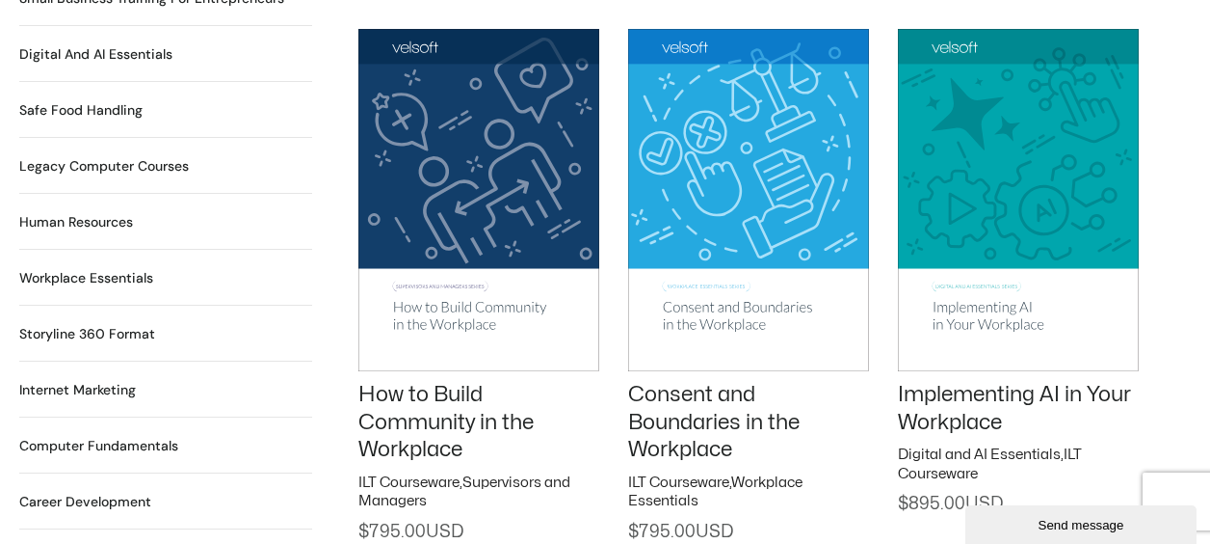
click at [121, 436] on h2 "Computer Fundamentals 55 Products" at bounding box center [98, 446] width 159 height 20
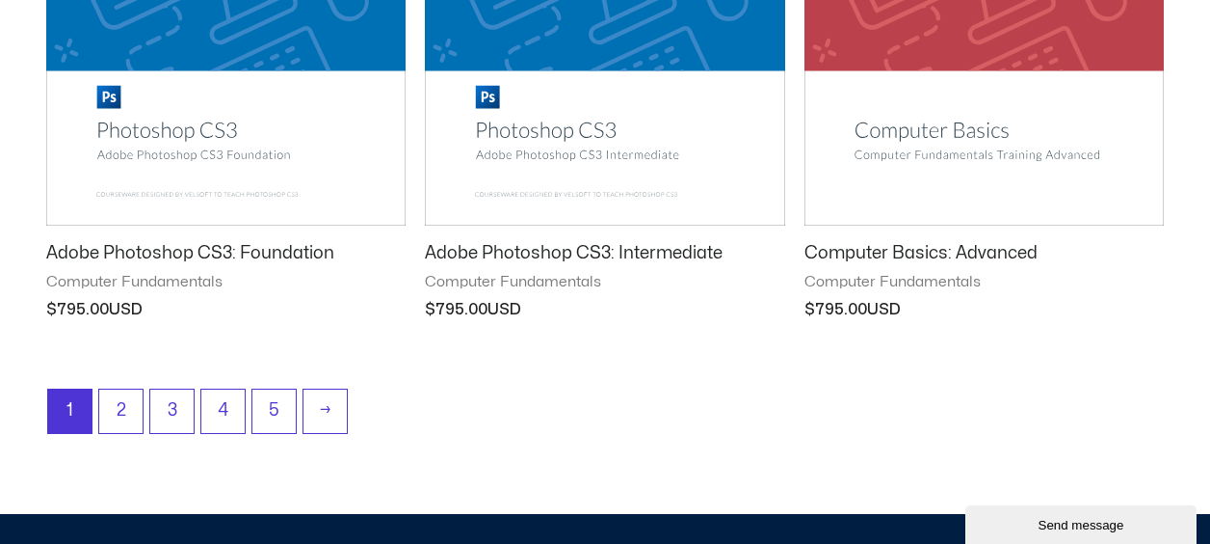
scroll to position [2698, 0]
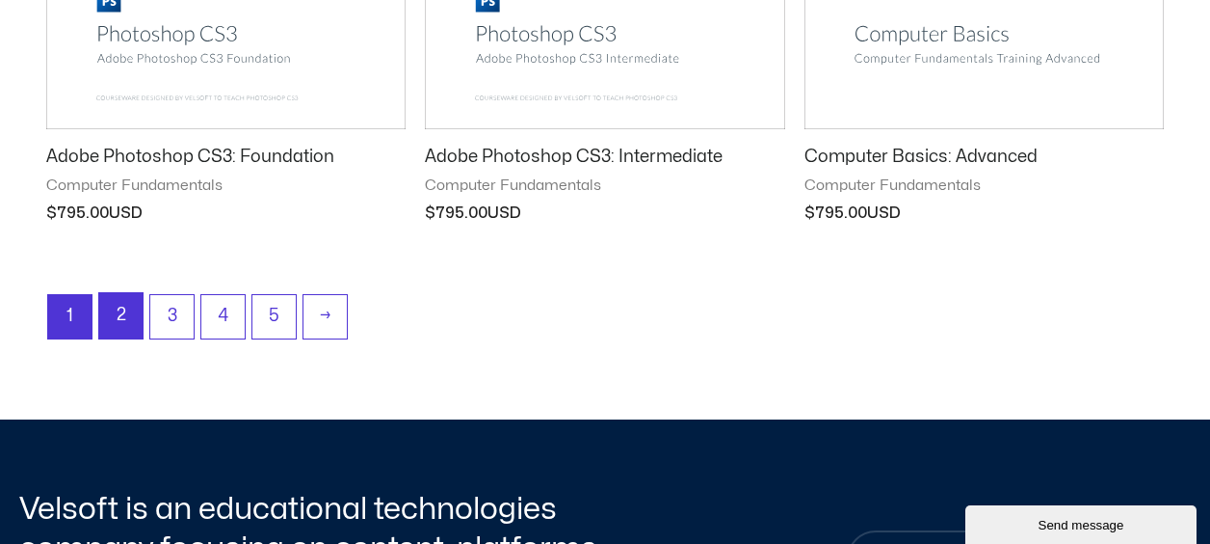
click at [109, 301] on link "2" at bounding box center [120, 315] width 43 height 45
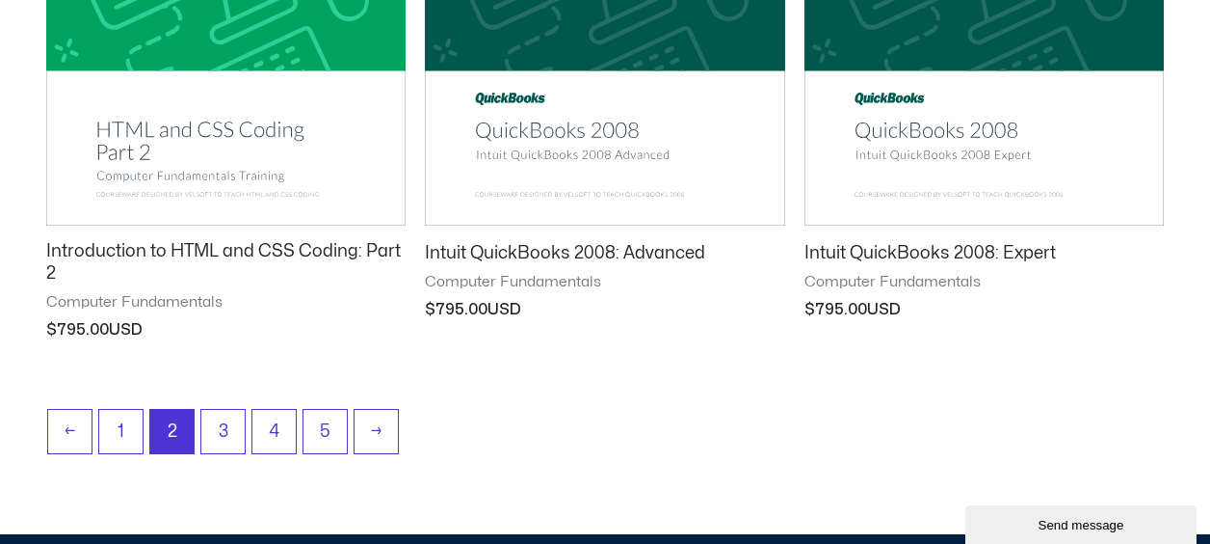
scroll to position [2891, 0]
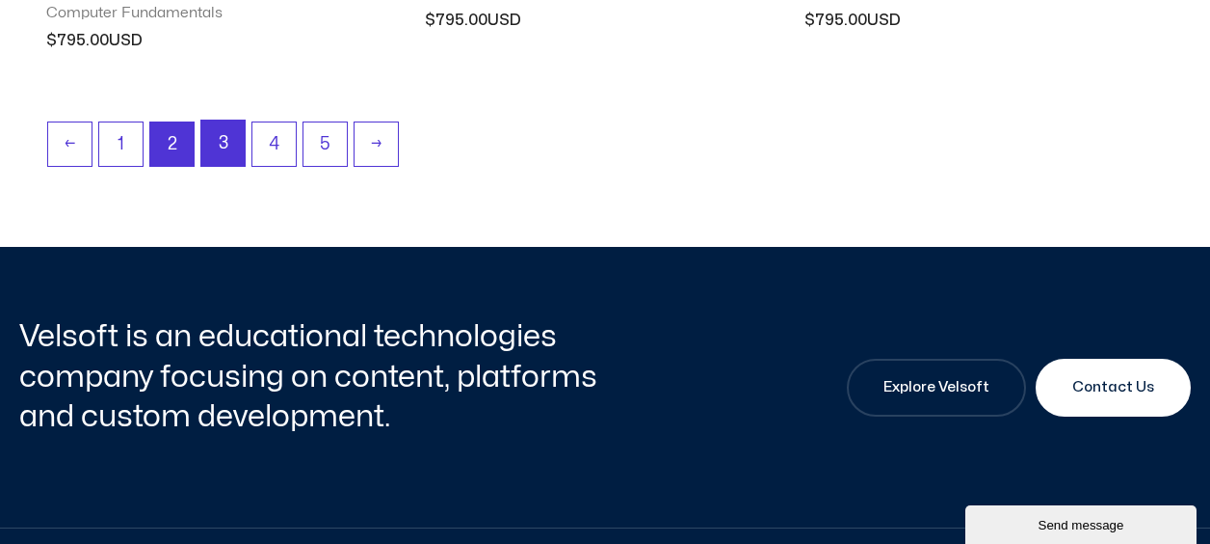
click at [214, 134] on link "3" at bounding box center [222, 142] width 43 height 45
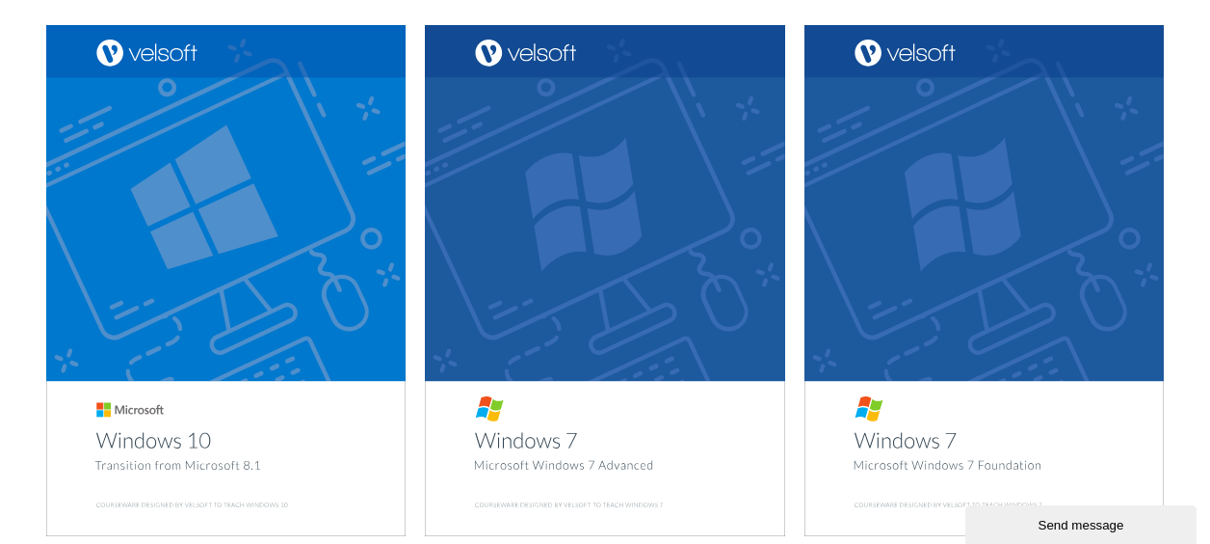
scroll to position [2795, 0]
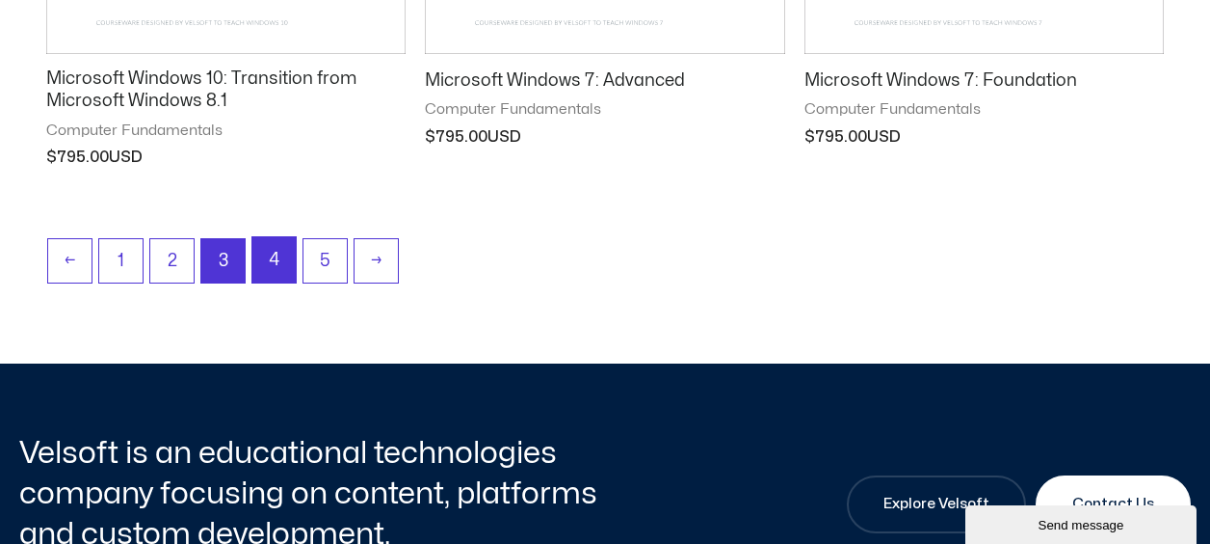
click at [283, 259] on link "4" at bounding box center [273, 259] width 43 height 45
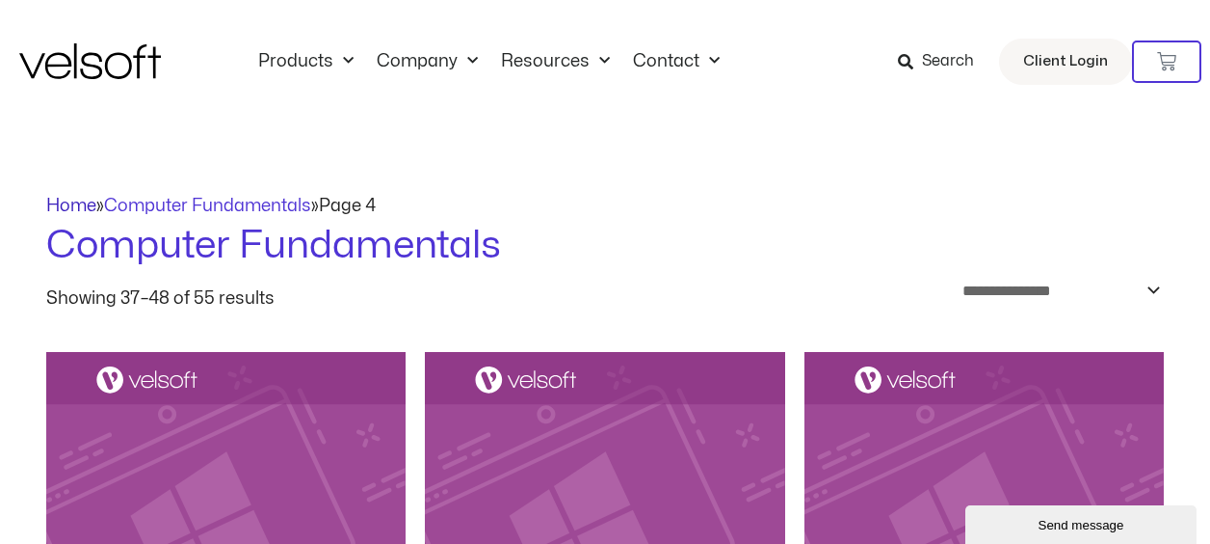
click at [75, 204] on link "Home" at bounding box center [71, 206] width 50 height 16
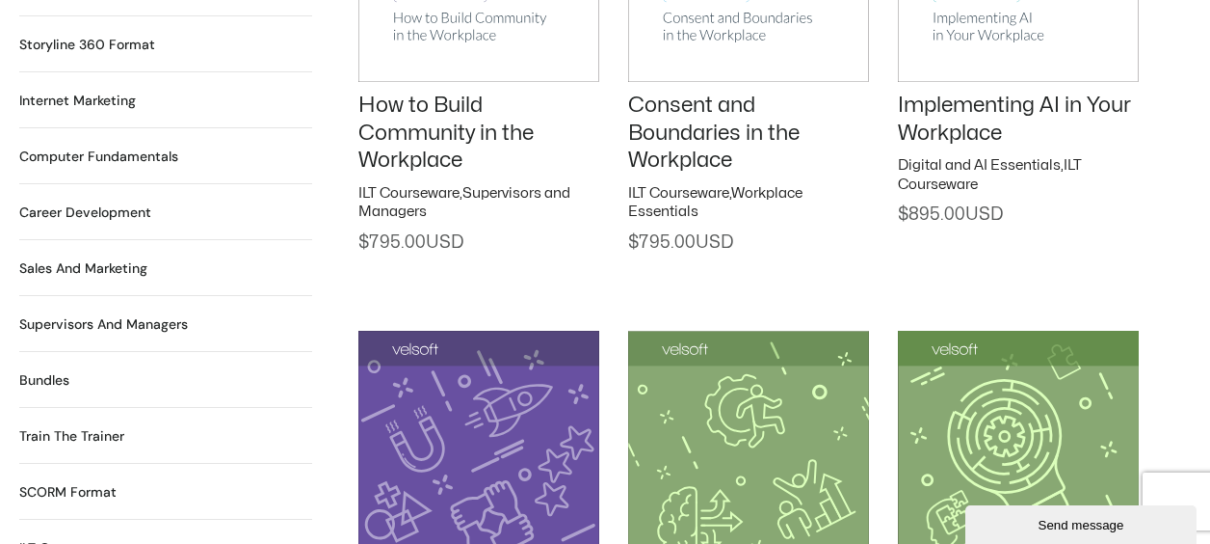
scroll to position [1831, 0]
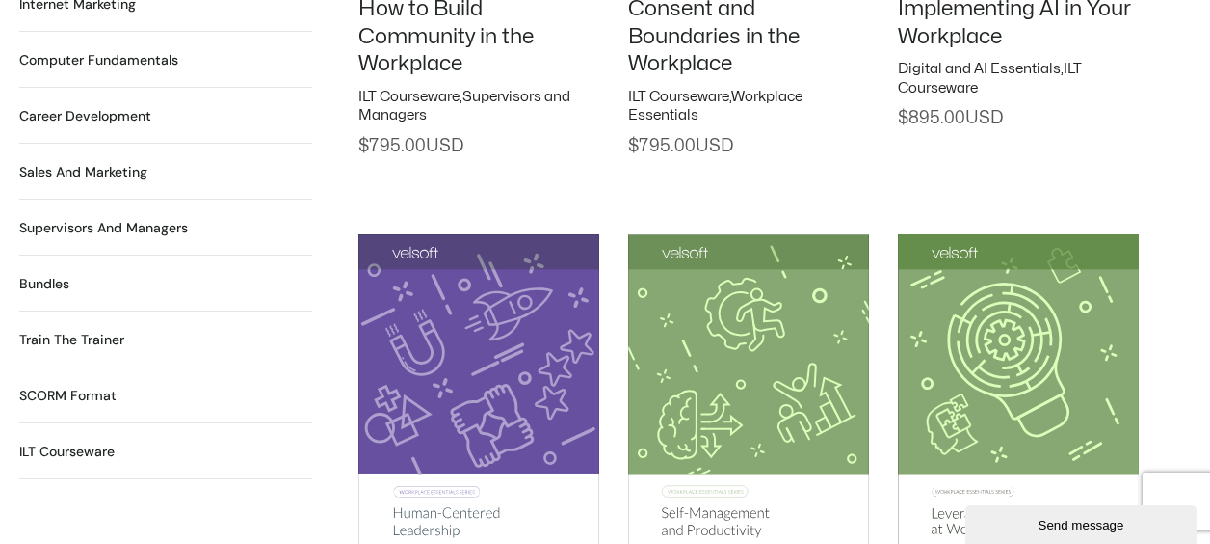
click at [99, 106] on h2 "Career Development 90 Products" at bounding box center [85, 116] width 132 height 20
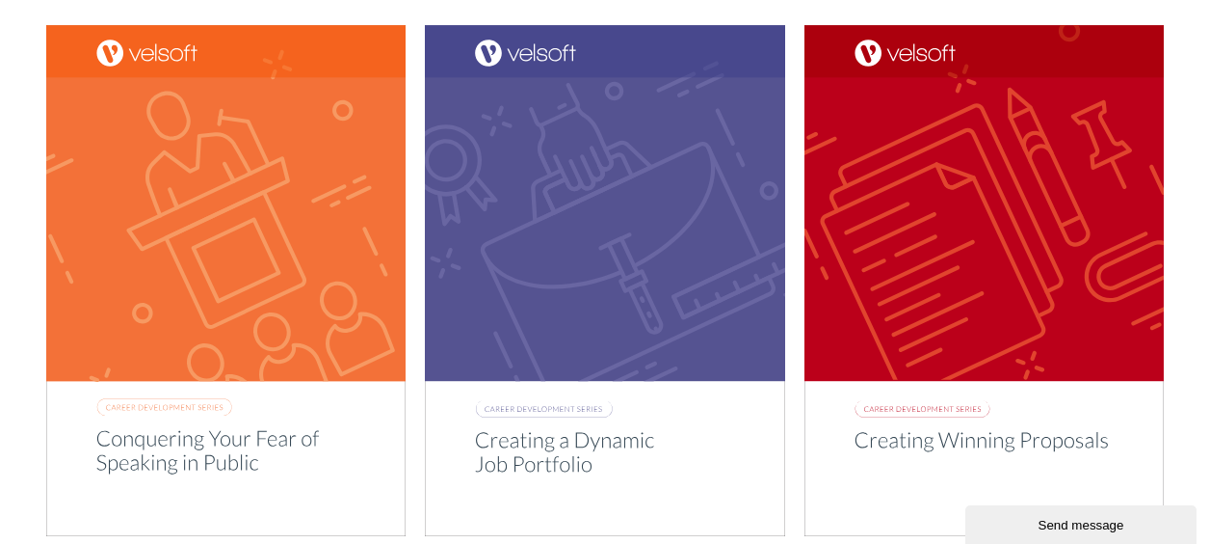
scroll to position [2891, 0]
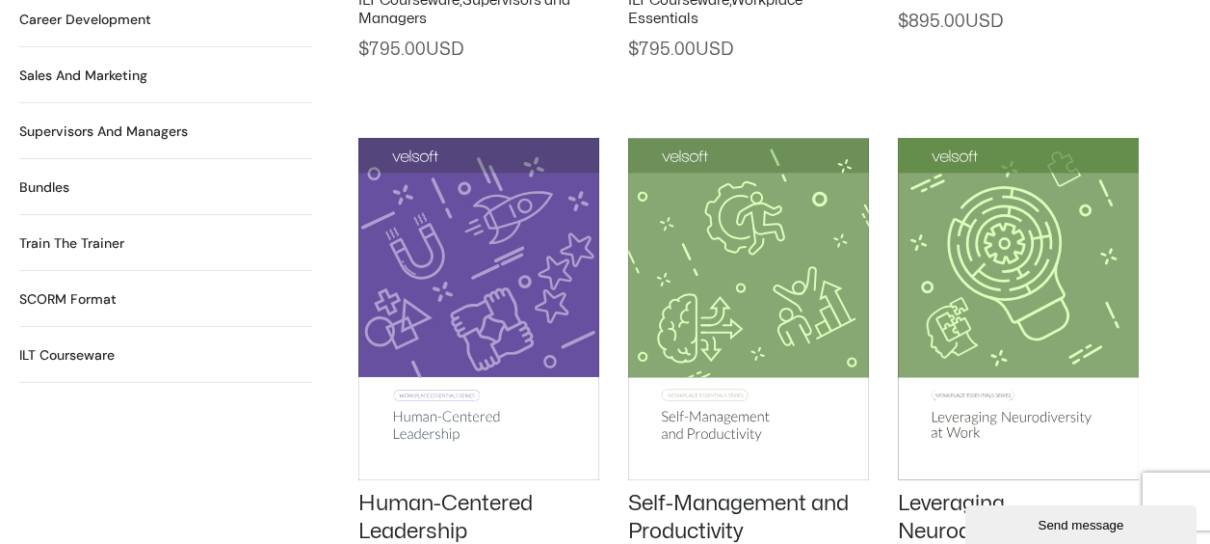
click at [59, 177] on h2 "Bundles 12 Products" at bounding box center [44, 187] width 50 height 20
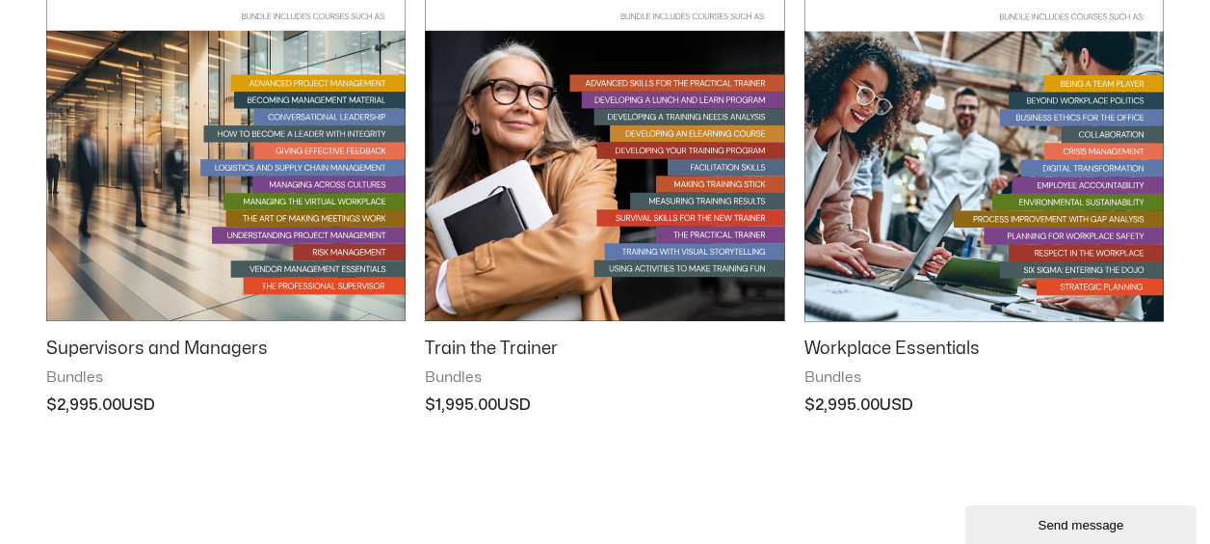
scroll to position [2409, 0]
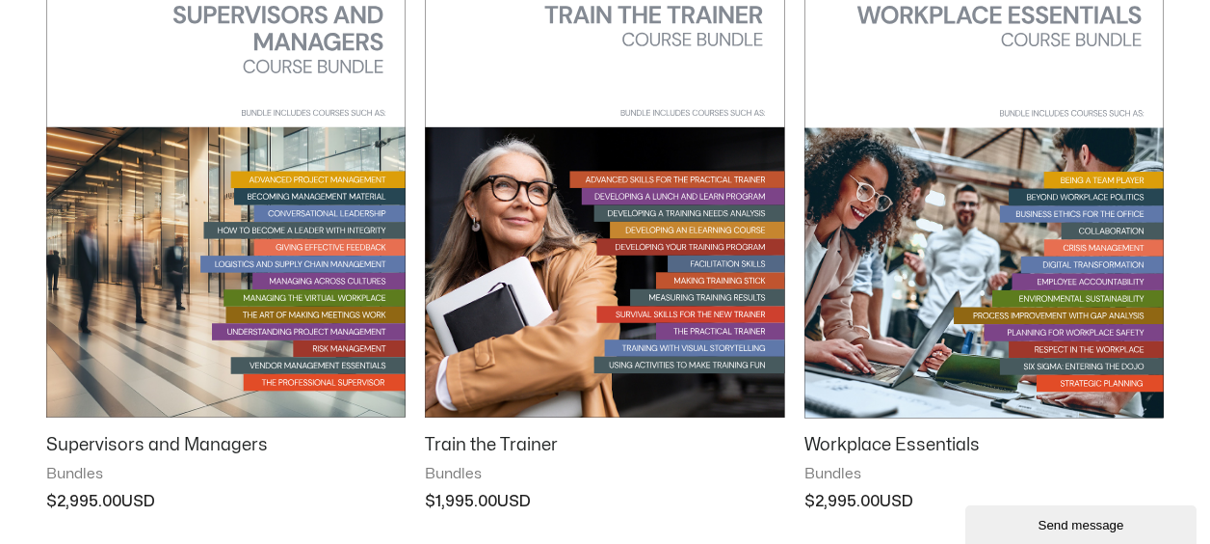
click at [536, 198] on img at bounding box center [604, 162] width 359 height 510
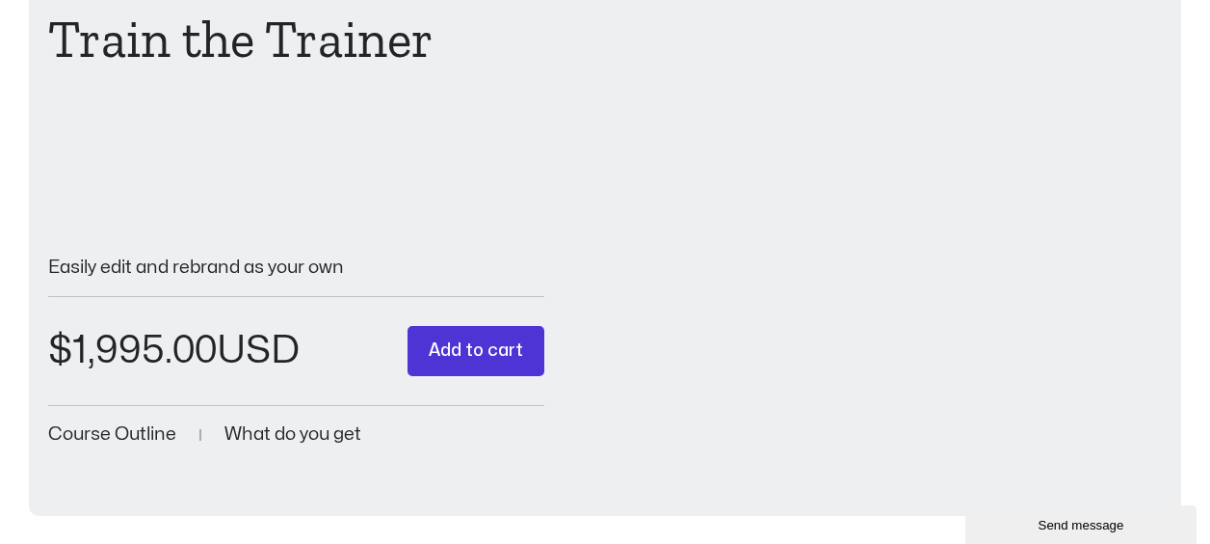
scroll to position [385, 0]
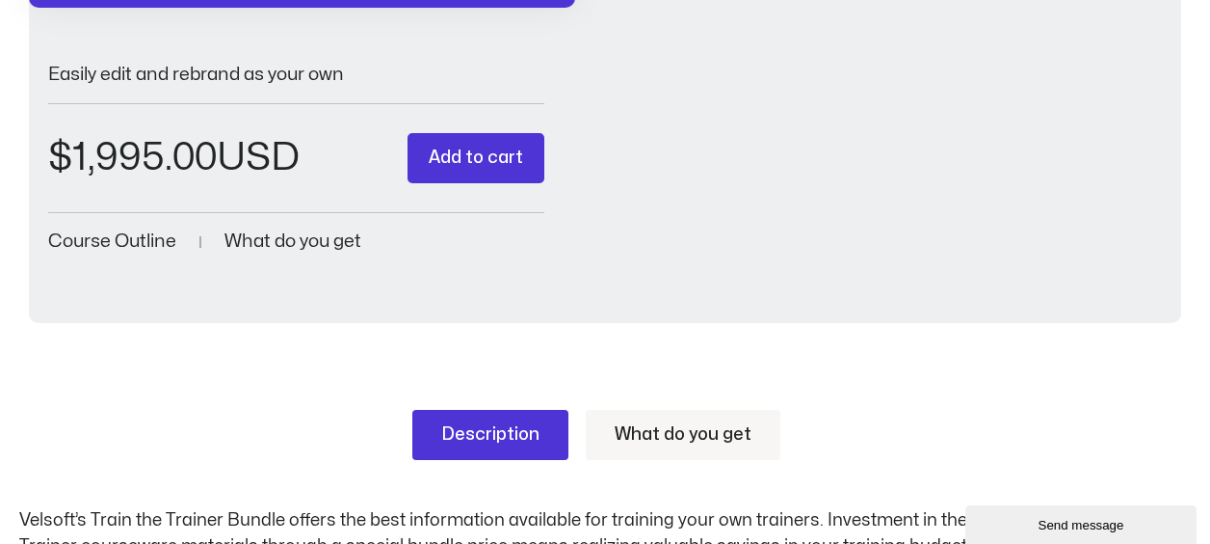
click at [296, 238] on span "What do you get" at bounding box center [293, 241] width 137 height 18
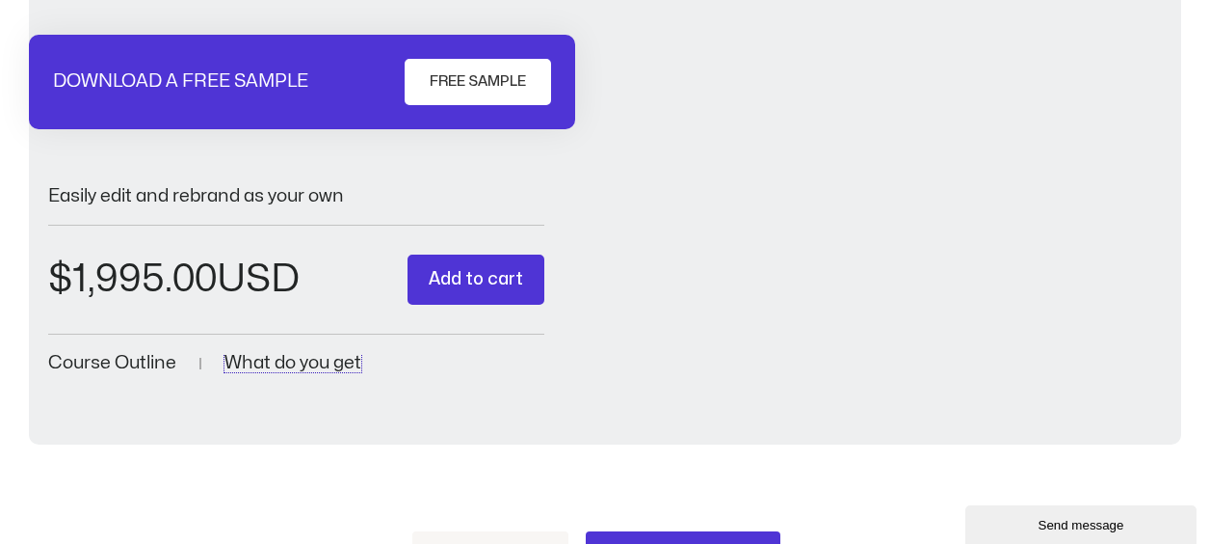
scroll to position [0, 0]
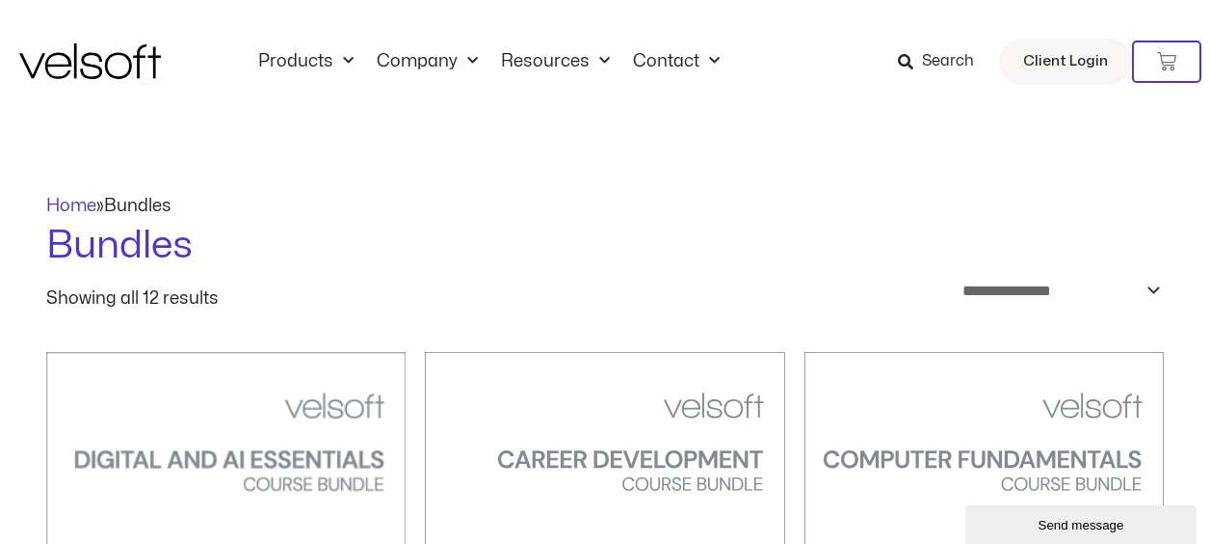
click at [958, 58] on span "Search" at bounding box center [948, 61] width 52 height 25
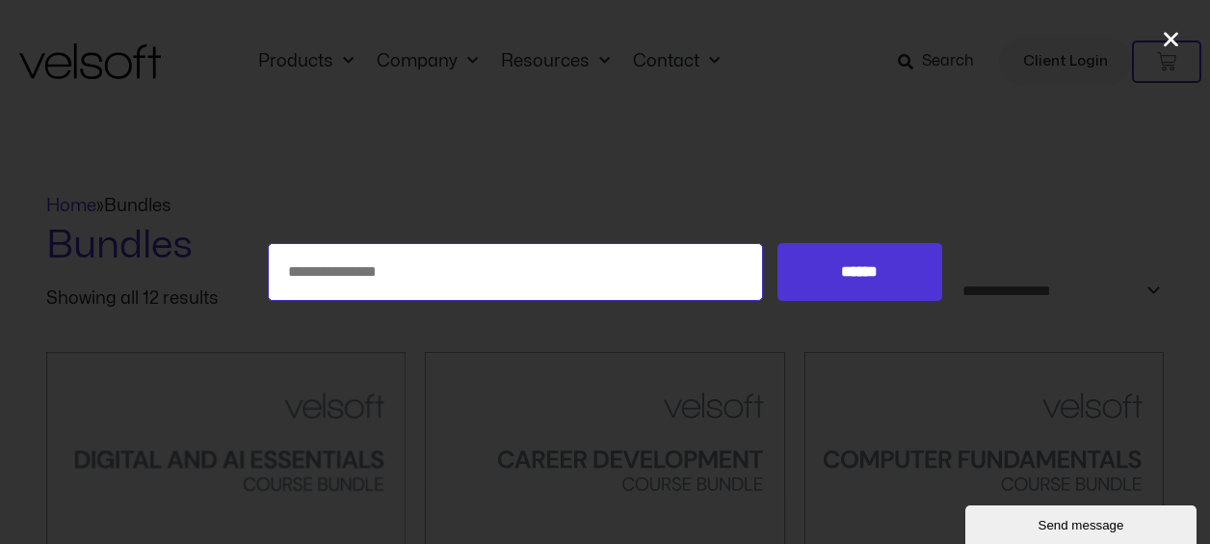
click at [581, 276] on input "Search for:" at bounding box center [515, 272] width 495 height 58
type input "**********"
click at [778, 243] on input "******" at bounding box center [860, 272] width 165 height 58
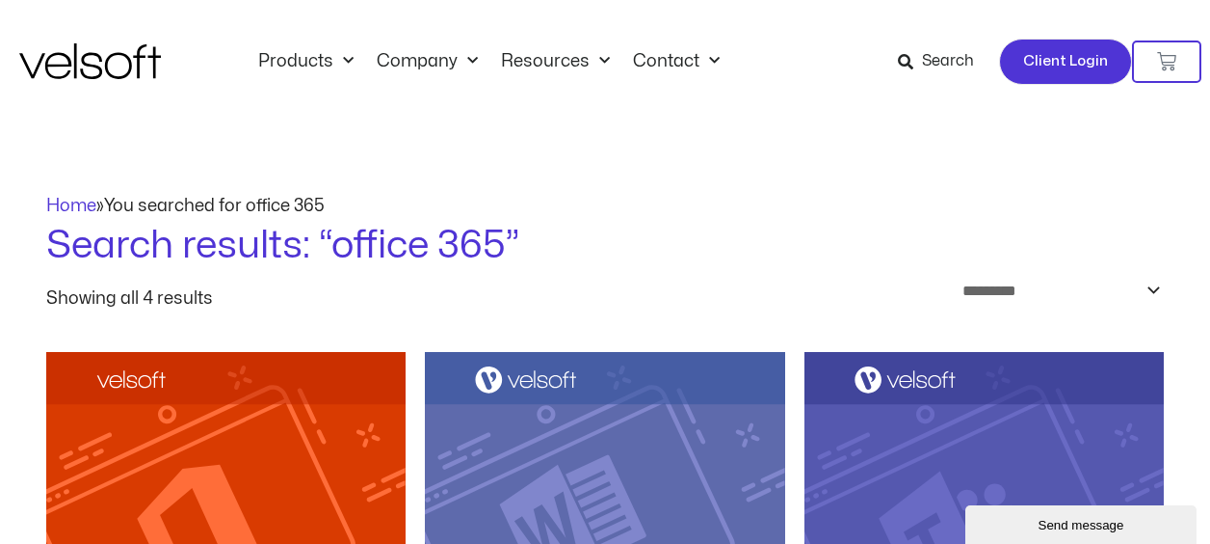
click at [1046, 54] on span "Client Login" at bounding box center [1065, 61] width 85 height 25
